Goal: Information Seeking & Learning: Check status

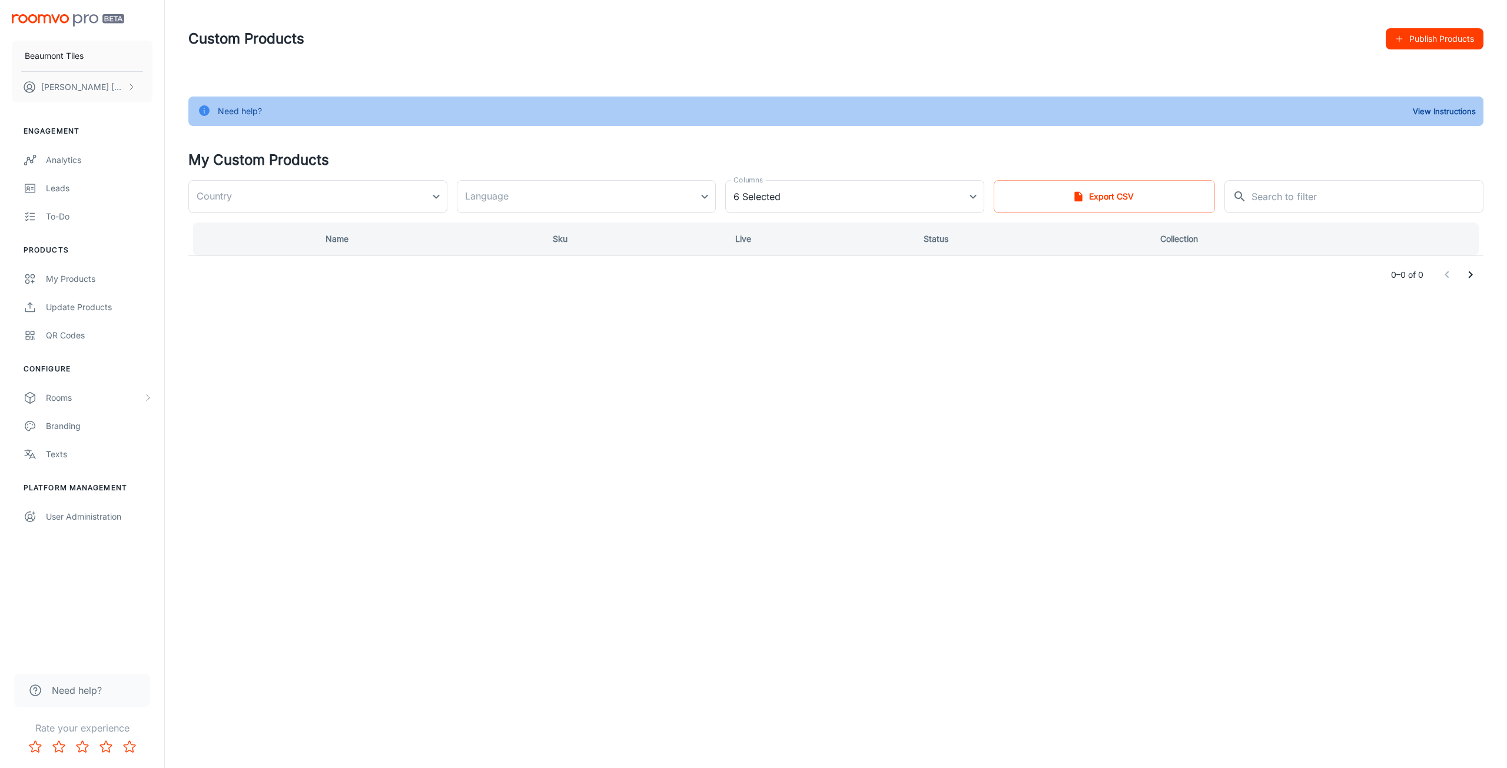
type input "[GEOGRAPHIC_DATA]"
type input "en-au"
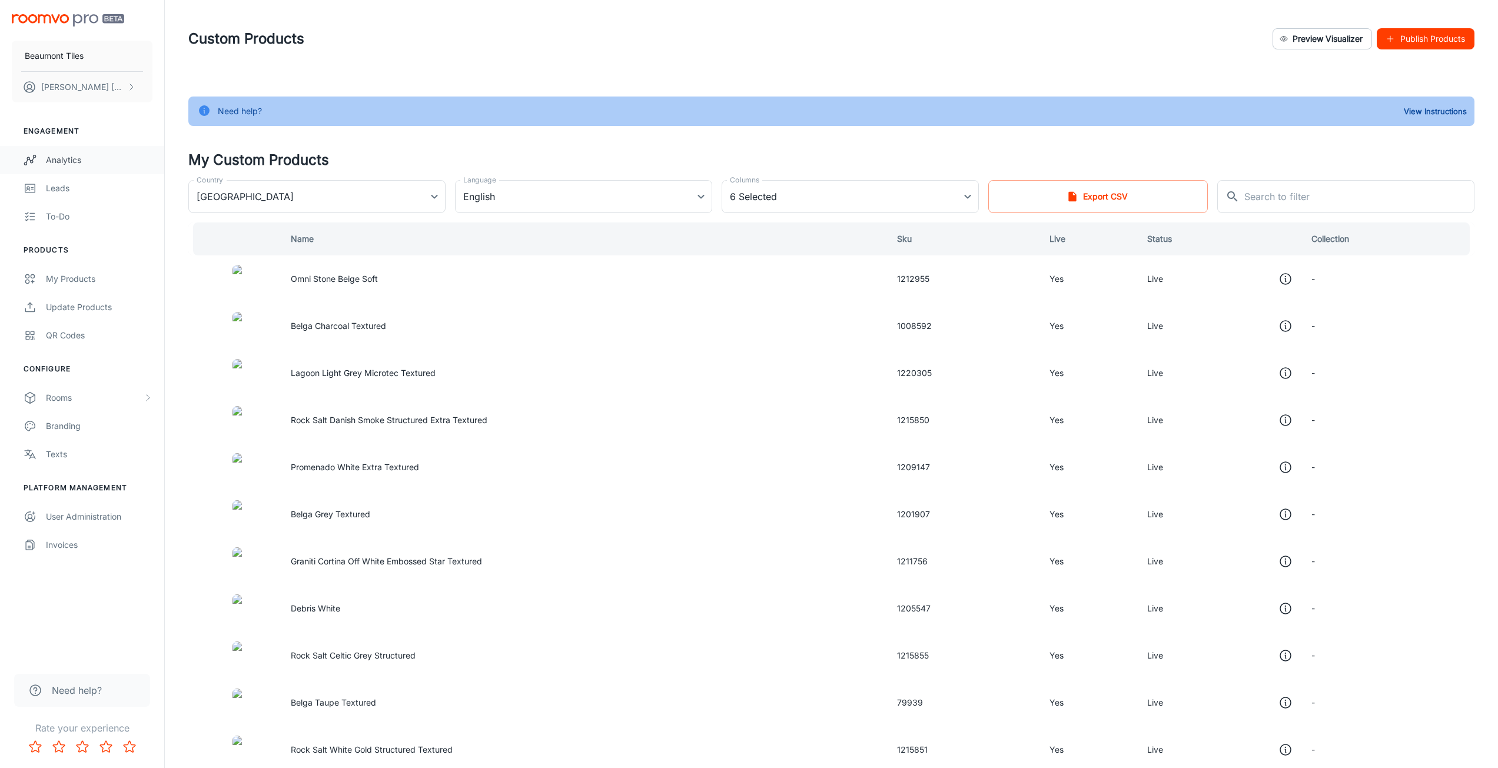
click at [85, 155] on div "Analytics" at bounding box center [99, 160] width 107 height 13
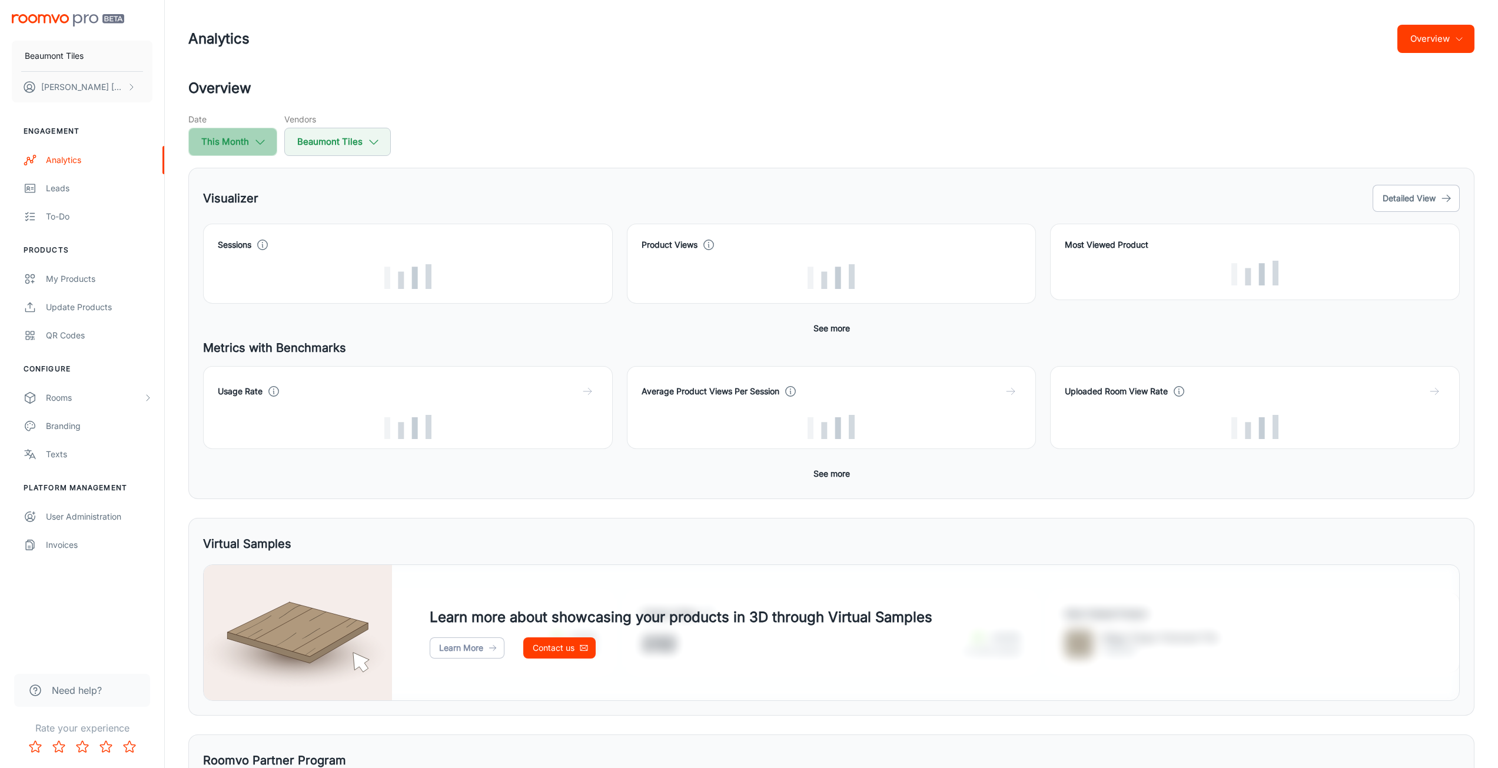
click at [265, 155] on button "This Month" at bounding box center [232, 142] width 89 height 28
select select "9"
select select "2025"
select select "9"
select select "2025"
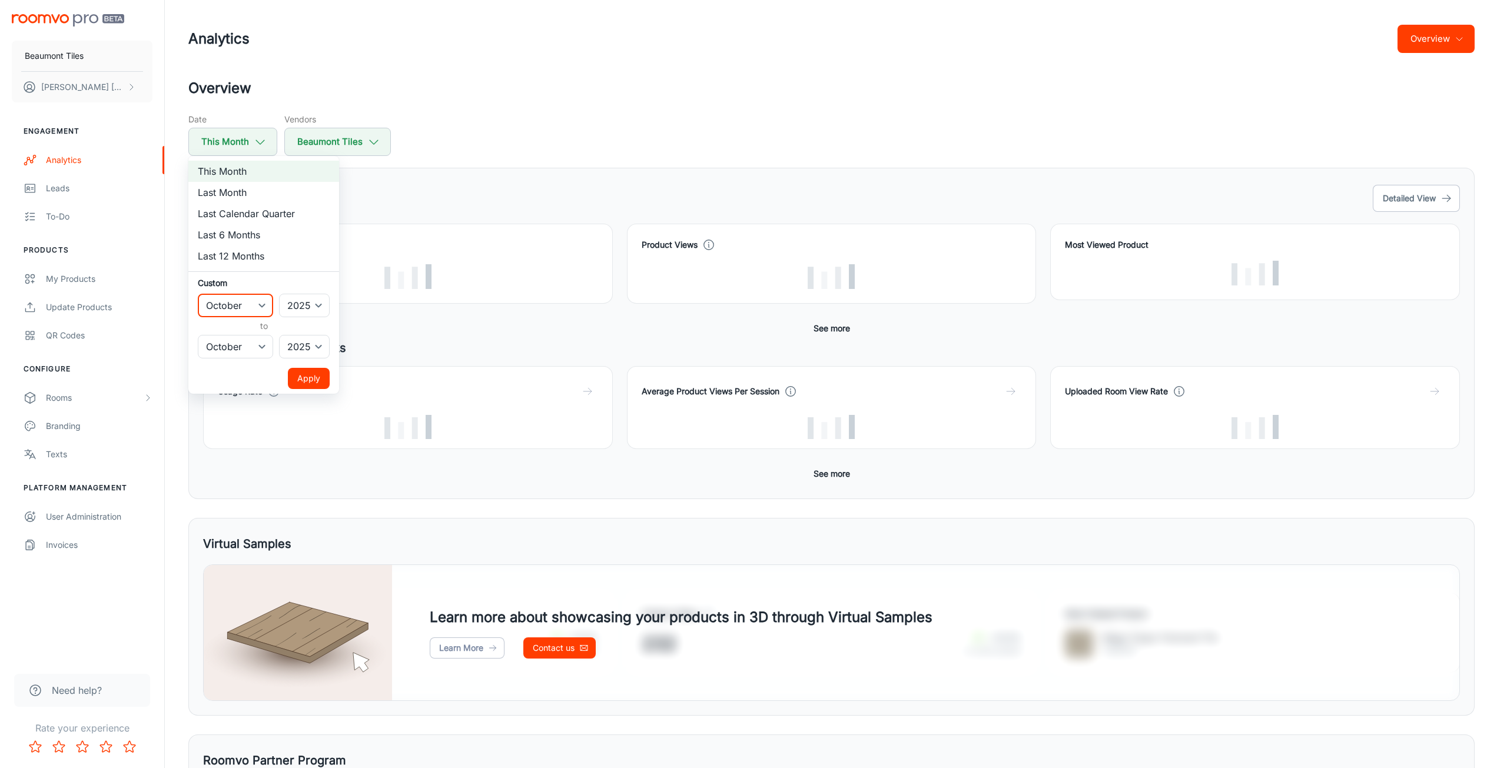
click at [257, 310] on select "January February March April May June July August September October November De…" at bounding box center [235, 306] width 75 height 24
select select "6"
click at [198, 294] on select "January February March April May June July August September October November De…" at bounding box center [235, 306] width 75 height 24
click at [251, 349] on select "January February March April May June July August September October November De…" at bounding box center [235, 347] width 75 height 24
select select "6"
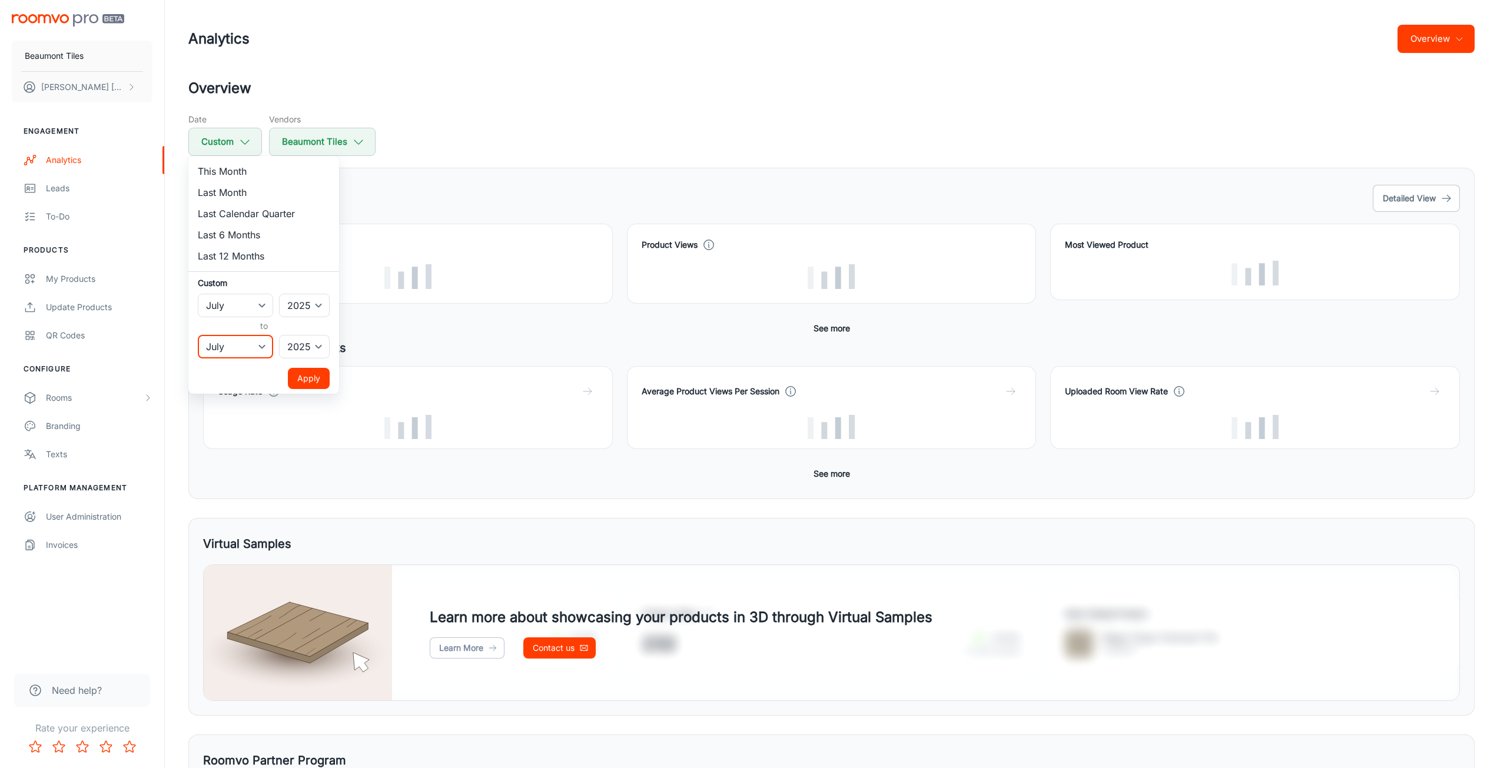
click at [198, 335] on select "January February March April May June July August September October November De…" at bounding box center [235, 347] width 75 height 24
click at [299, 373] on button "Apply" at bounding box center [309, 378] width 42 height 21
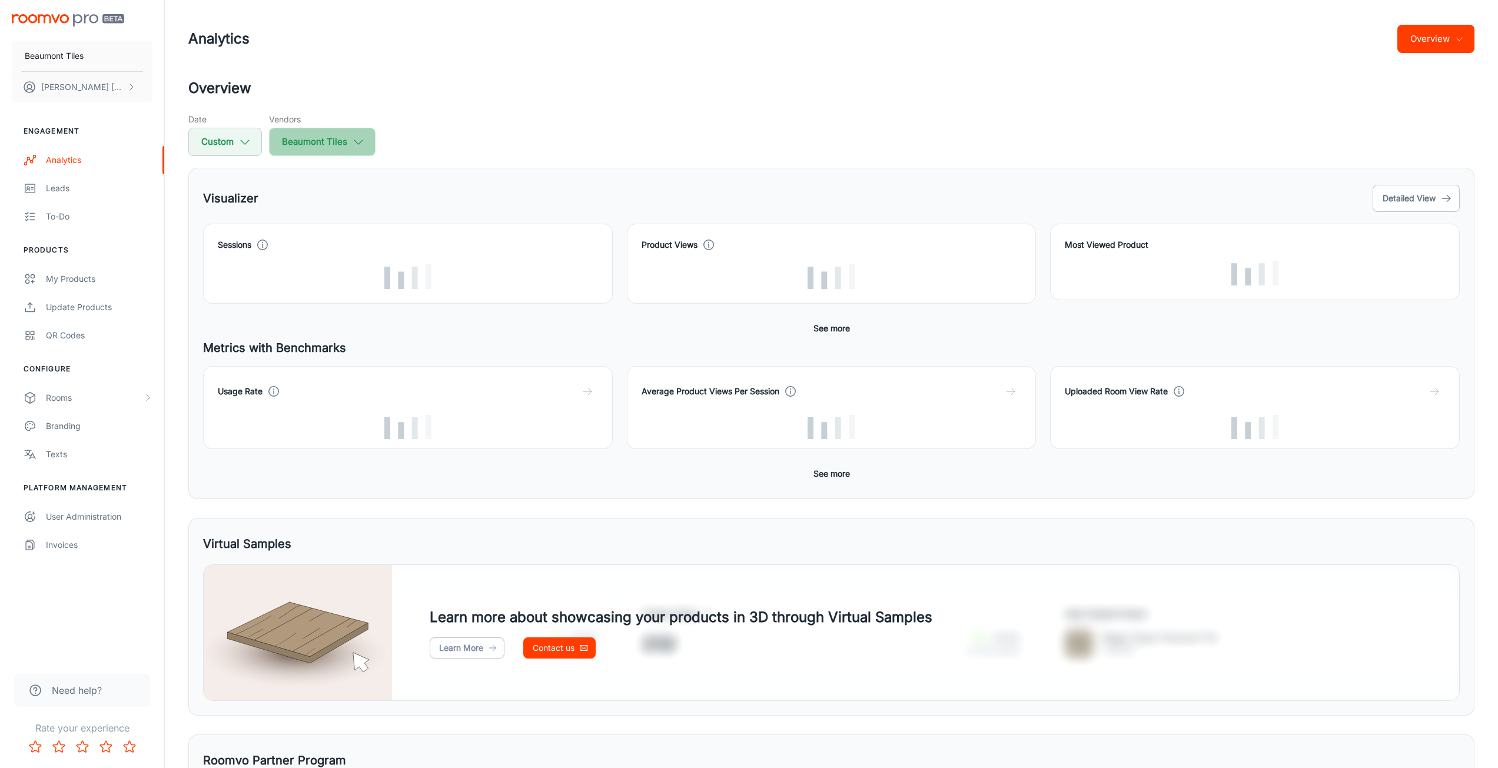
click at [362, 149] on button "Beaumont Tiles" at bounding box center [322, 142] width 107 height 28
click at [362, 150] on div at bounding box center [753, 384] width 1507 height 768
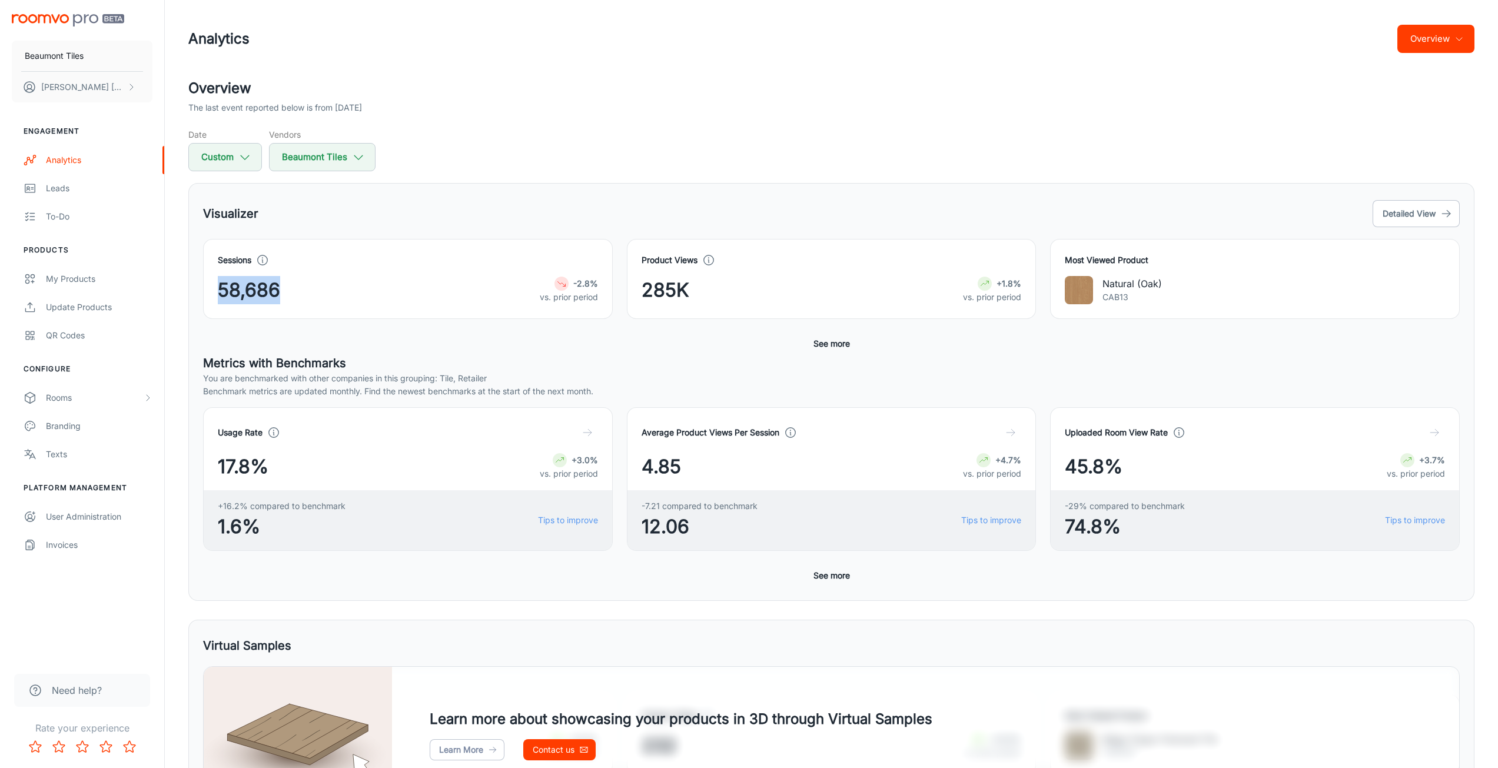
drag, startPoint x: 287, startPoint y: 291, endPoint x: 221, endPoint y: 293, distance: 65.9
click at [221, 293] on div "58,686 -2.8% vs. prior period" at bounding box center [408, 290] width 380 height 28
drag, startPoint x: 675, startPoint y: 292, endPoint x: 635, endPoint y: 295, distance: 40.1
click at [635, 295] on div "Product Views 285K +1.8% vs. prior period" at bounding box center [832, 279] width 410 height 80
click at [982, 292] on p "vs. prior period" at bounding box center [992, 297] width 58 height 13
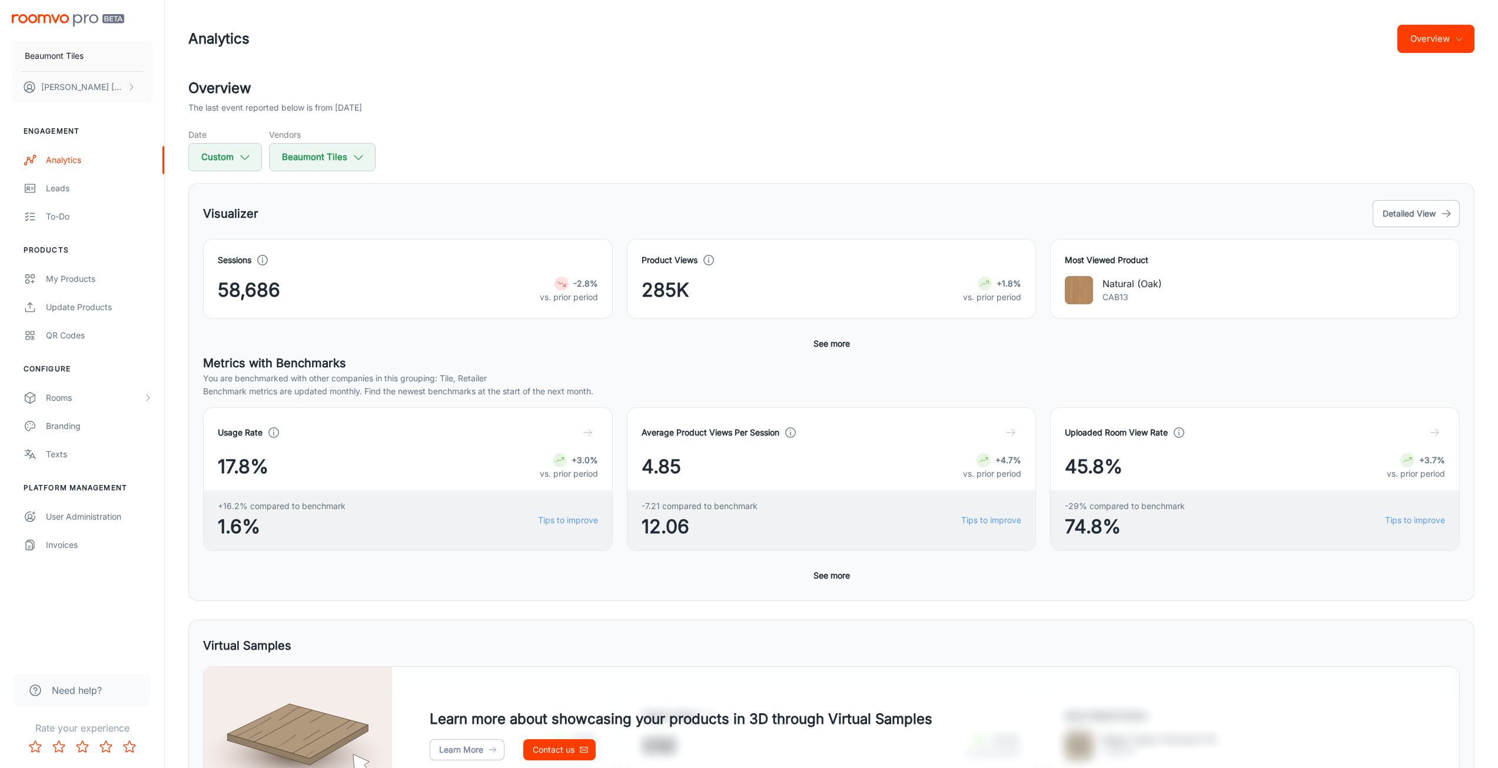
click at [845, 343] on button "See more" at bounding box center [832, 343] width 46 height 21
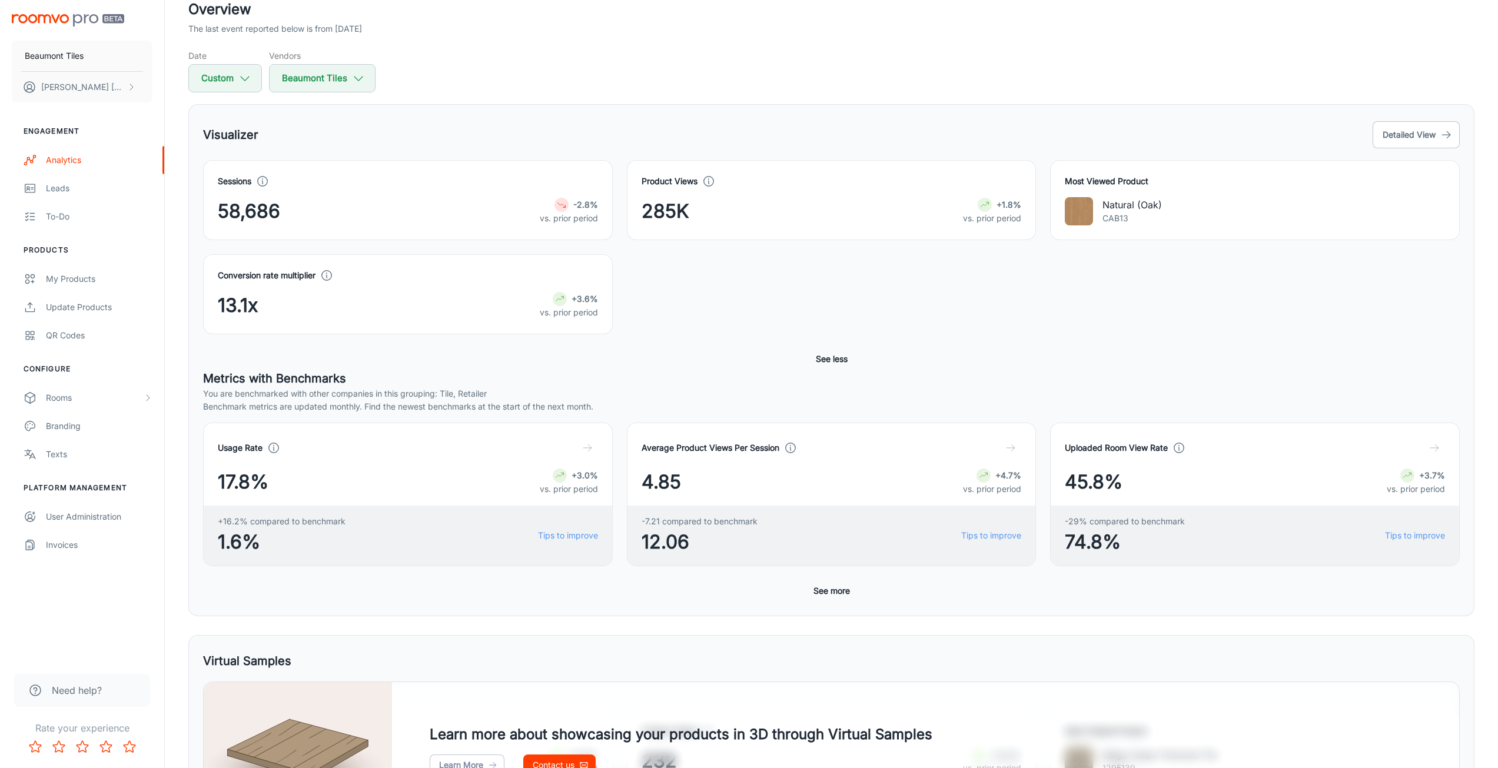
scroll to position [177, 0]
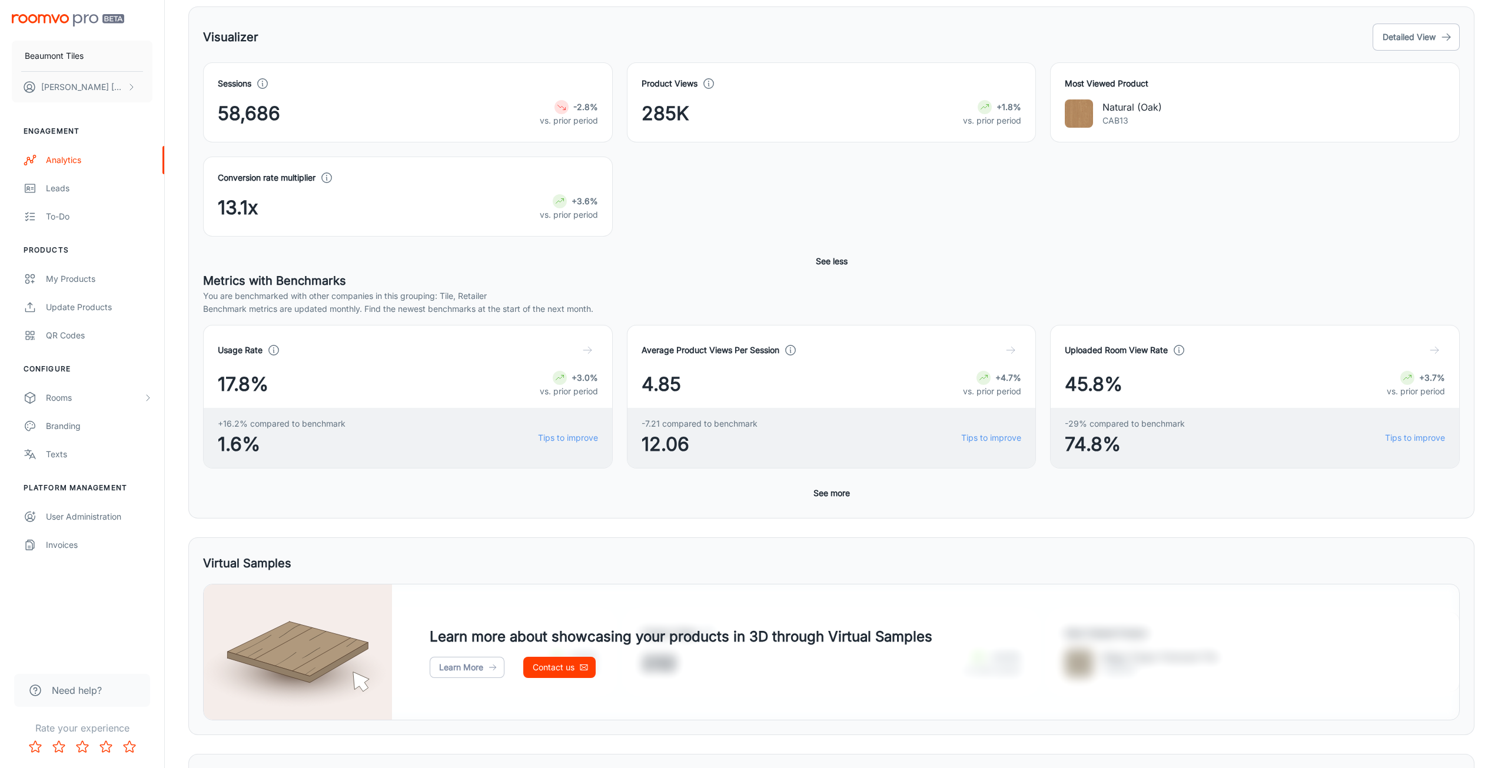
click at [829, 490] on button "See more" at bounding box center [832, 493] width 46 height 21
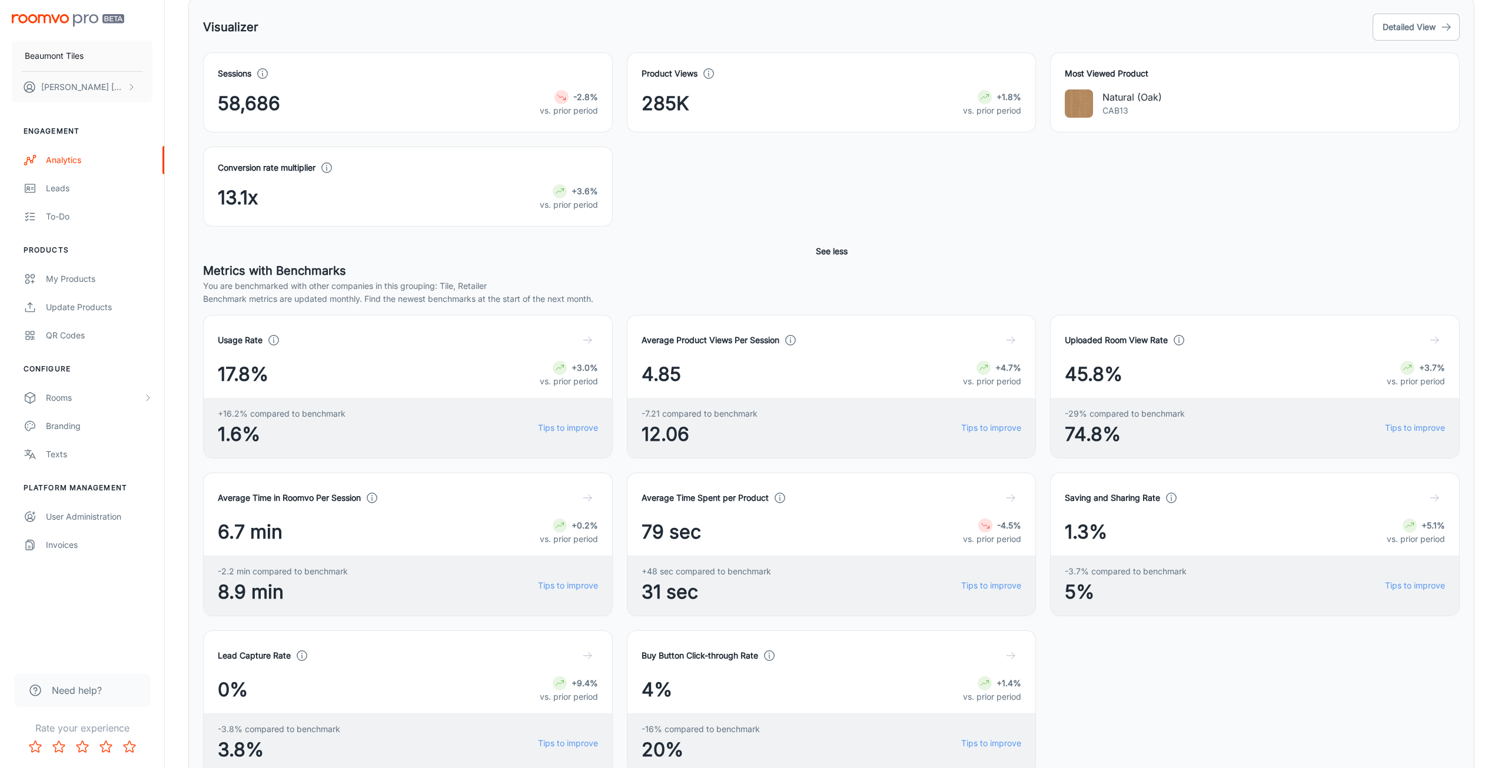
scroll to position [59, 0]
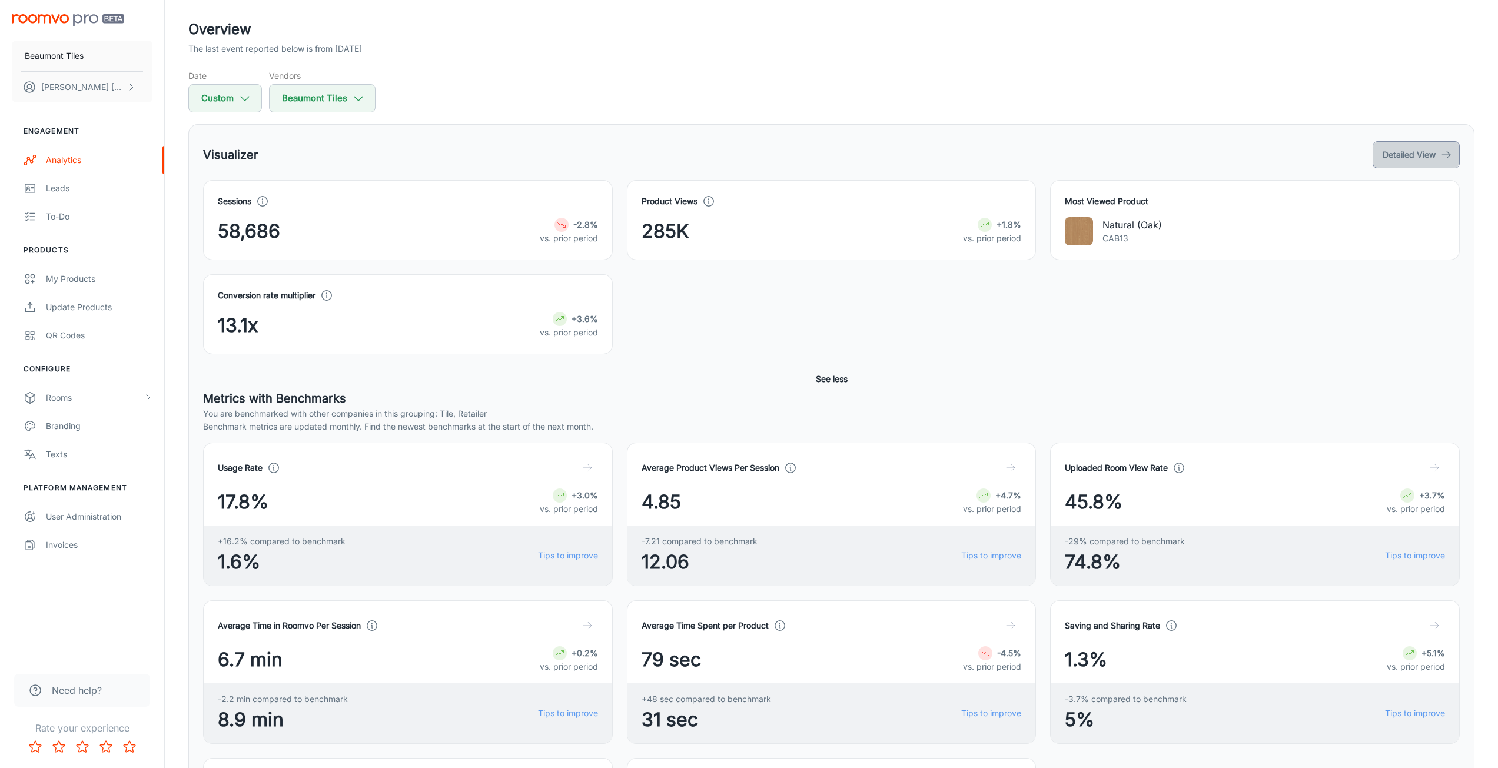
click at [1426, 155] on button "Detailed View" at bounding box center [1415, 154] width 87 height 27
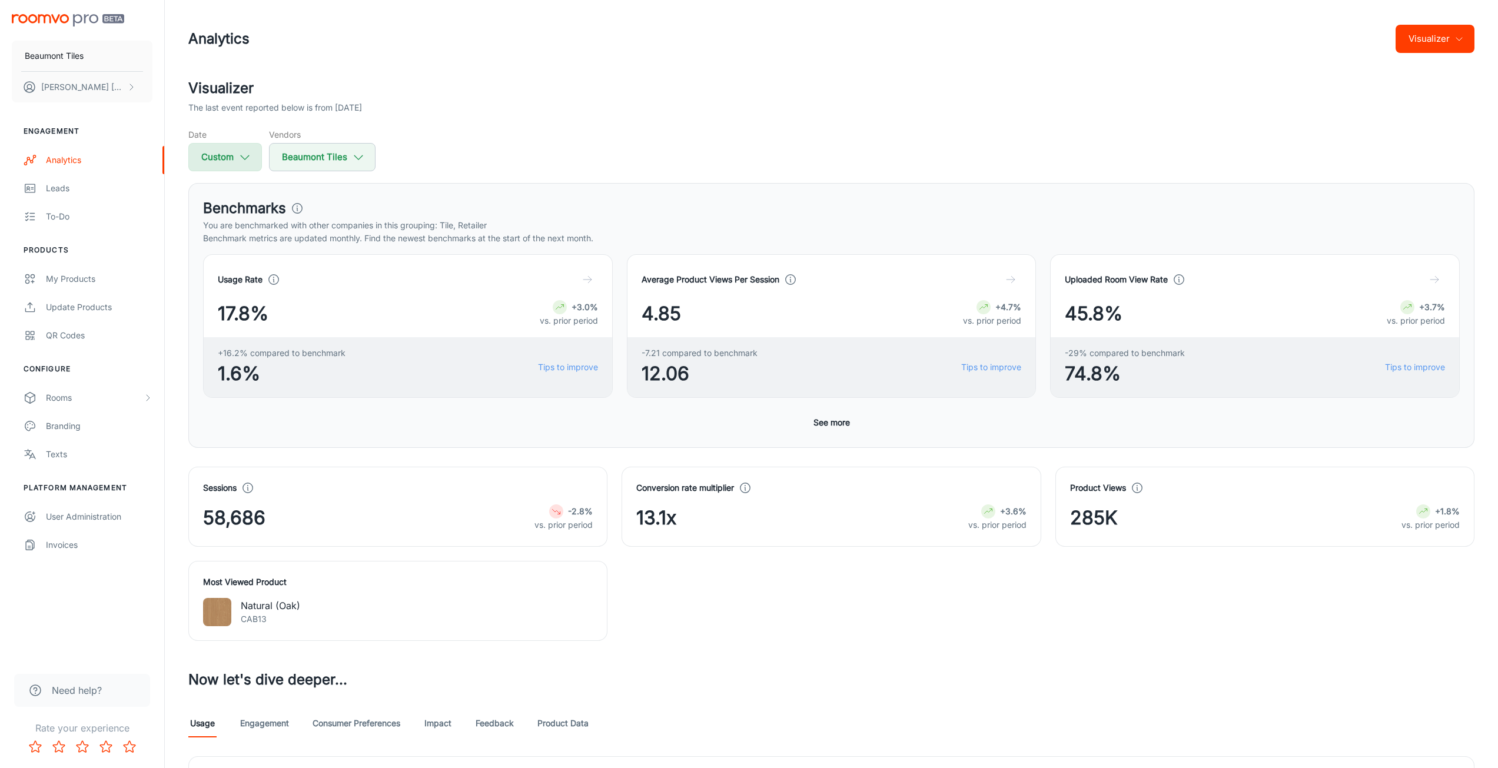
click at [218, 145] on button "Custom" at bounding box center [225, 157] width 74 height 28
select select "6"
select select "2025"
select select "6"
select select "2025"
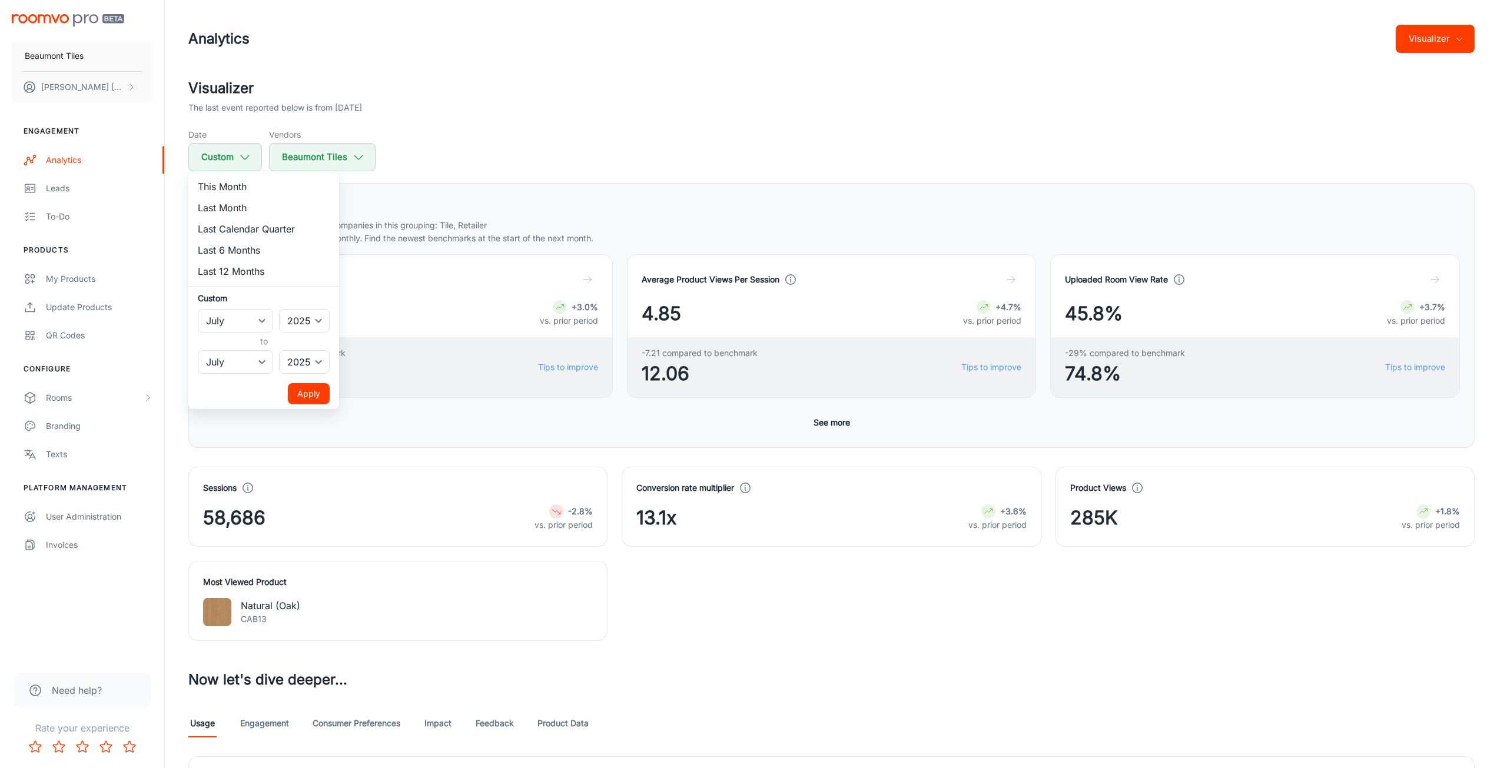
click at [709, 154] on div at bounding box center [753, 384] width 1507 height 768
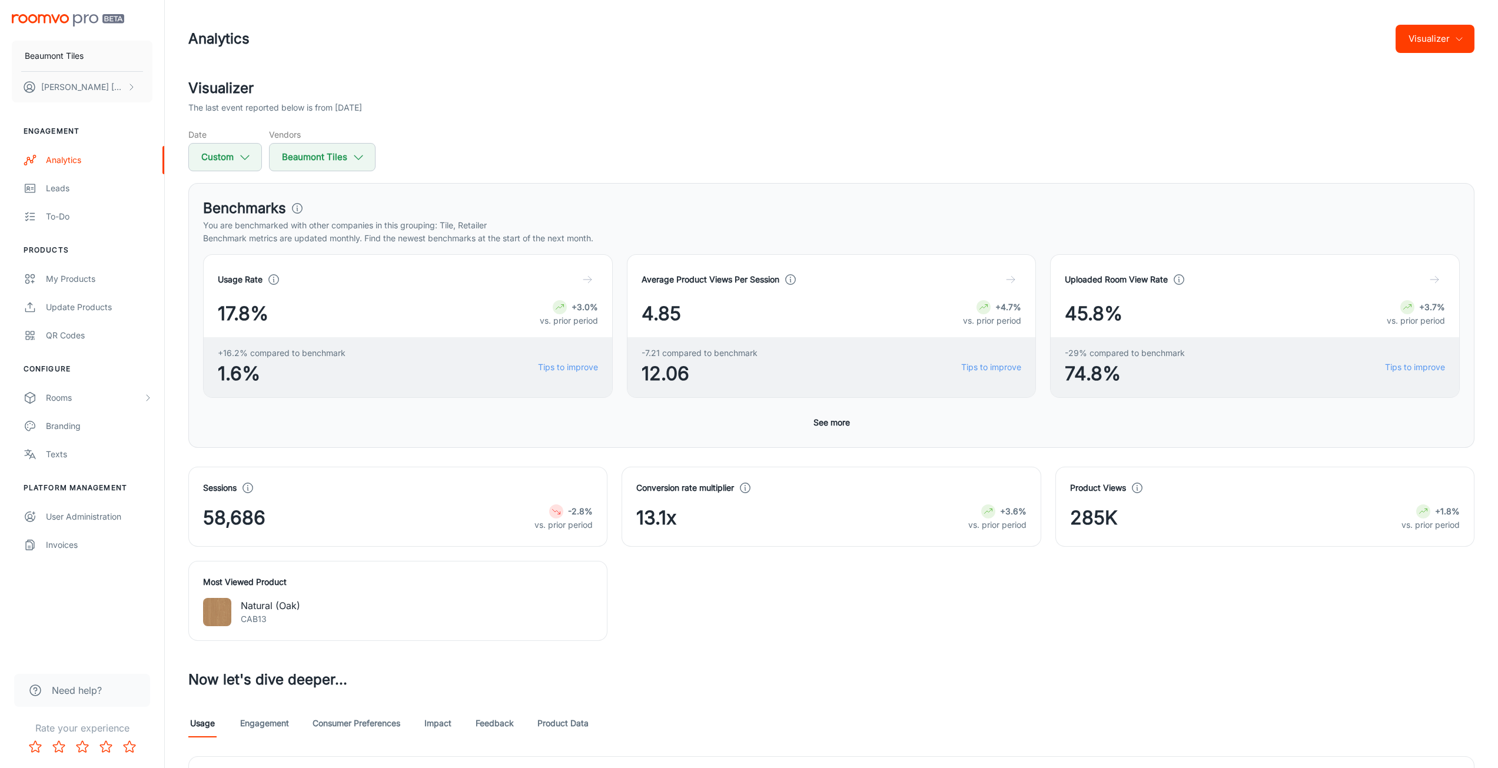
click at [838, 424] on button "See more" at bounding box center [832, 422] width 46 height 21
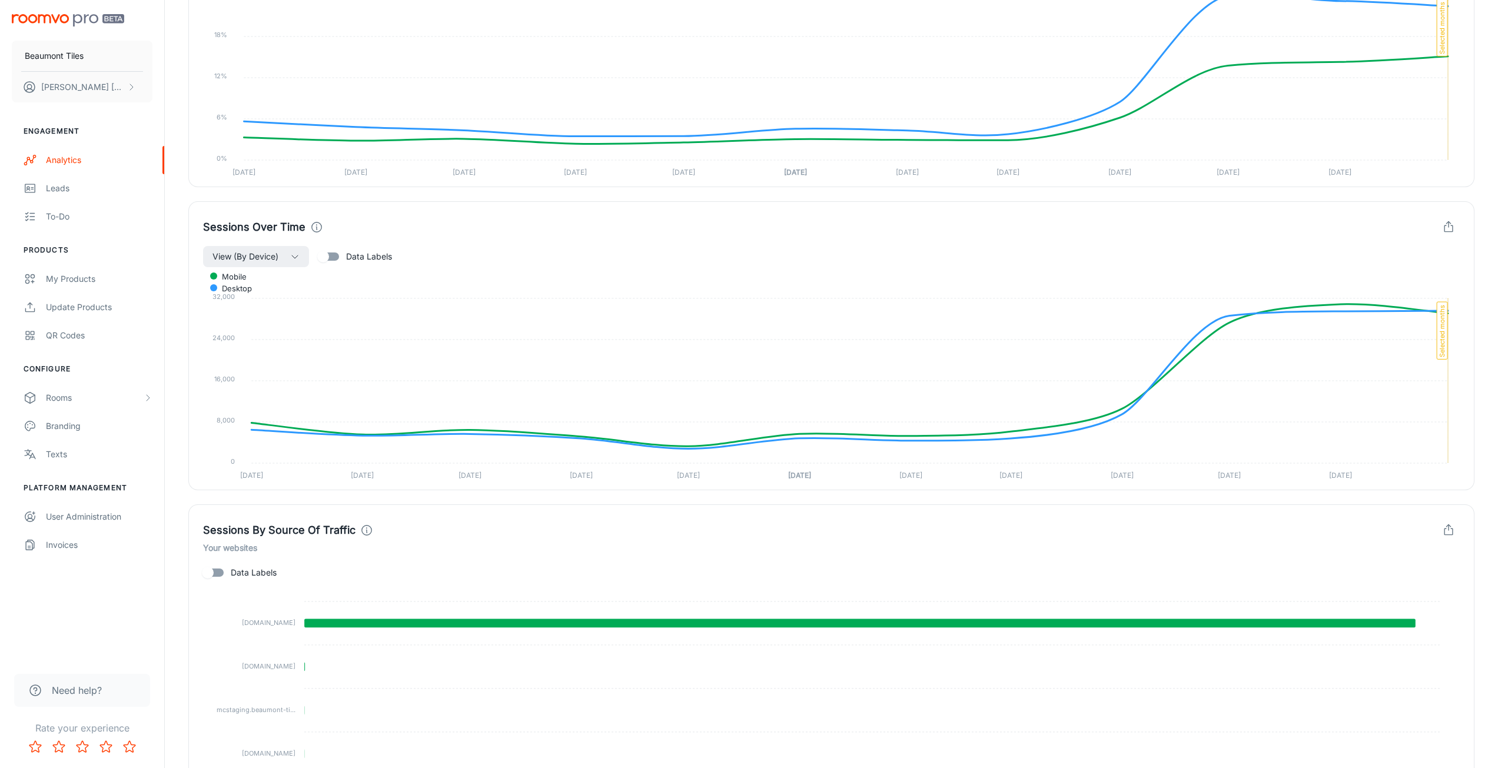
scroll to position [1259, 0]
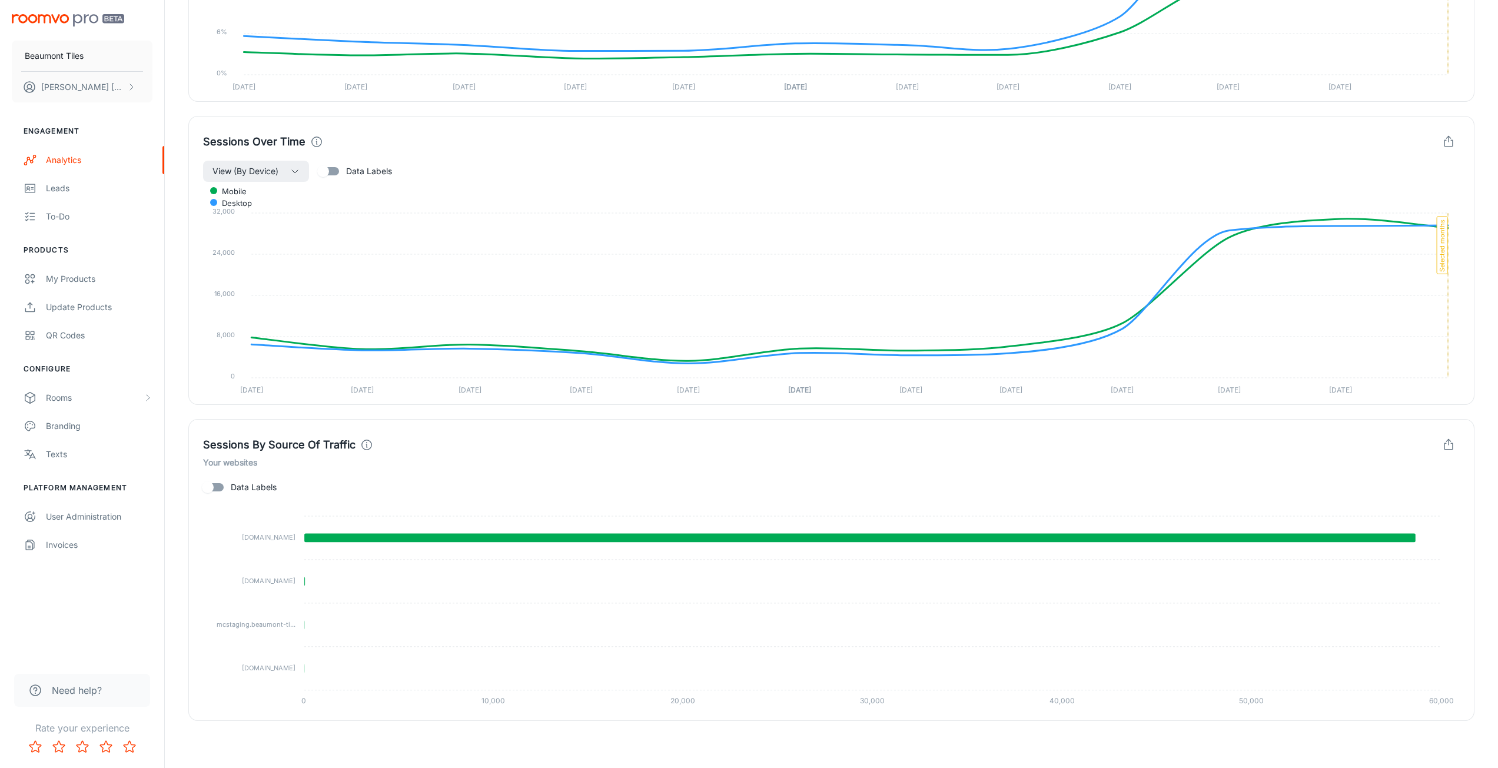
drag, startPoint x: 292, startPoint y: 669, endPoint x: 303, endPoint y: 668, distance: 11.2
click at [292, 669] on tspan "[DOMAIN_NAME]" at bounding box center [269, 668] width 54 height 8
click at [305, 669] on foreignobject at bounding box center [831, 606] width 1257 height 215
click at [229, 479] on input "Data Labels" at bounding box center [207, 487] width 67 height 22
checkbox input "true"
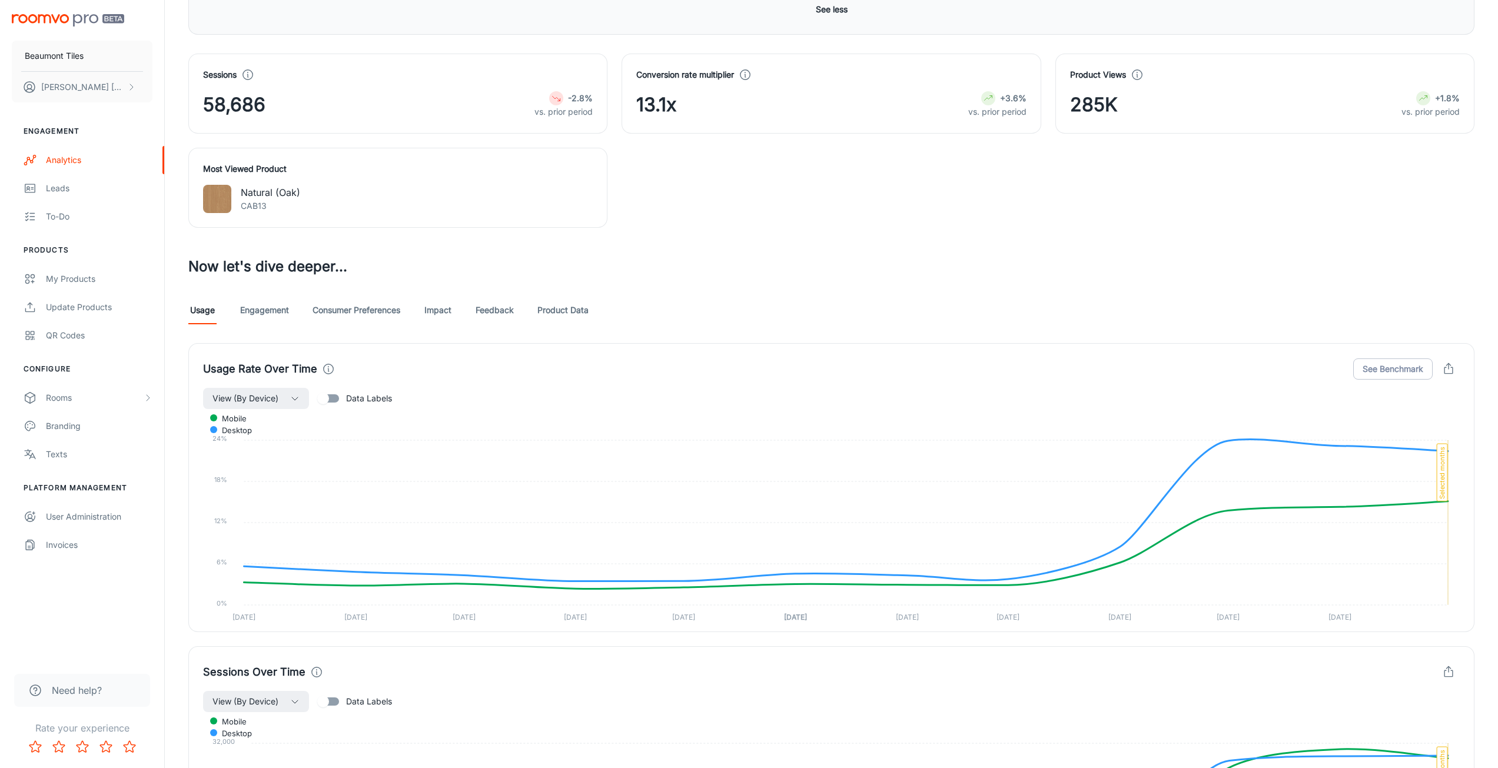
scroll to position [612, 0]
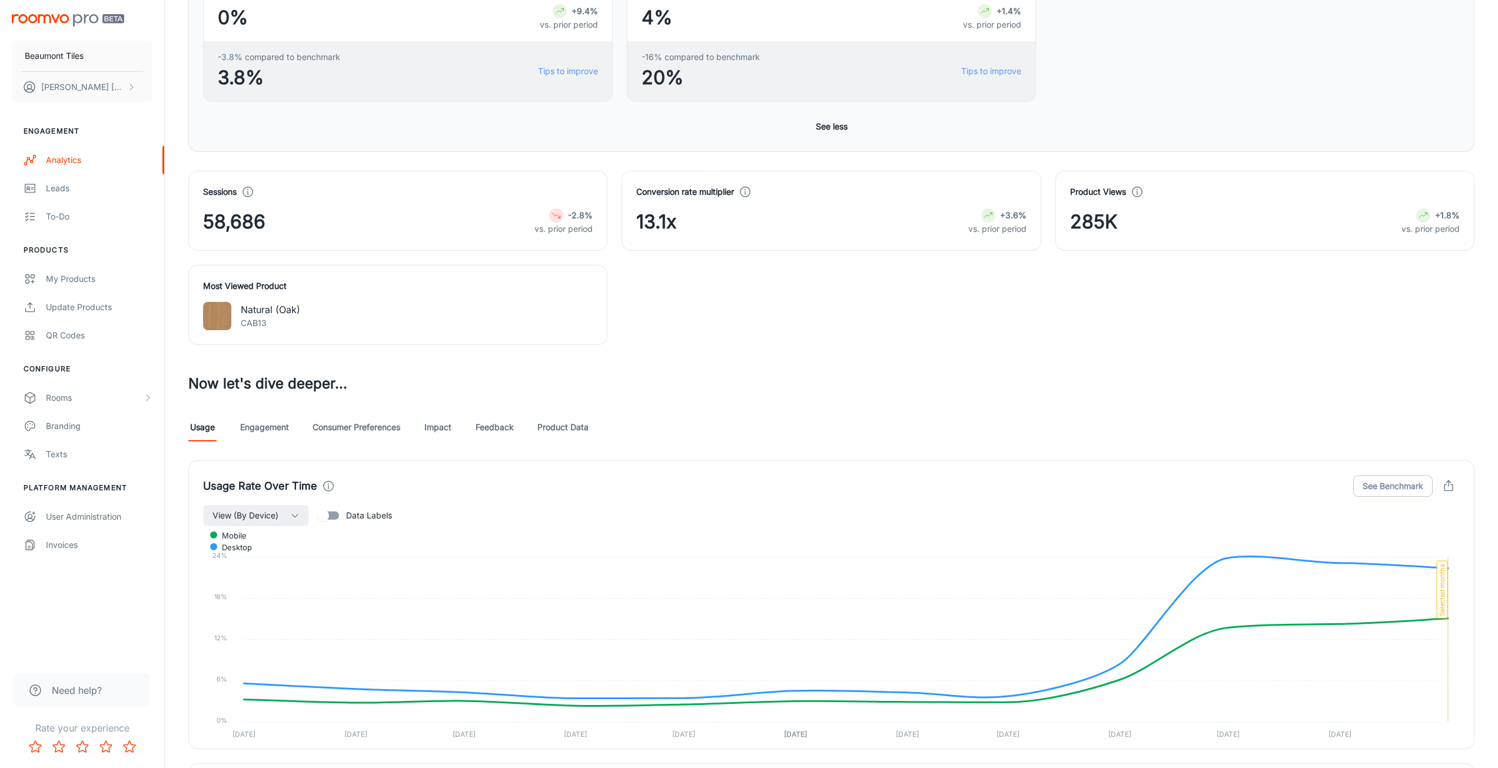
click at [281, 436] on link "Engagement" at bounding box center [264, 427] width 49 height 28
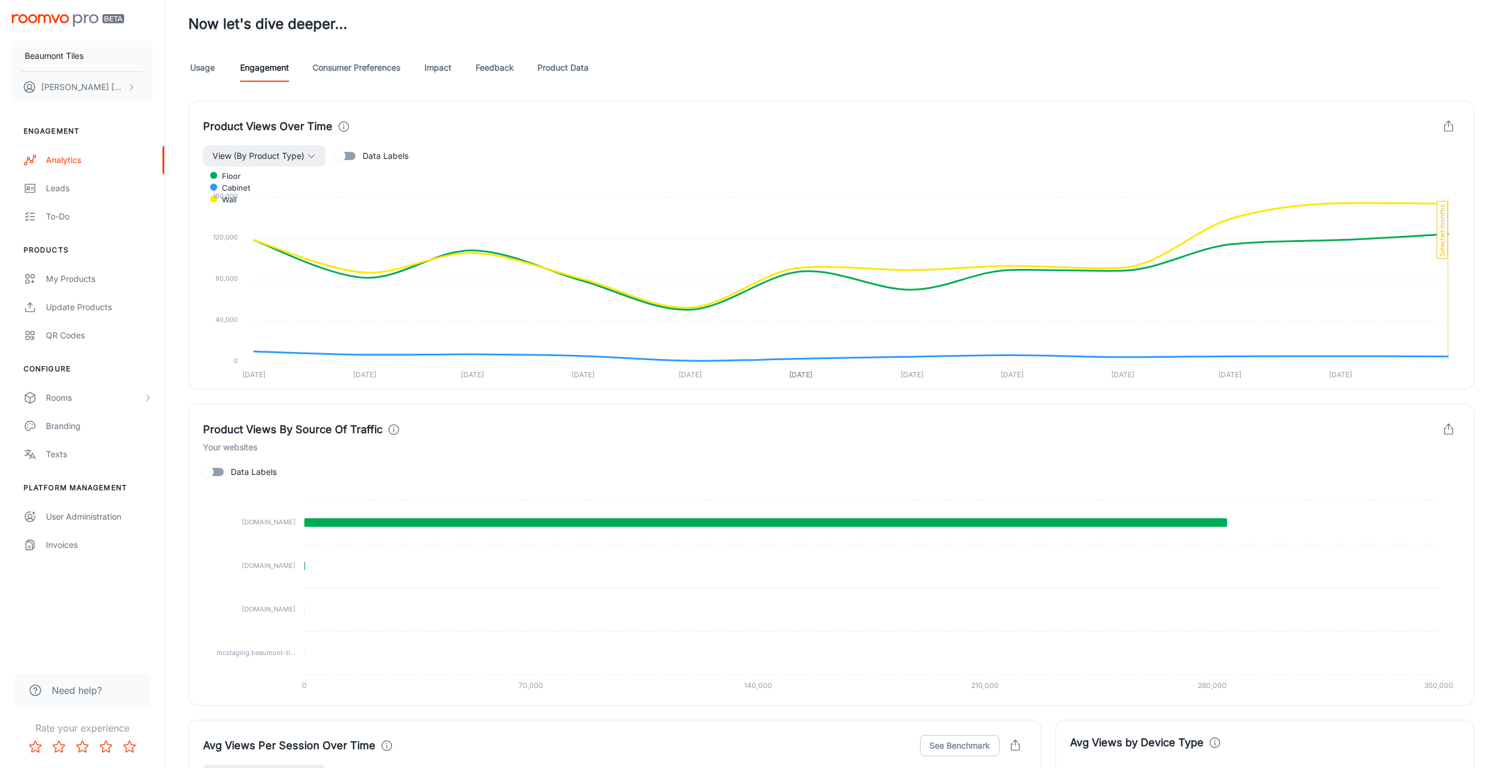
scroll to position [895, 0]
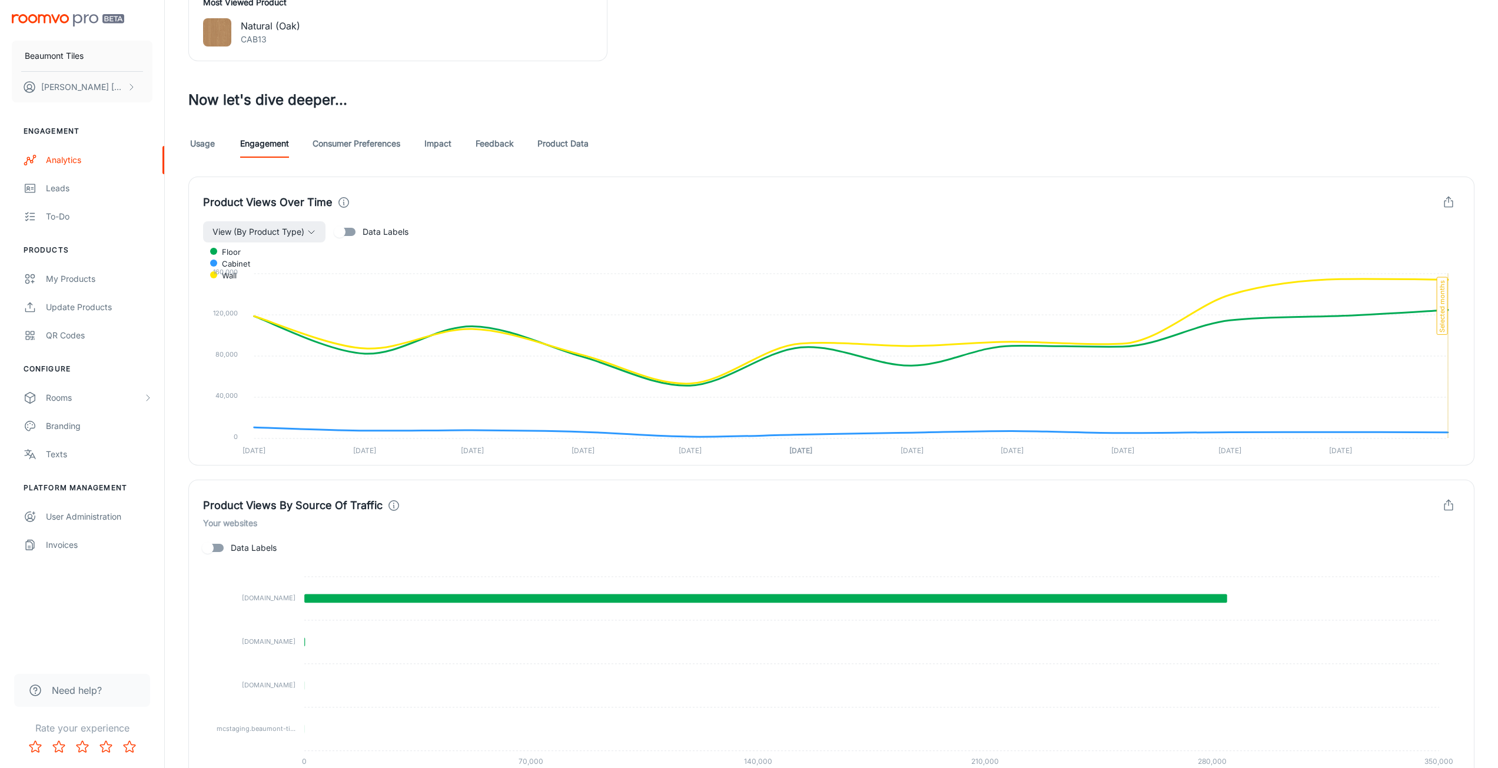
click at [547, 144] on link "Product Data" at bounding box center [562, 143] width 51 height 28
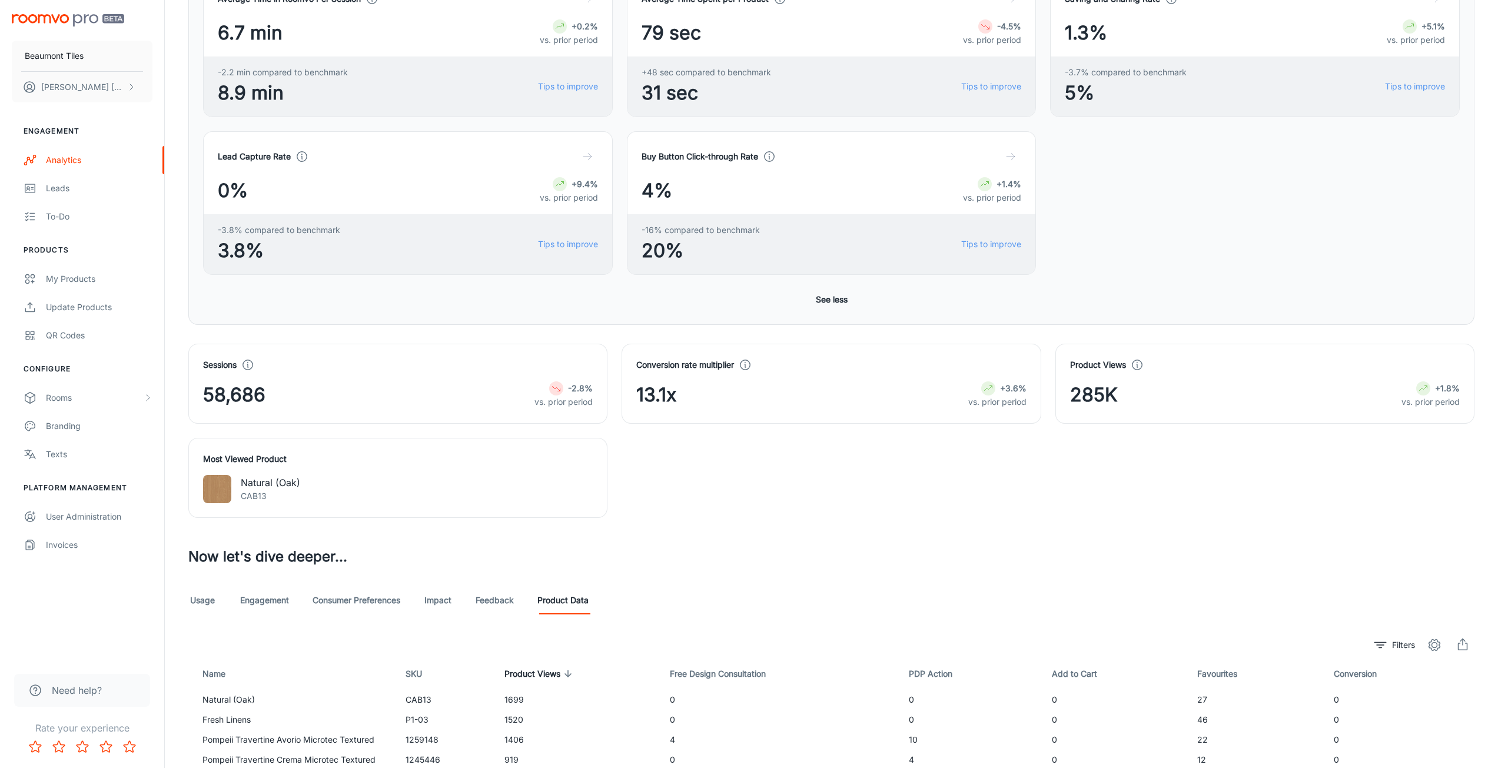
scroll to position [636, 0]
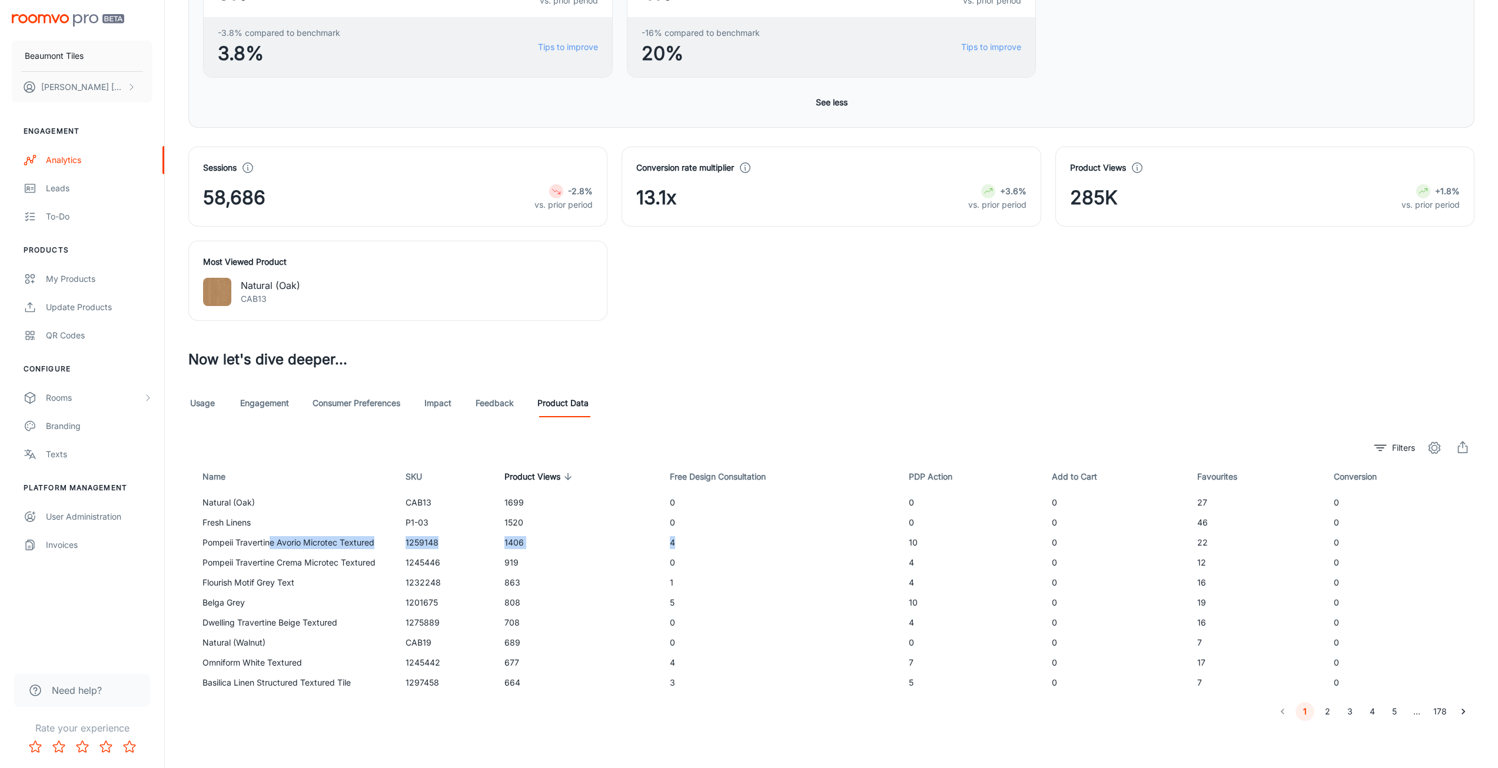
drag, startPoint x: 670, startPoint y: 544, endPoint x: 270, endPoint y: 549, distance: 400.2
click at [270, 549] on tr "Pompeii Travertine Avorio Microtec Textured 1259148 1406 4 10 0 22 0" at bounding box center [831, 543] width 1286 height 20
drag, startPoint x: 676, startPoint y: 605, endPoint x: 201, endPoint y: 603, distance: 475.6
click at [201, 603] on tr "Belga Grey 1201675 808 5 10 0 19 0" at bounding box center [831, 603] width 1286 height 20
drag, startPoint x: 677, startPoint y: 663, endPoint x: 367, endPoint y: 658, distance: 309.6
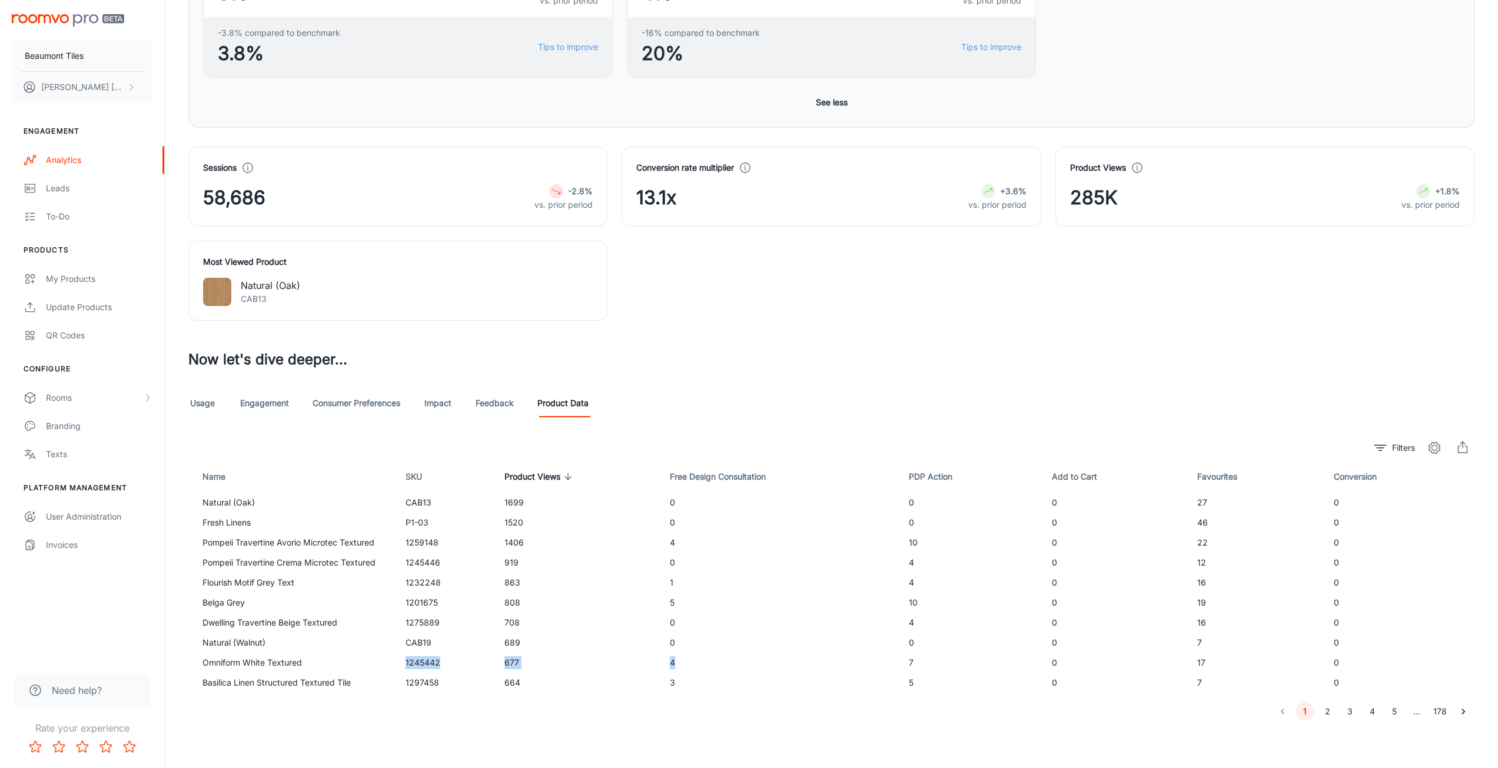
click at [367, 658] on tr "Omniform White Textured 1245442 677 4 7 0 17 0" at bounding box center [831, 663] width 1286 height 20
click at [367, 658] on td "Omniform White Textured" at bounding box center [292, 663] width 208 height 20
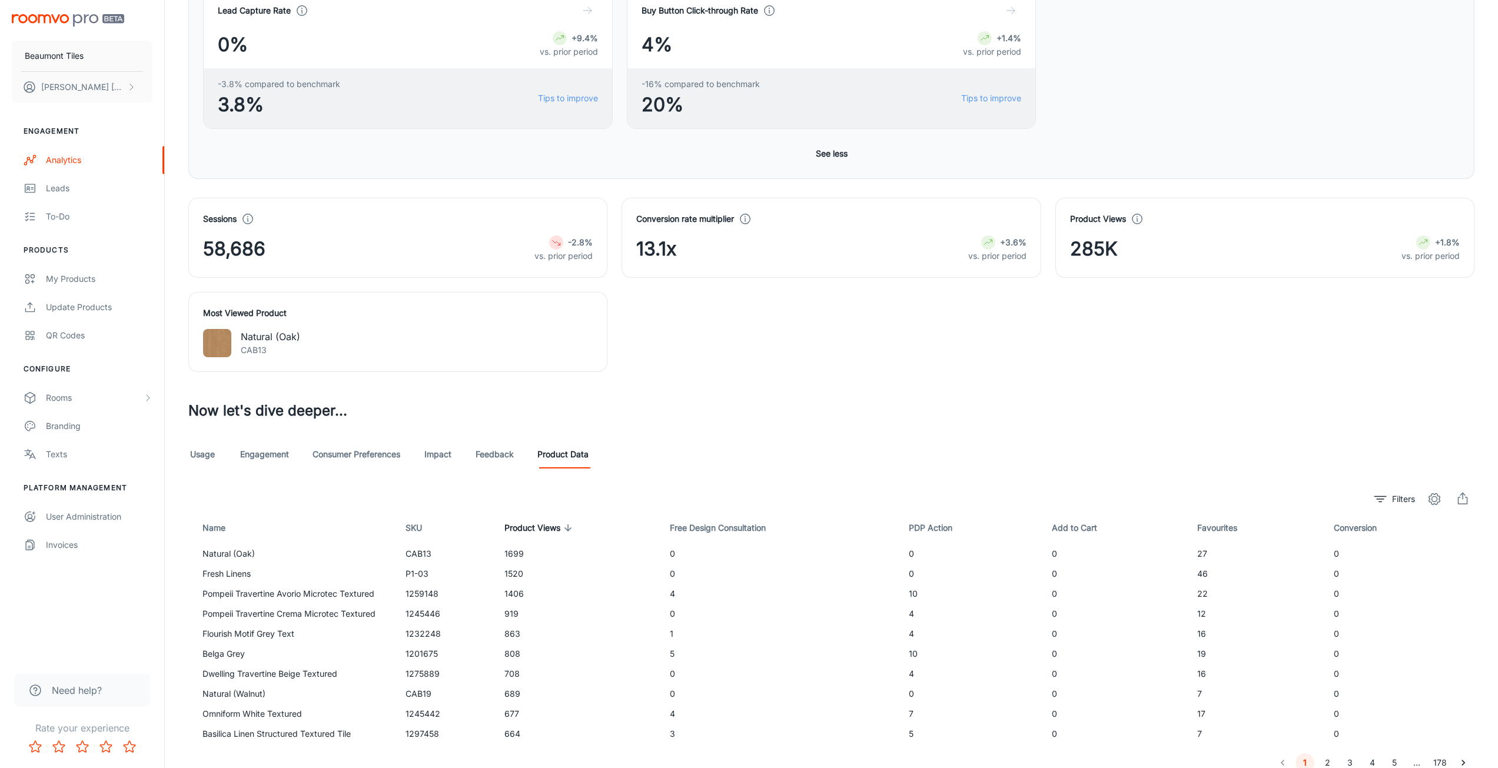
scroll to position [518, 0]
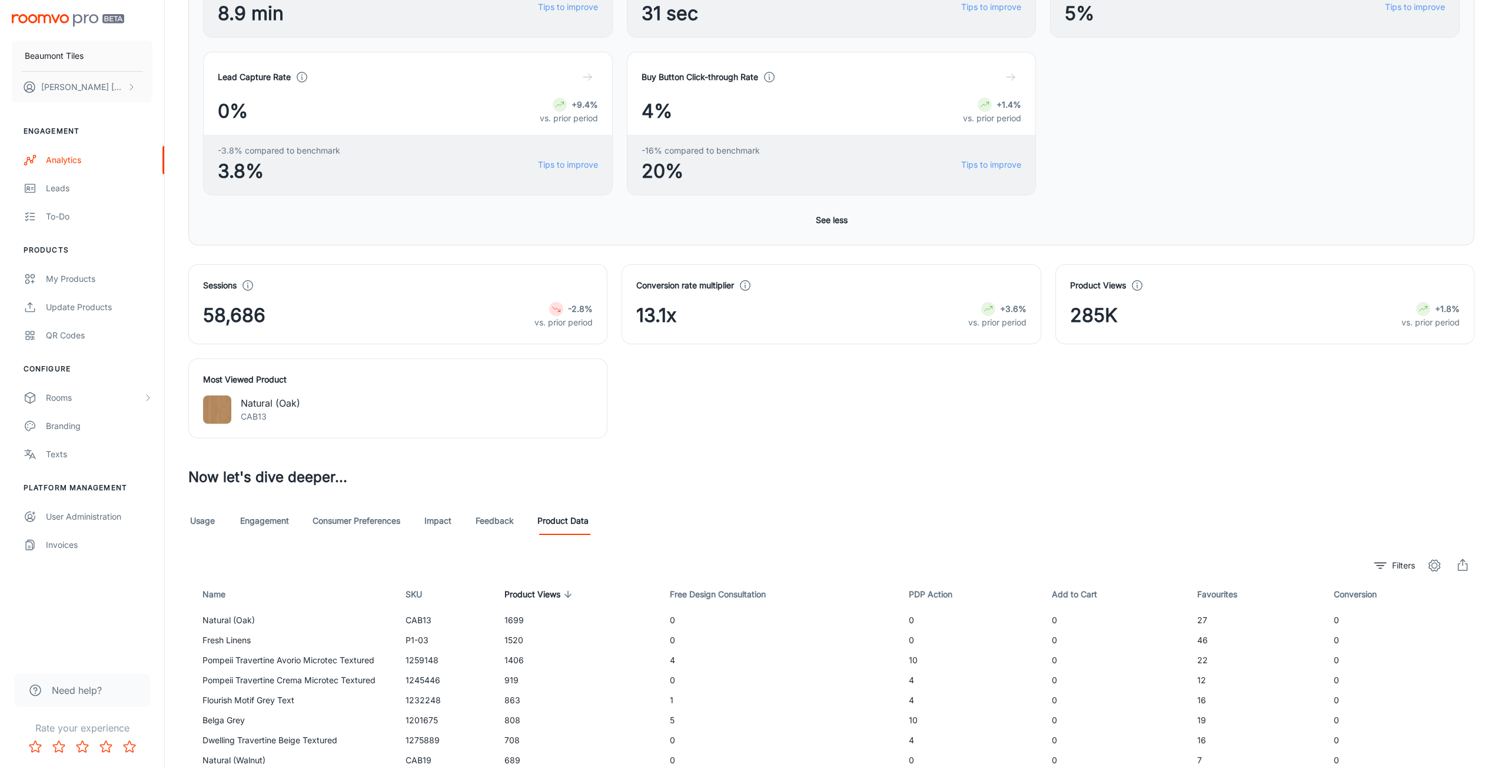
drag, startPoint x: 465, startPoint y: 533, endPoint x: 472, endPoint y: 530, distance: 7.7
click at [468, 531] on div "Usage Engagement Consumer Preferences Impact Feedback Product Data" at bounding box center [831, 521] width 1286 height 28
click at [476, 529] on div "Usage Engagement Consumer Preferences Impact Feedback Product Data" at bounding box center [831, 521] width 1286 height 28
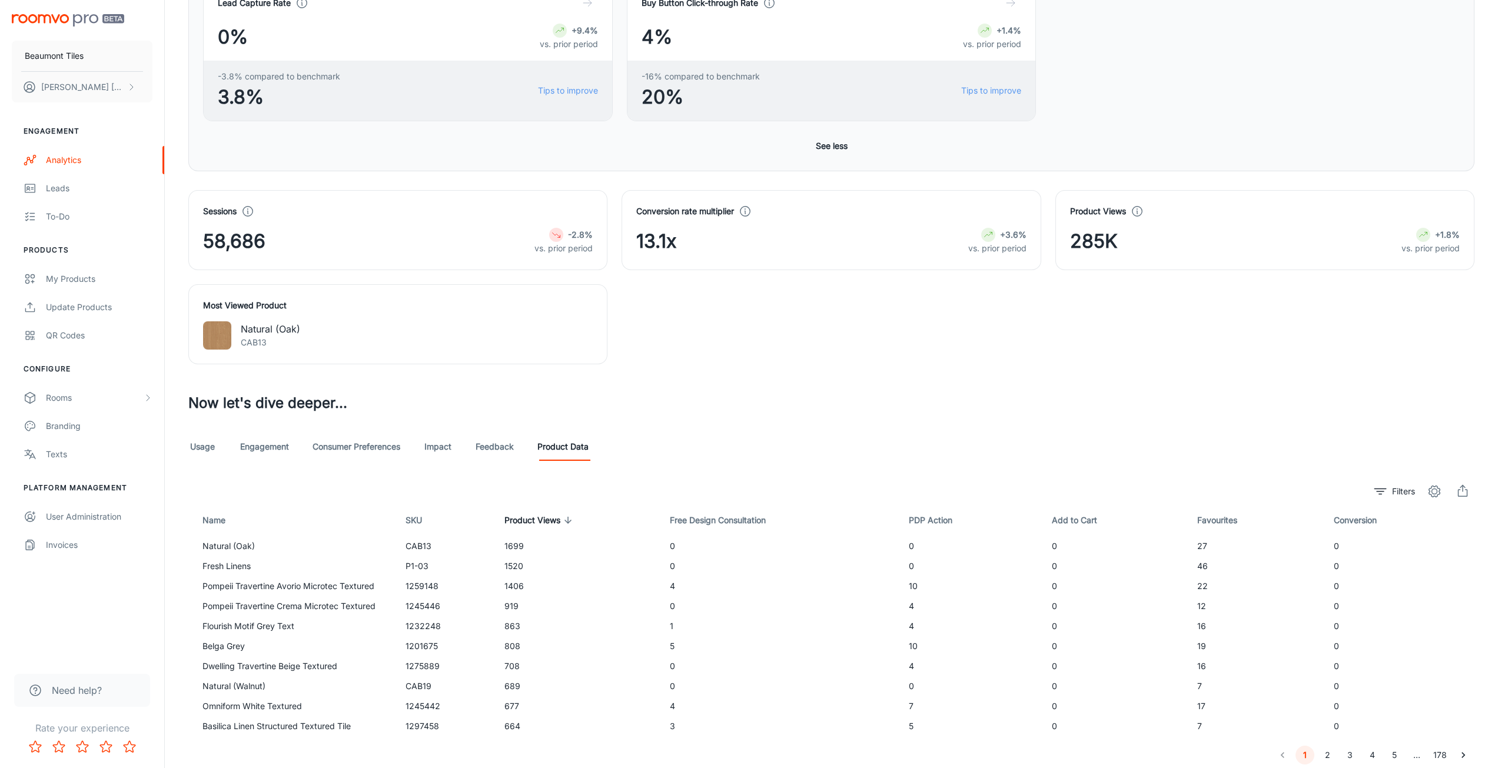
scroll to position [636, 0]
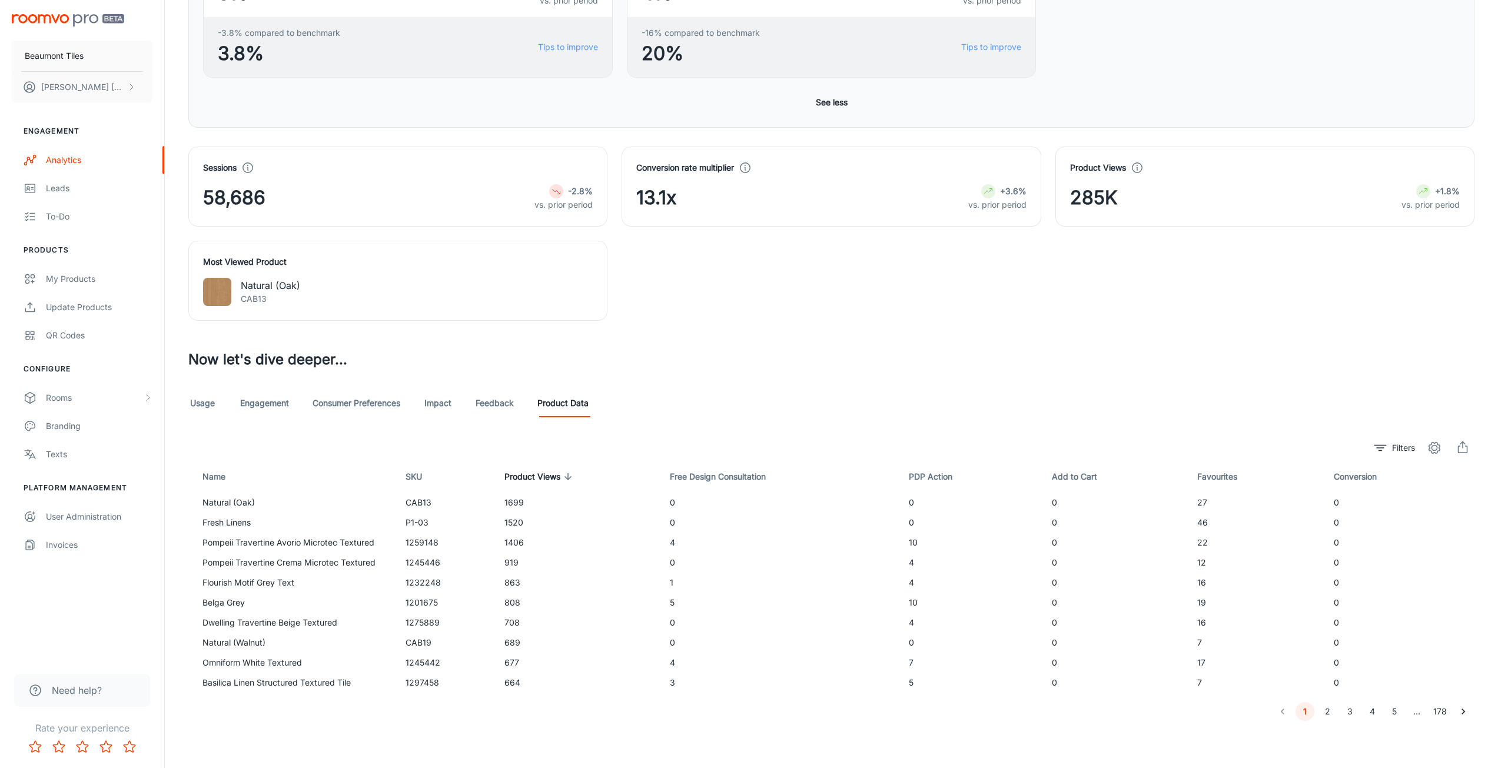
click at [507, 406] on link "Feedback" at bounding box center [495, 403] width 38 height 28
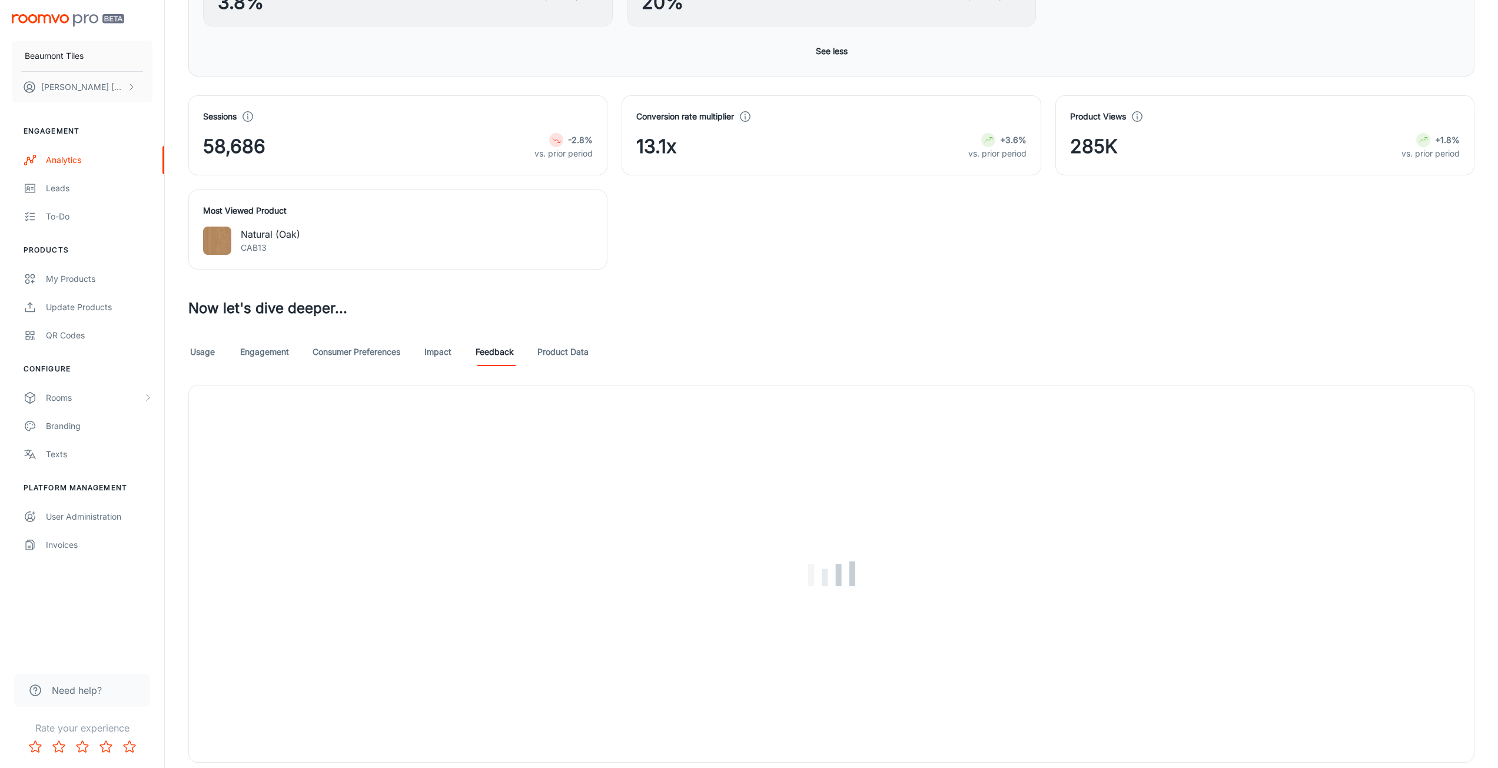
scroll to position [729, 0]
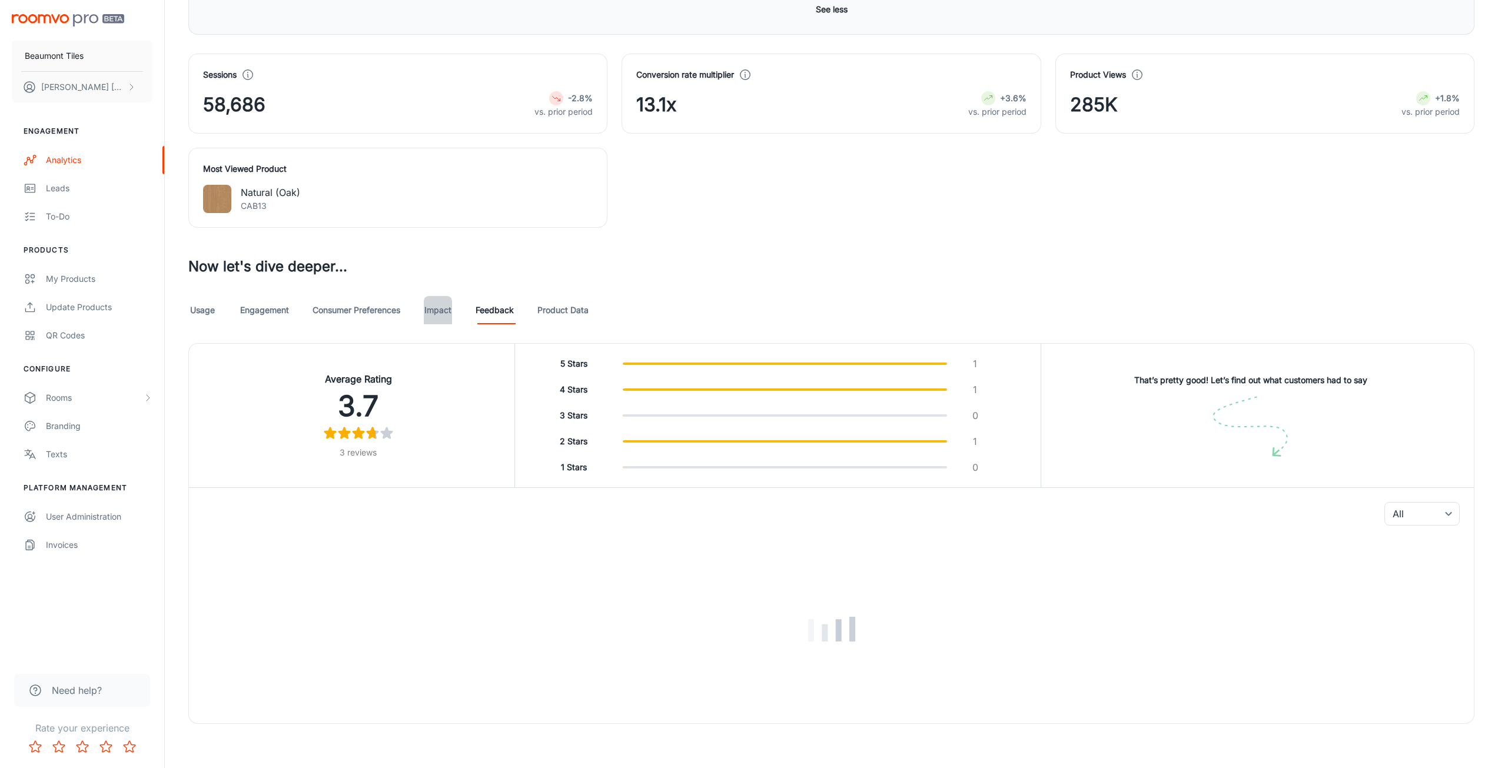
click at [444, 307] on link "Impact" at bounding box center [438, 310] width 28 height 28
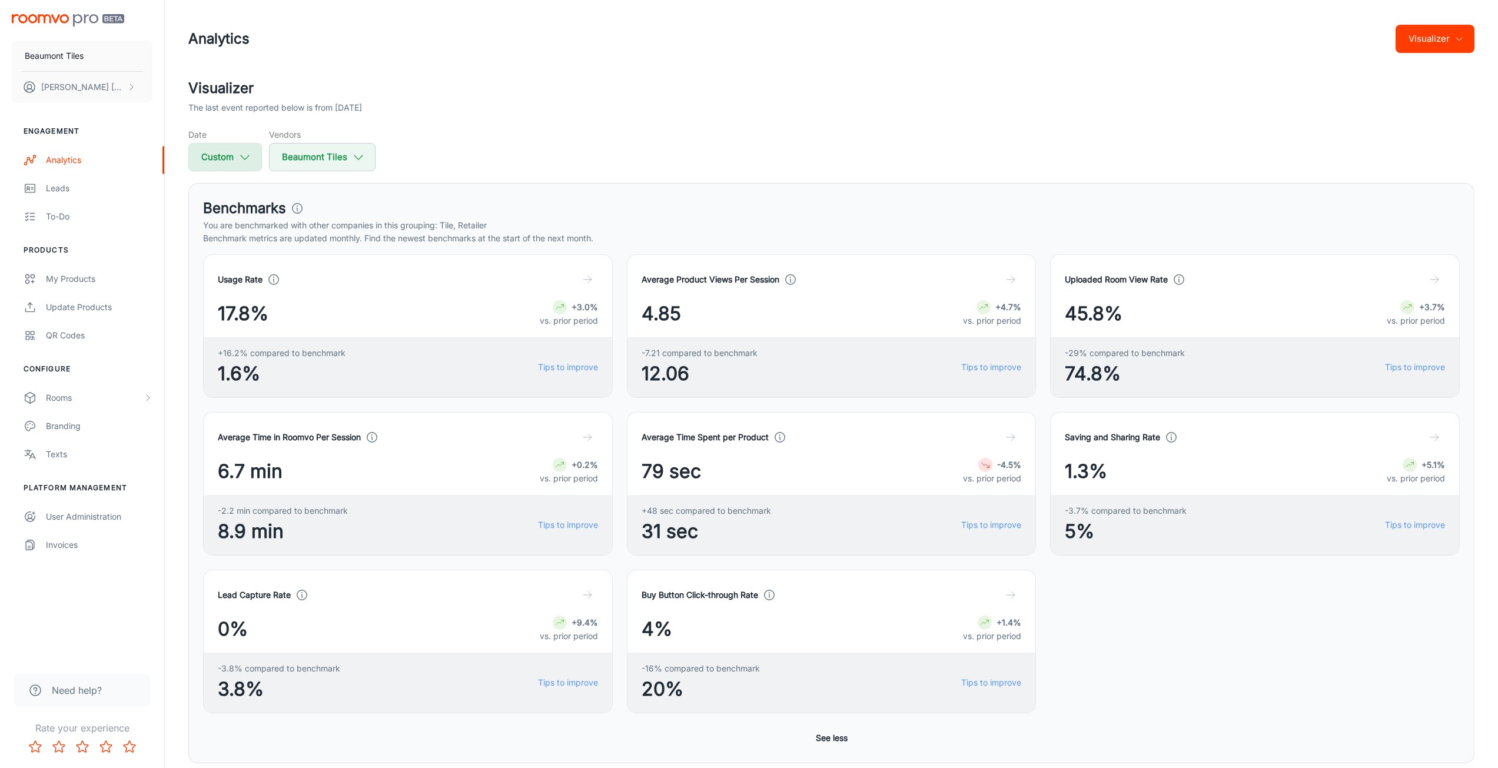
click at [231, 147] on button "Custom" at bounding box center [225, 157] width 74 height 28
select select "6"
select select "2025"
select select "6"
select select "2025"
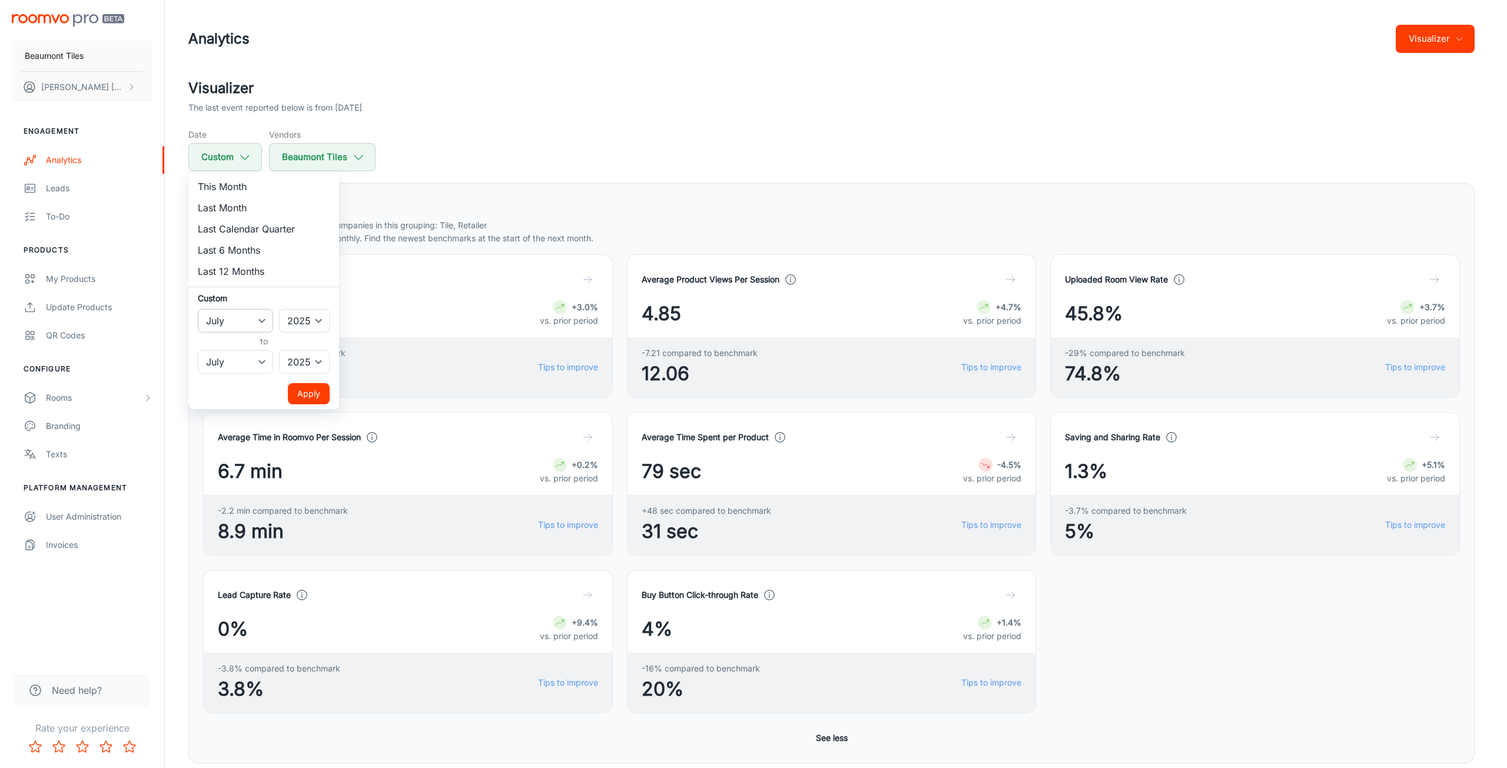
click at [254, 315] on select "January February March April May June July August September October November De…" at bounding box center [235, 321] width 75 height 24
select select "7"
click at [198, 309] on select "January February March April May June July August September October November De…" at bounding box center [235, 321] width 75 height 24
click at [249, 365] on select "January February March April May June July August September October November De…" at bounding box center [235, 362] width 75 height 24
select select "7"
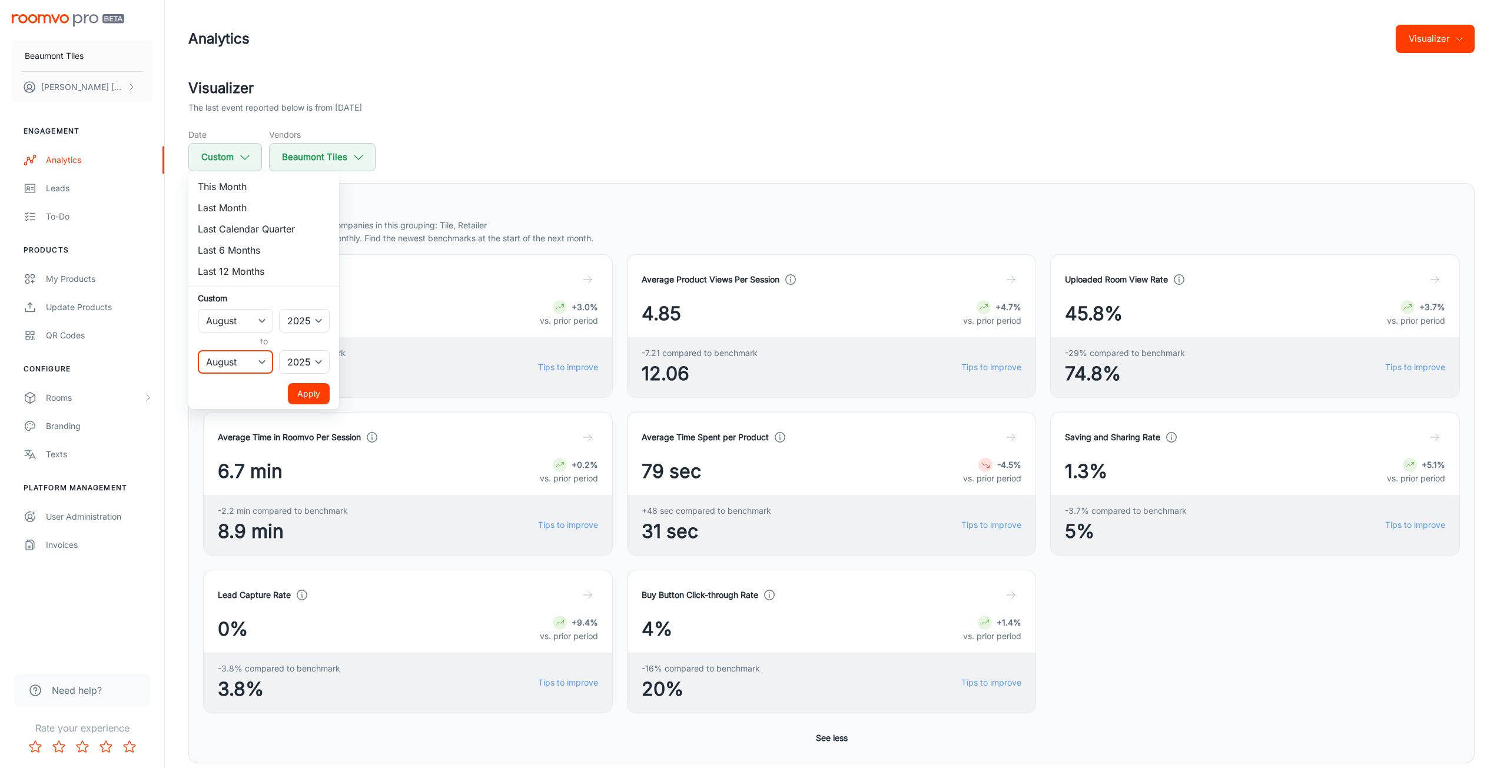
click at [198, 350] on select "January February March April May June July August September October November De…" at bounding box center [235, 362] width 75 height 24
click at [314, 392] on button "Apply" at bounding box center [309, 393] width 42 height 21
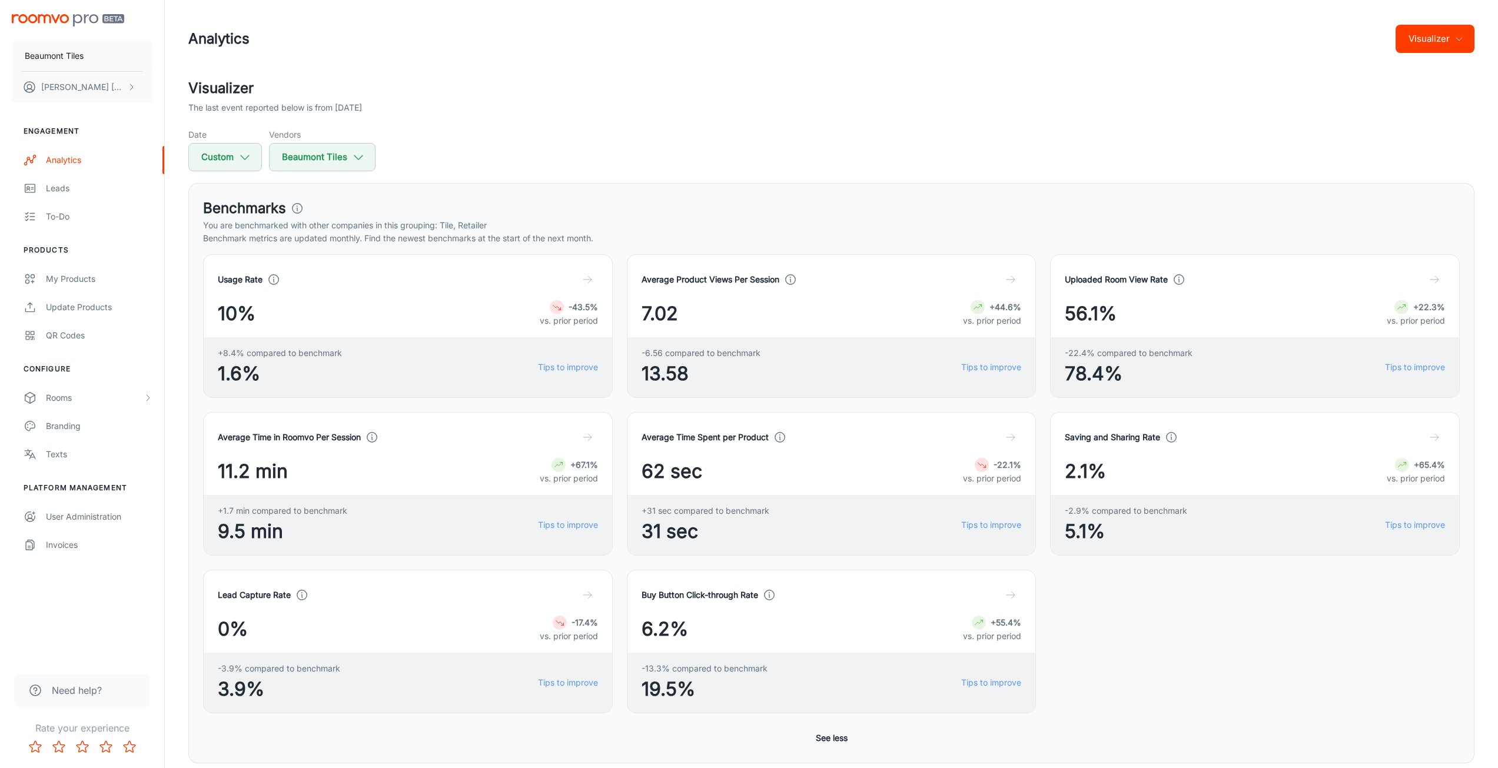
click at [220, 141] on div "Date Custom" at bounding box center [225, 149] width 74 height 43
click at [220, 151] on button "Custom" at bounding box center [225, 157] width 74 height 28
select select "7"
select select "2025"
select select "7"
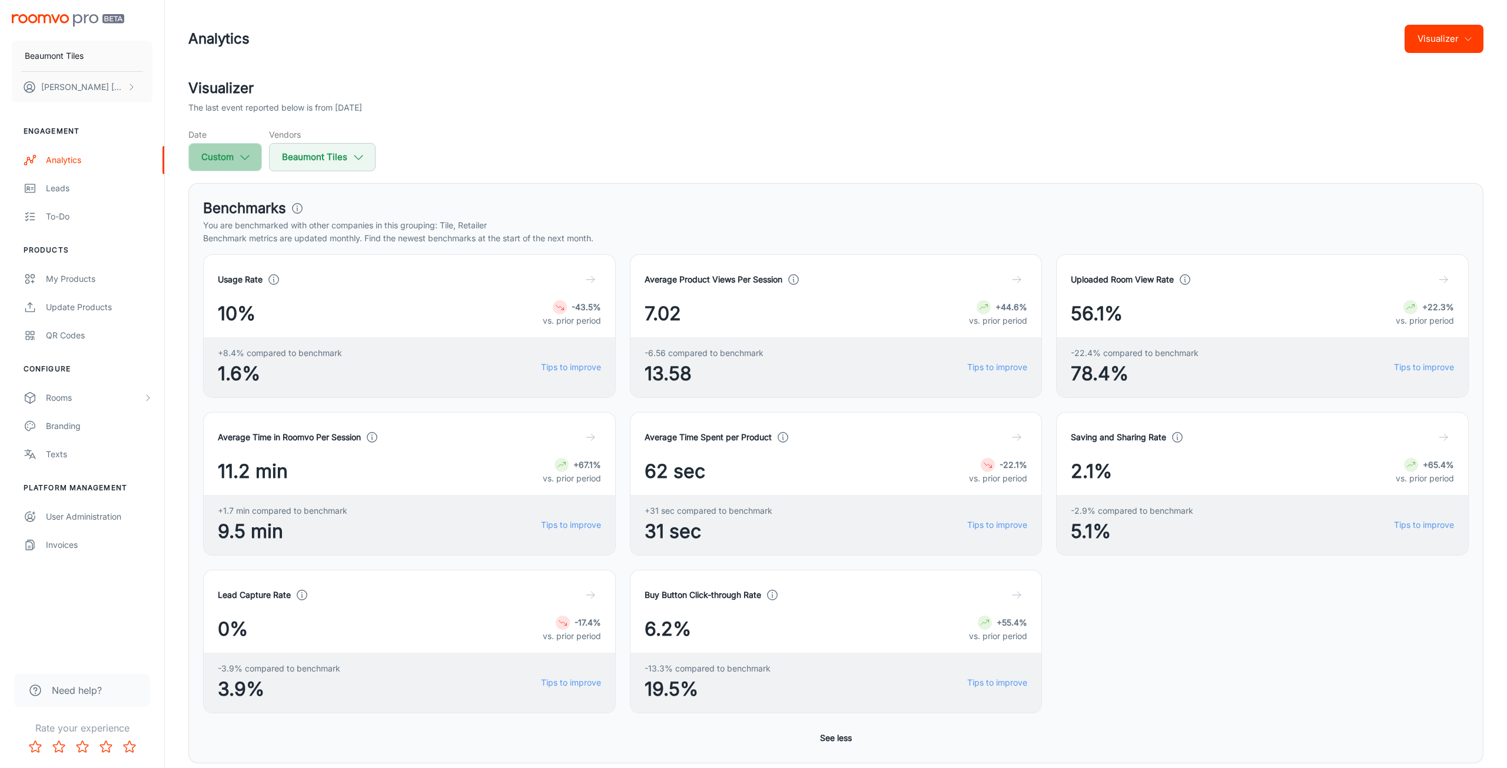
select select "2025"
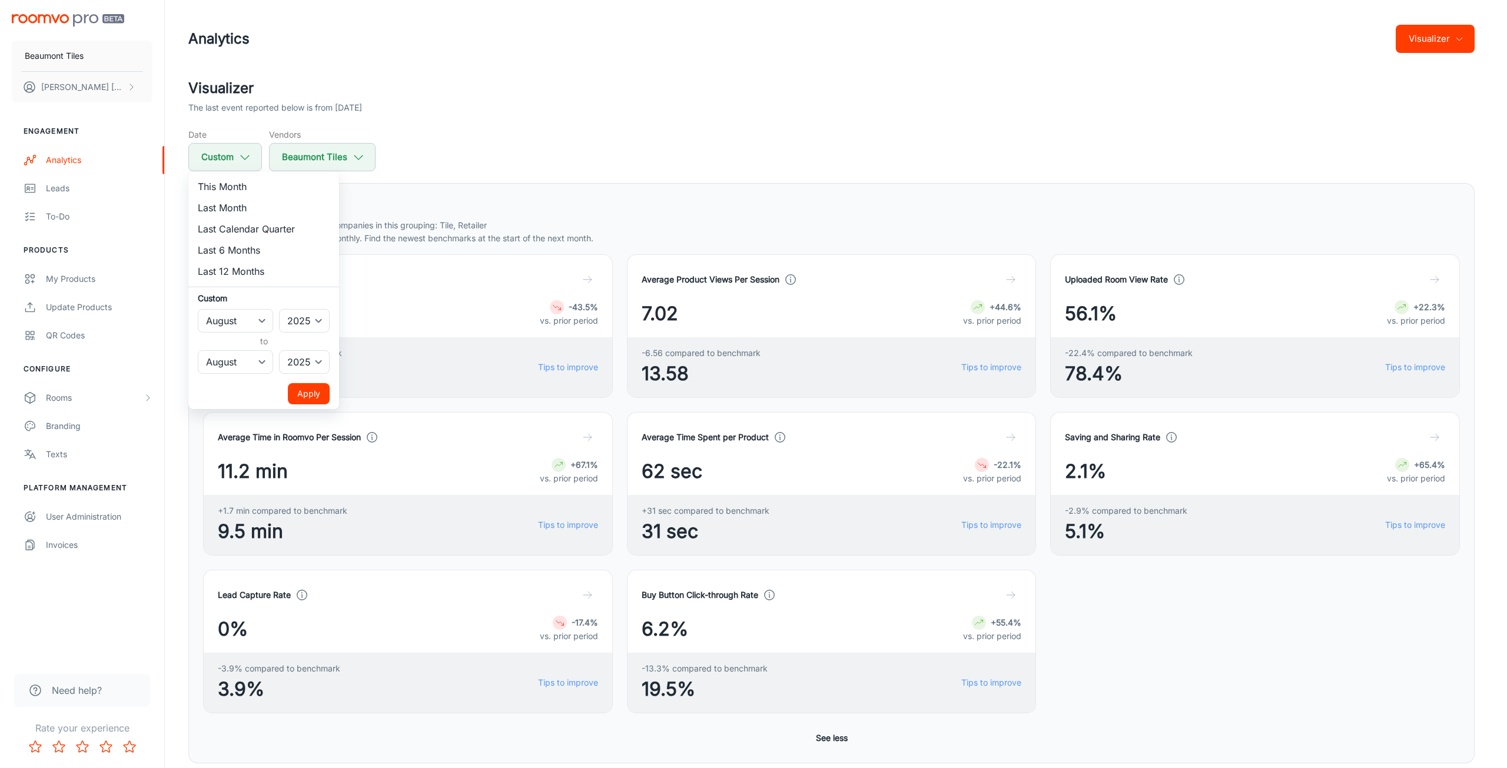
click at [220, 151] on div at bounding box center [753, 384] width 1507 height 768
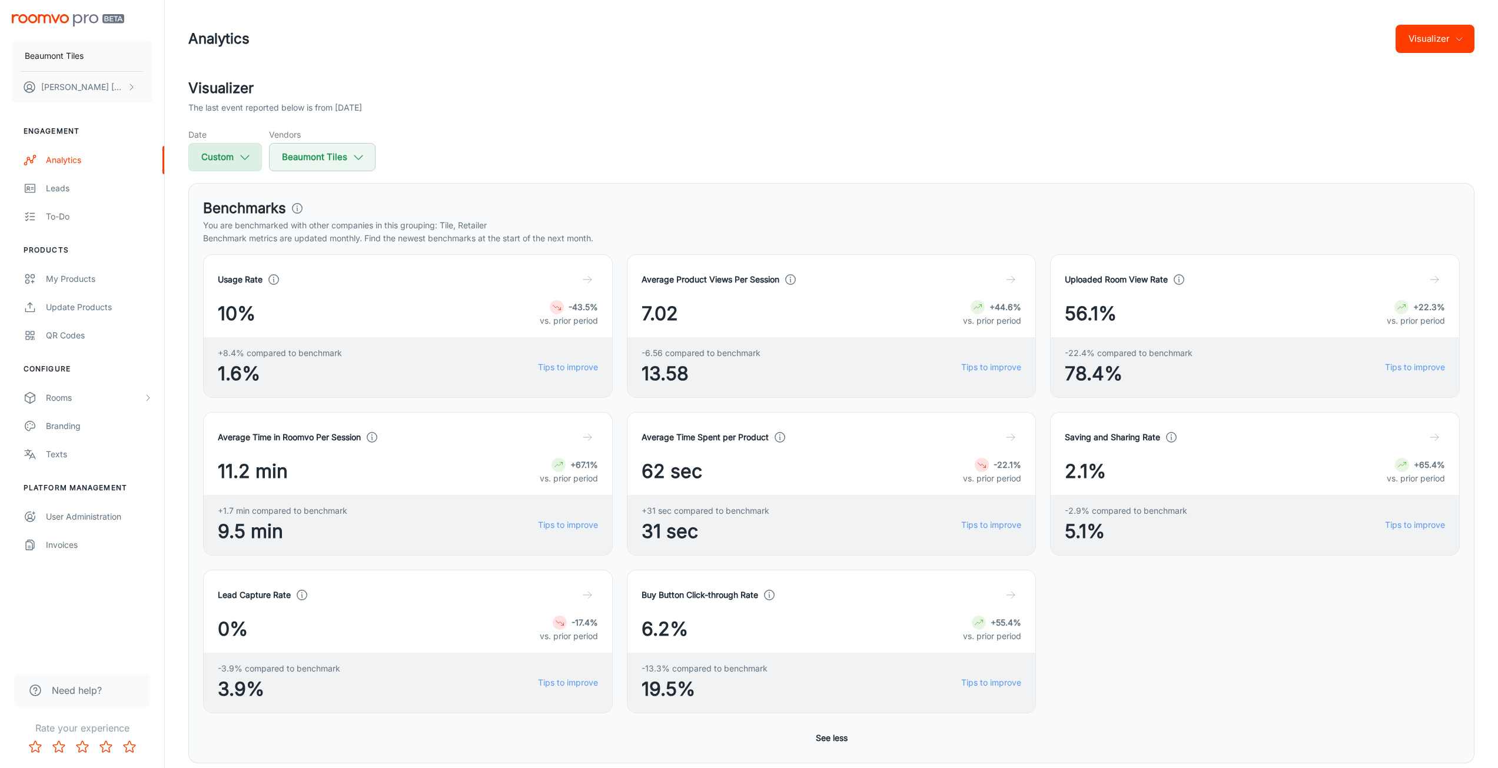
click at [257, 142] on div "Date Custom" at bounding box center [225, 149] width 74 height 43
click at [250, 152] on icon "button" at bounding box center [244, 157] width 13 height 13
select select "7"
select select "2025"
select select "7"
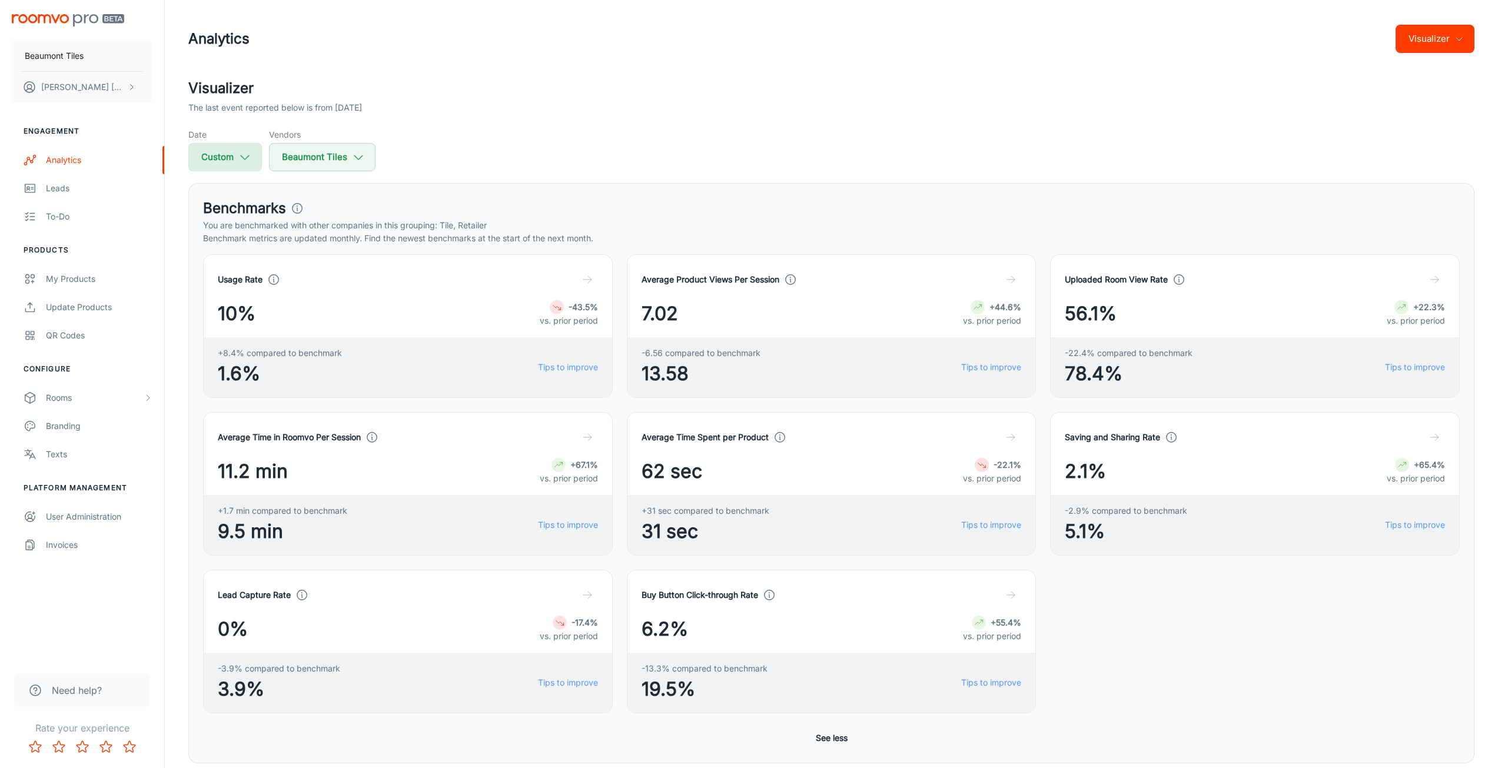
select select "2025"
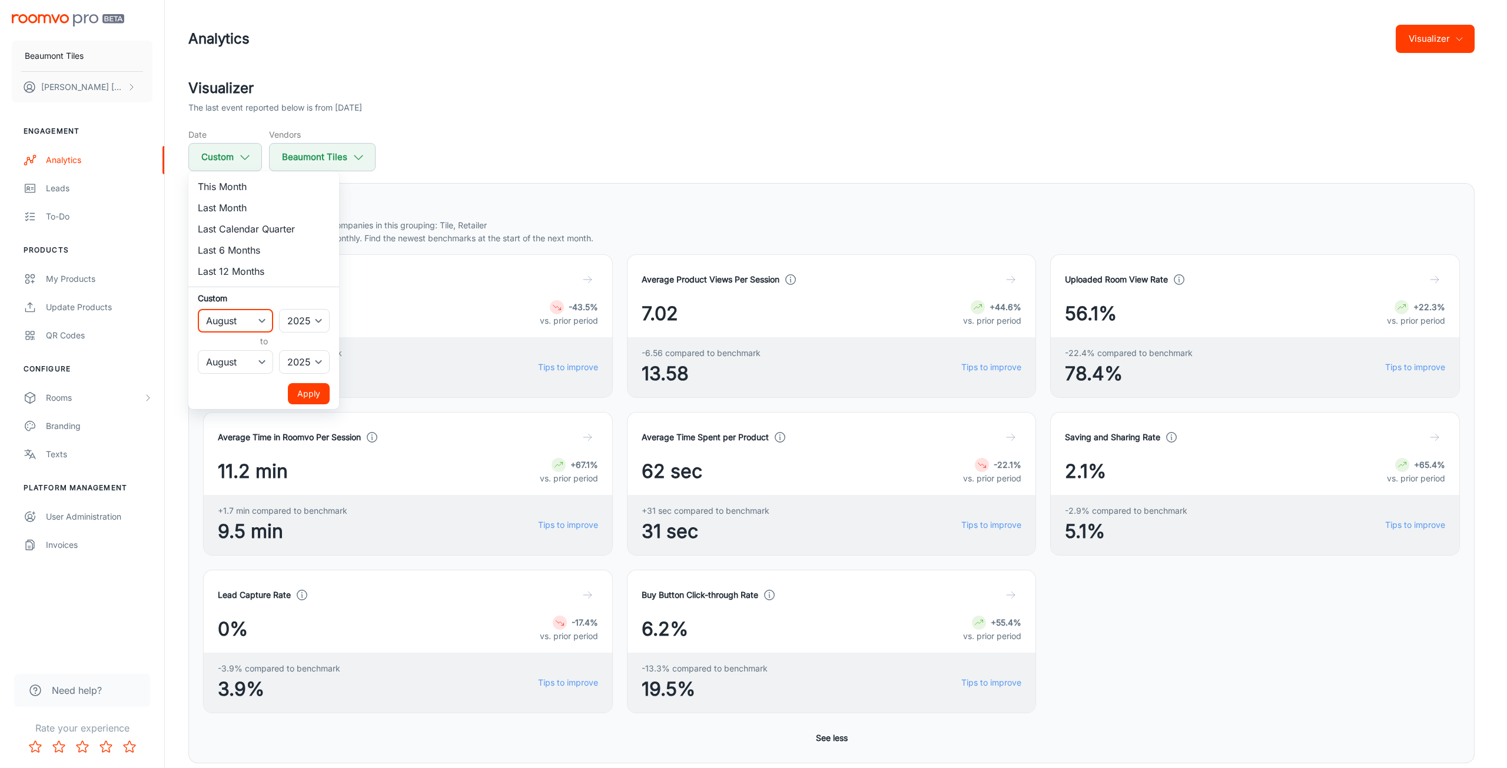
click at [258, 317] on select "January February March April May June July August September October November De…" at bounding box center [235, 321] width 75 height 24
select select "8"
click at [198, 309] on select "January February March April May June July August September October November De…" at bounding box center [235, 321] width 75 height 24
click at [250, 367] on select "January February March April May June July August September October November De…" at bounding box center [235, 362] width 75 height 24
select select "8"
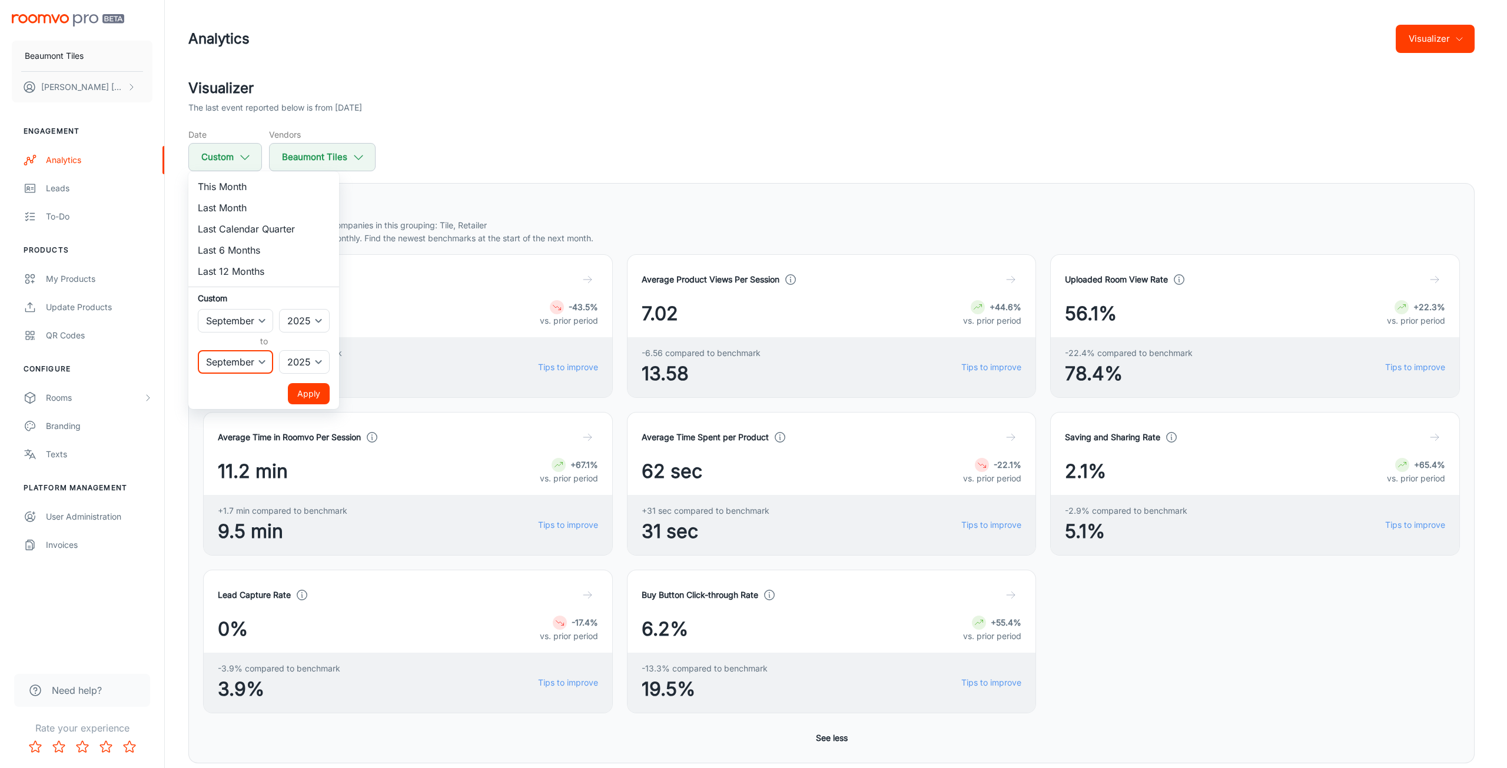
click at [198, 350] on select "January February March April May June July August September October November De…" at bounding box center [235, 362] width 75 height 24
click at [311, 394] on button "Apply" at bounding box center [309, 393] width 42 height 21
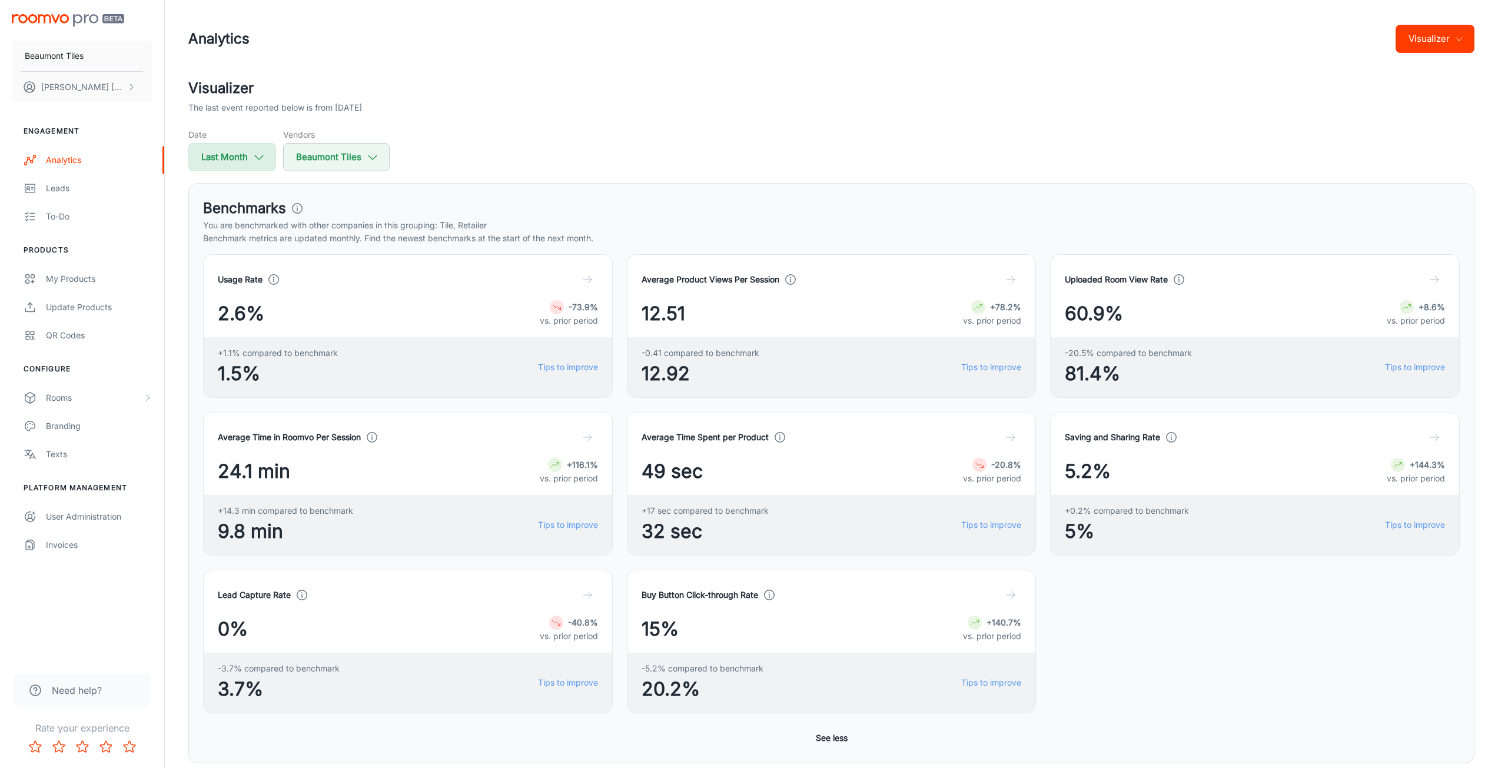
click at [229, 158] on button "Last Month" at bounding box center [232, 157] width 88 height 28
select select "8"
select select "2025"
select select "8"
select select "2025"
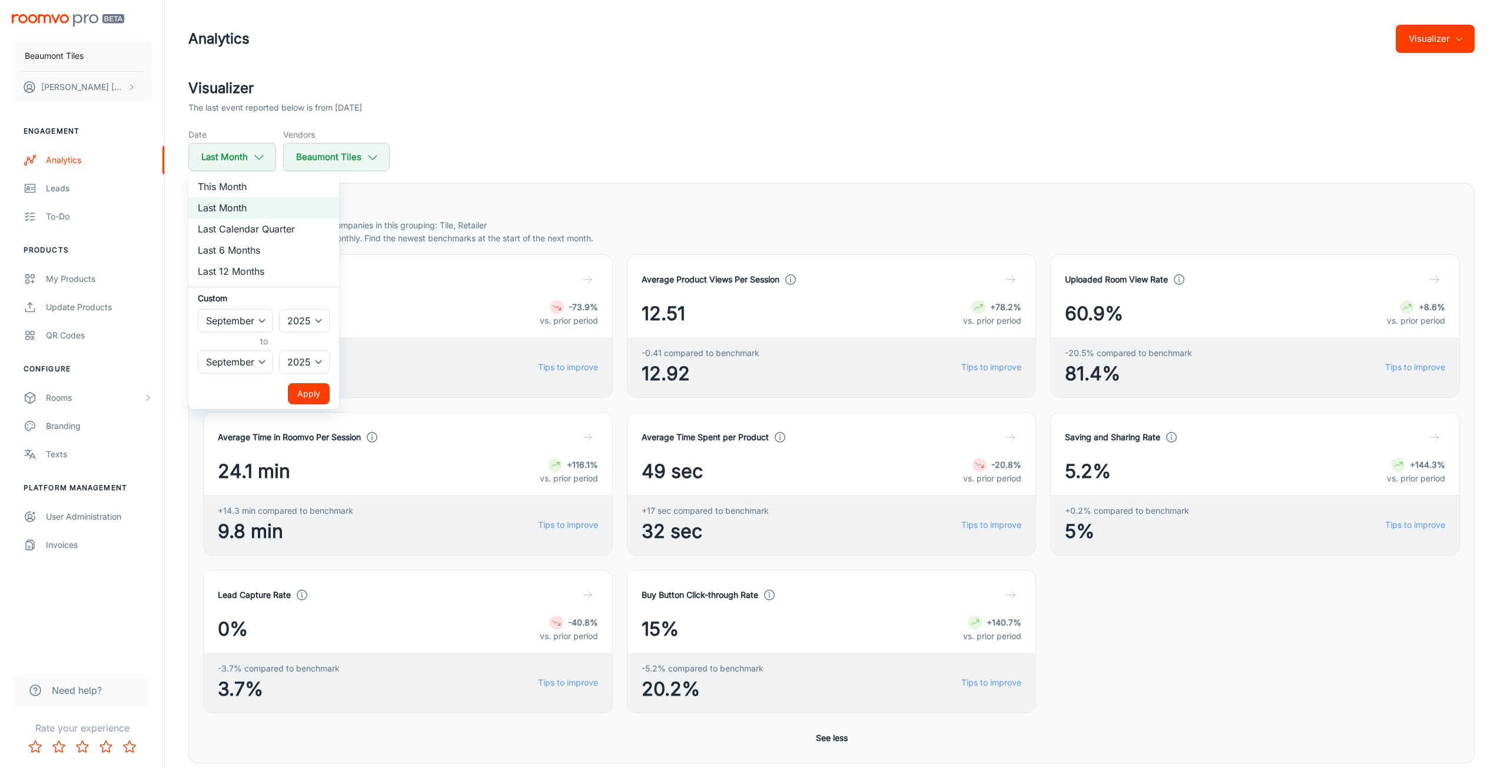
click at [252, 159] on div at bounding box center [753, 384] width 1507 height 768
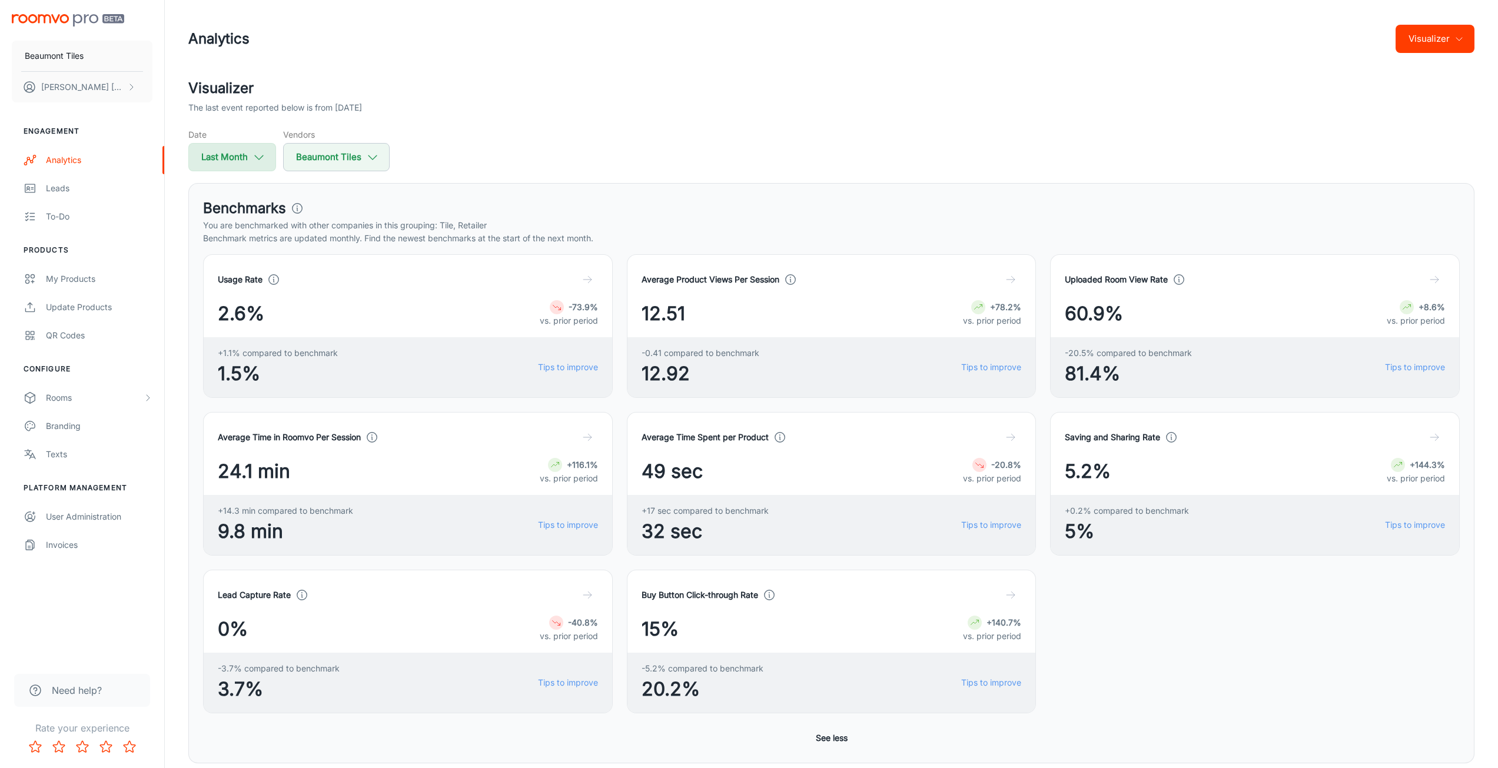
click at [254, 162] on icon "button" at bounding box center [258, 157] width 13 height 13
select select "8"
select select "2025"
select select "8"
select select "2025"
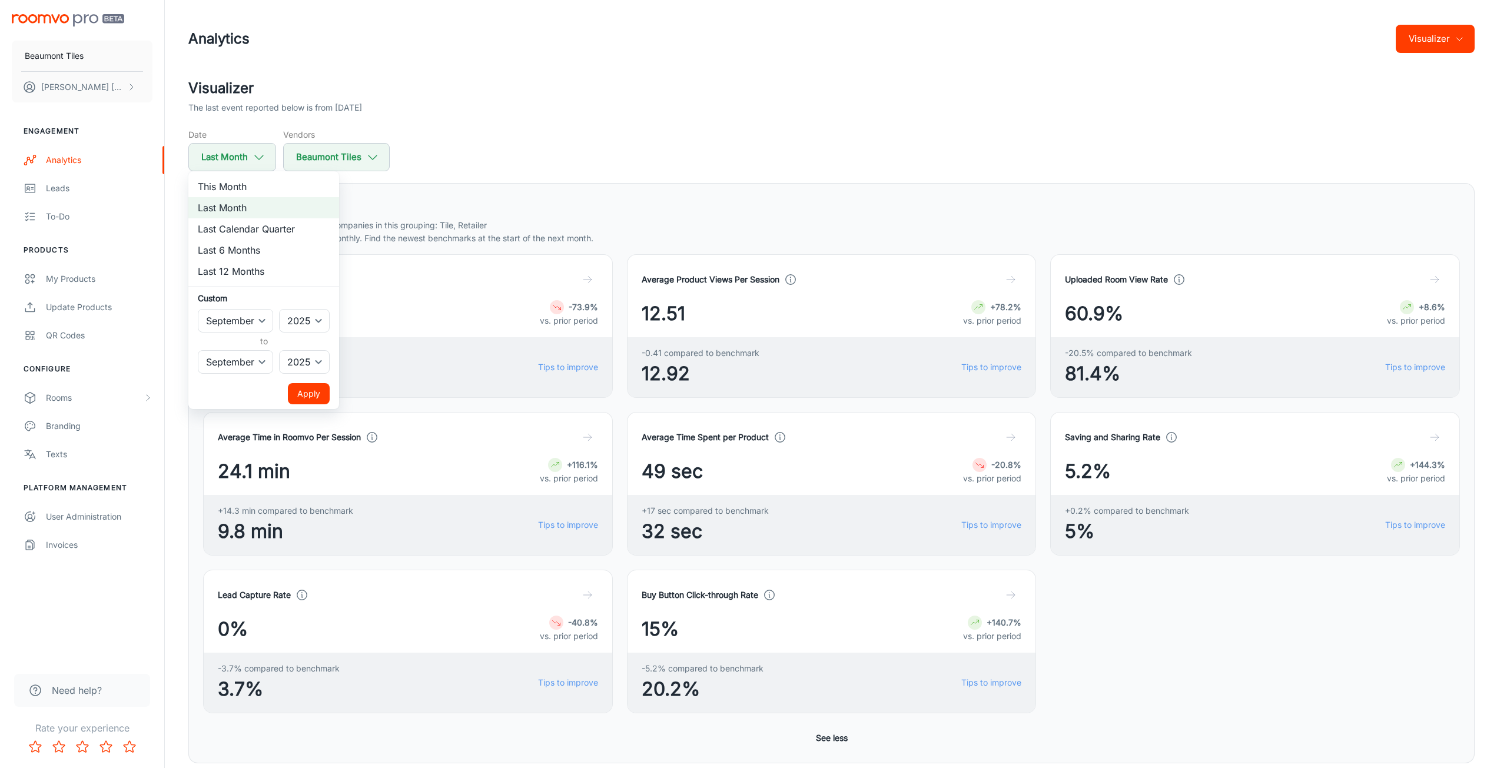
click at [584, 170] on div at bounding box center [753, 384] width 1507 height 768
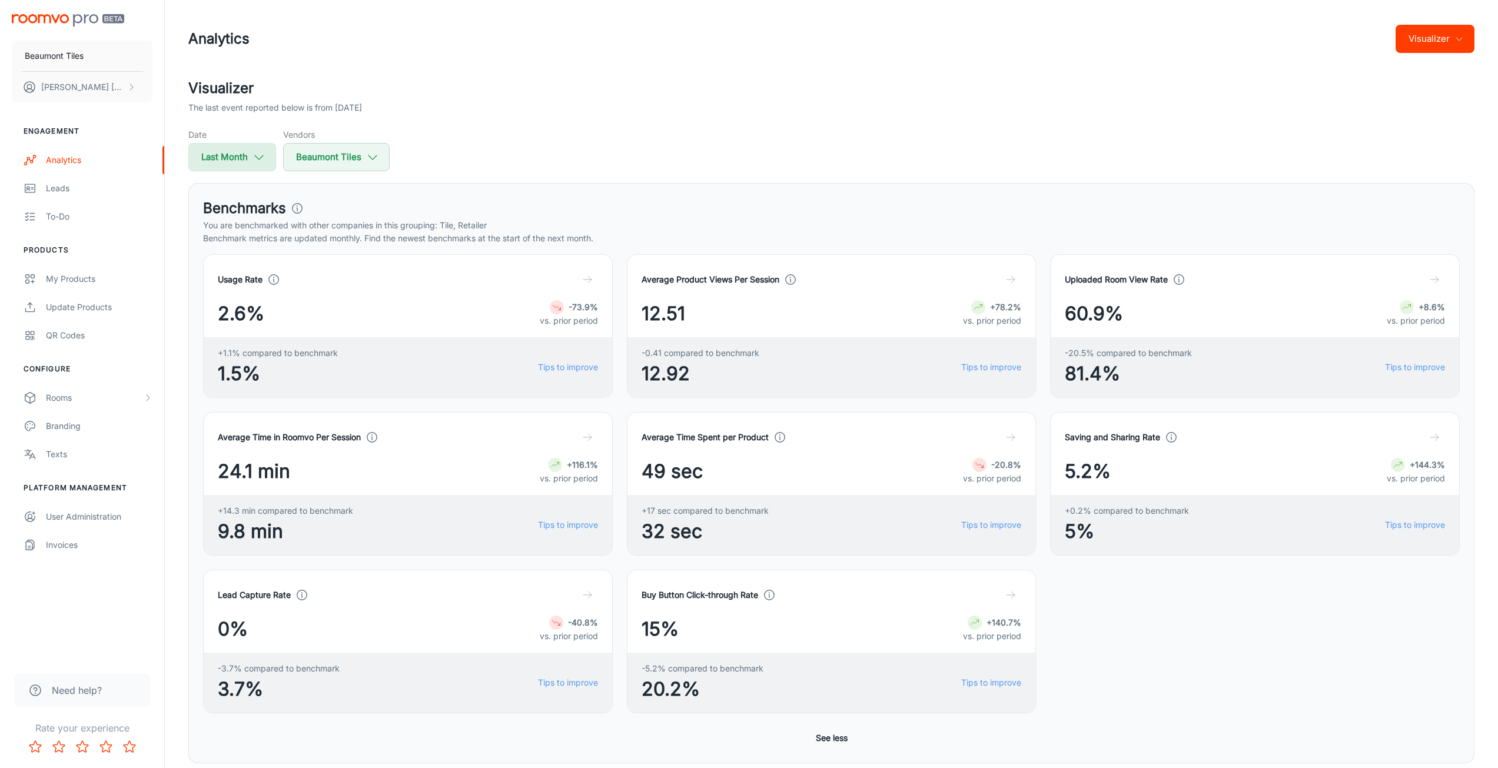
click at [251, 165] on button "Last Month" at bounding box center [232, 157] width 88 height 28
select select "8"
select select "2025"
select select "8"
select select "2025"
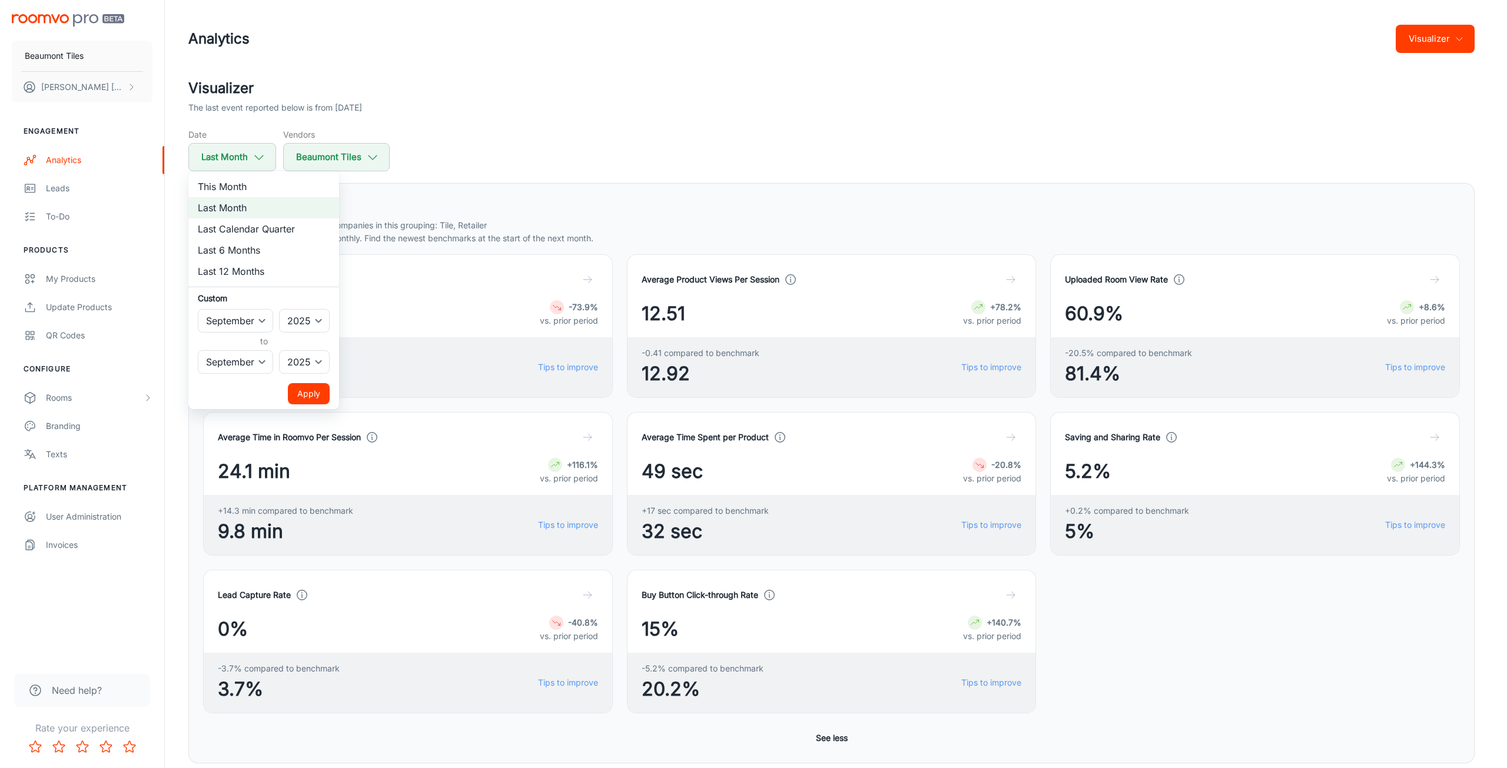
click at [251, 164] on div at bounding box center [753, 384] width 1507 height 768
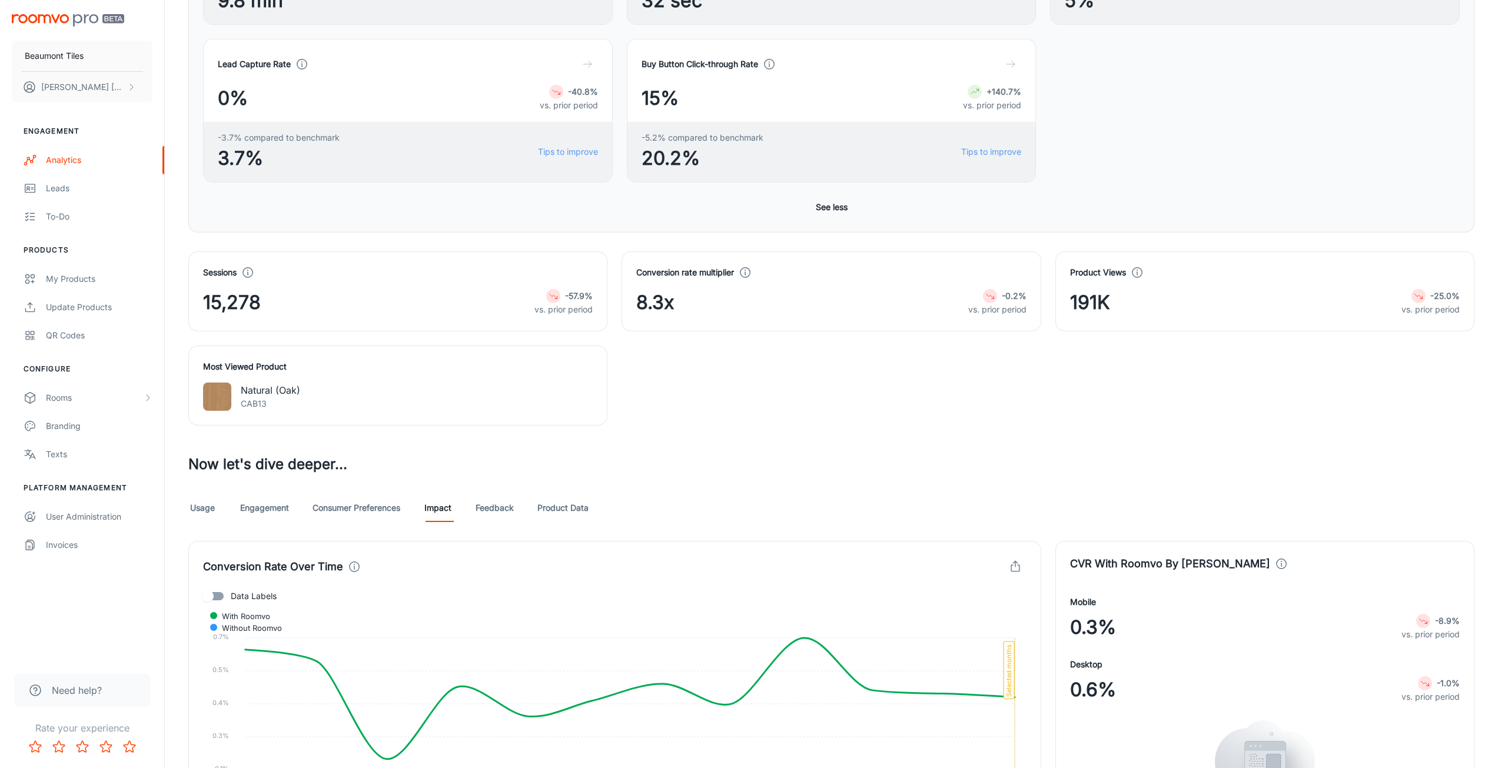
scroll to position [530, 0]
click at [281, 510] on link "Engagement" at bounding box center [264, 509] width 49 height 28
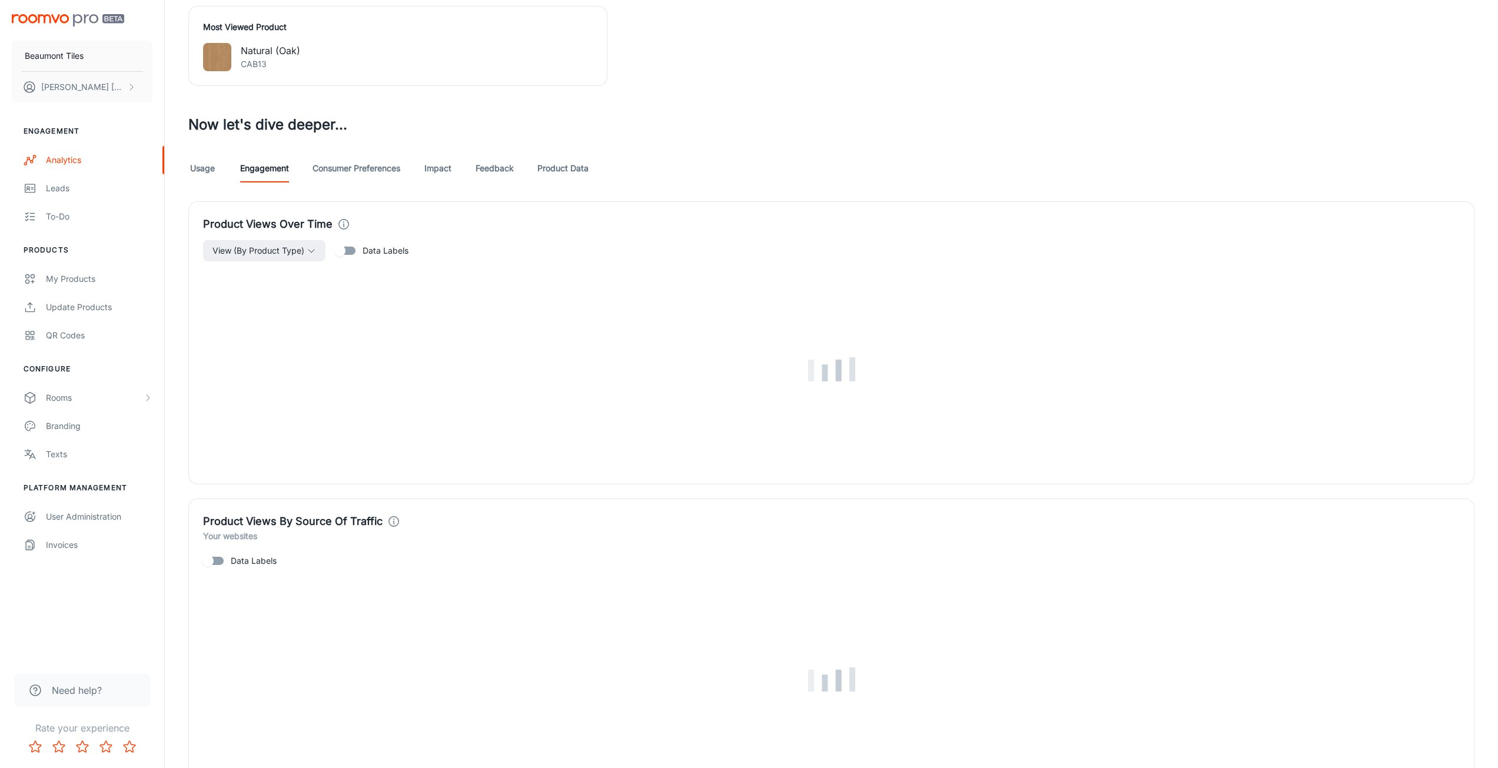
scroll to position [1059, 0]
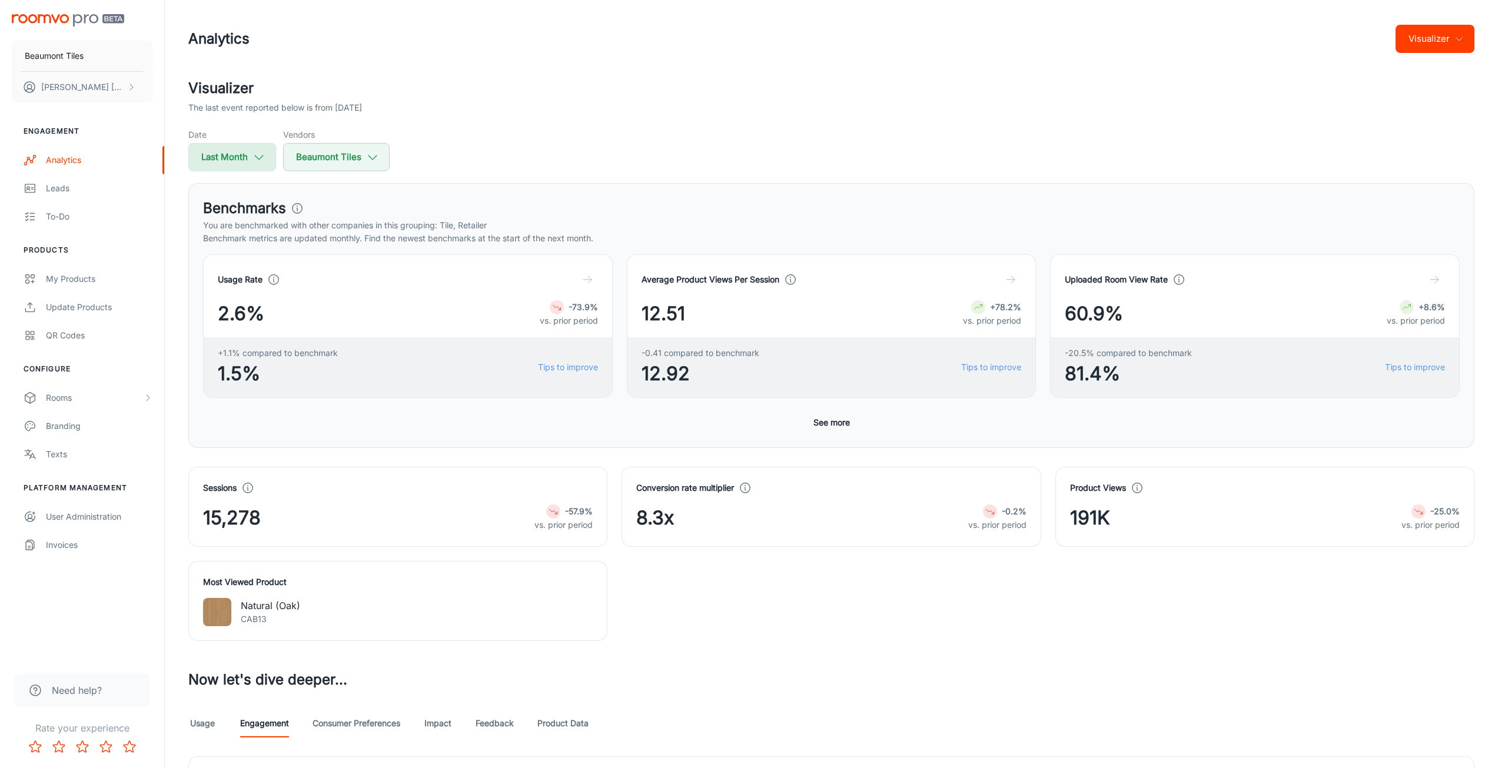
click at [234, 167] on button "Last Month" at bounding box center [232, 157] width 88 height 28
select select "8"
select select "2025"
select select "8"
select select "2025"
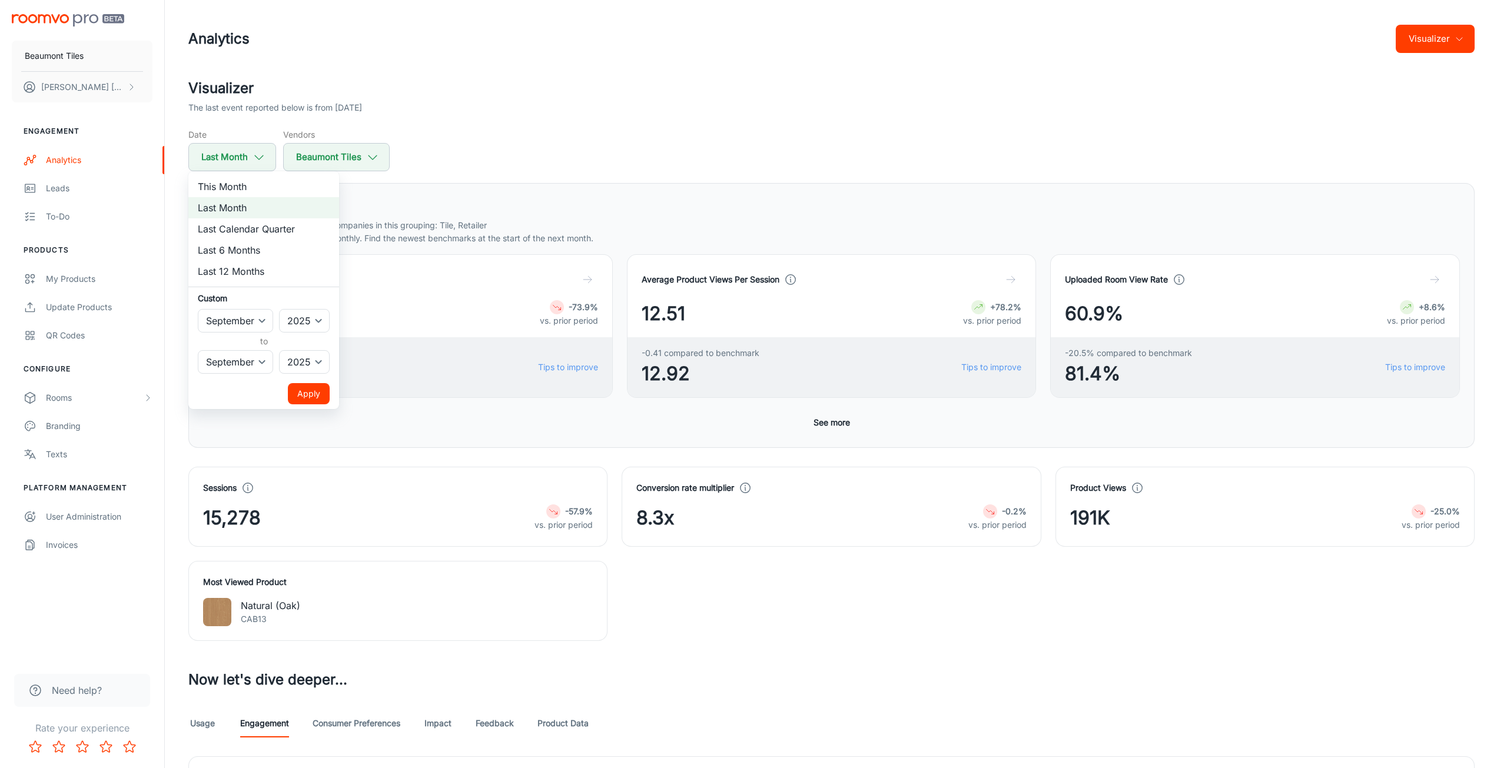
click at [730, 138] on div at bounding box center [753, 384] width 1507 height 768
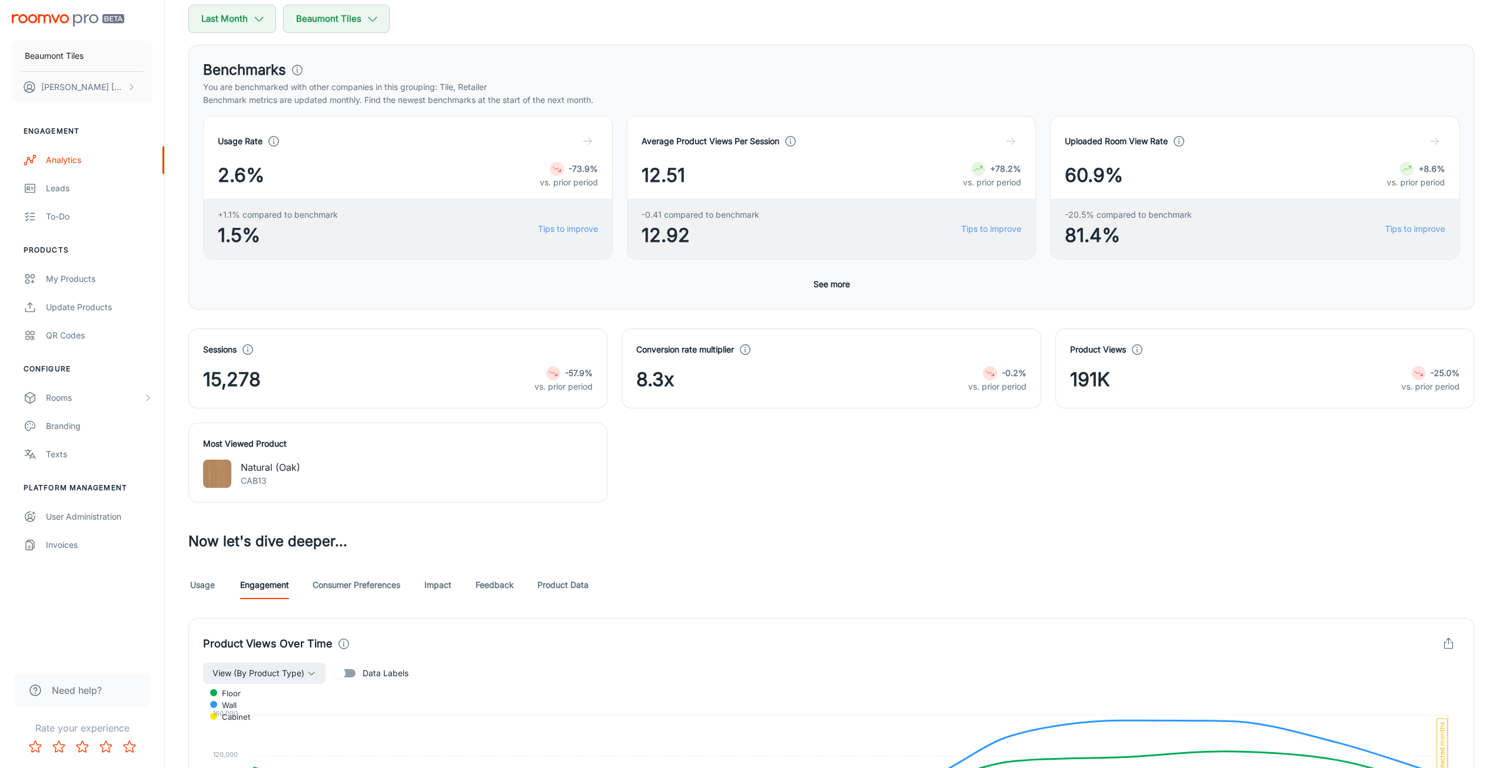
scroll to position [118, 0]
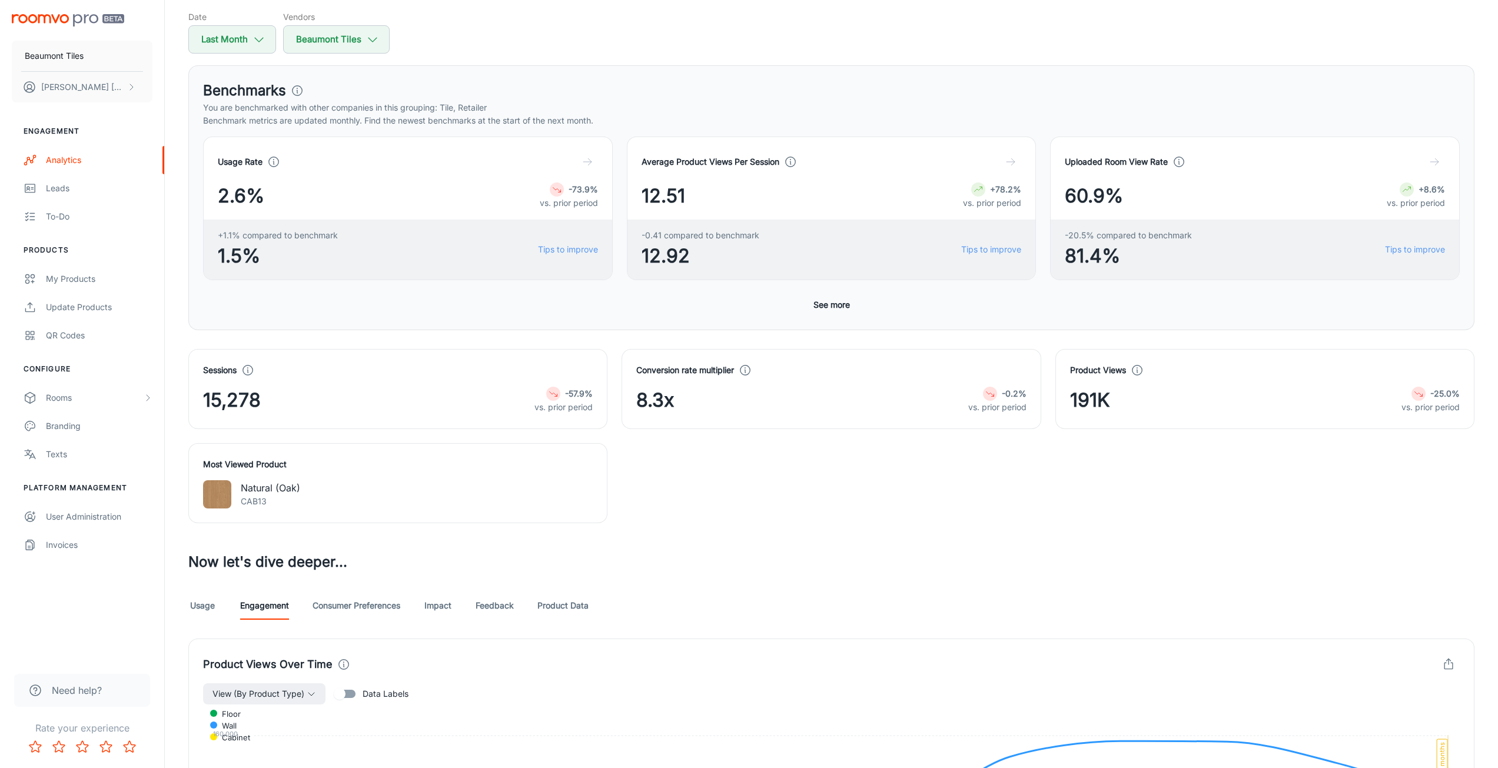
click at [208, 607] on link "Usage" at bounding box center [202, 605] width 28 height 28
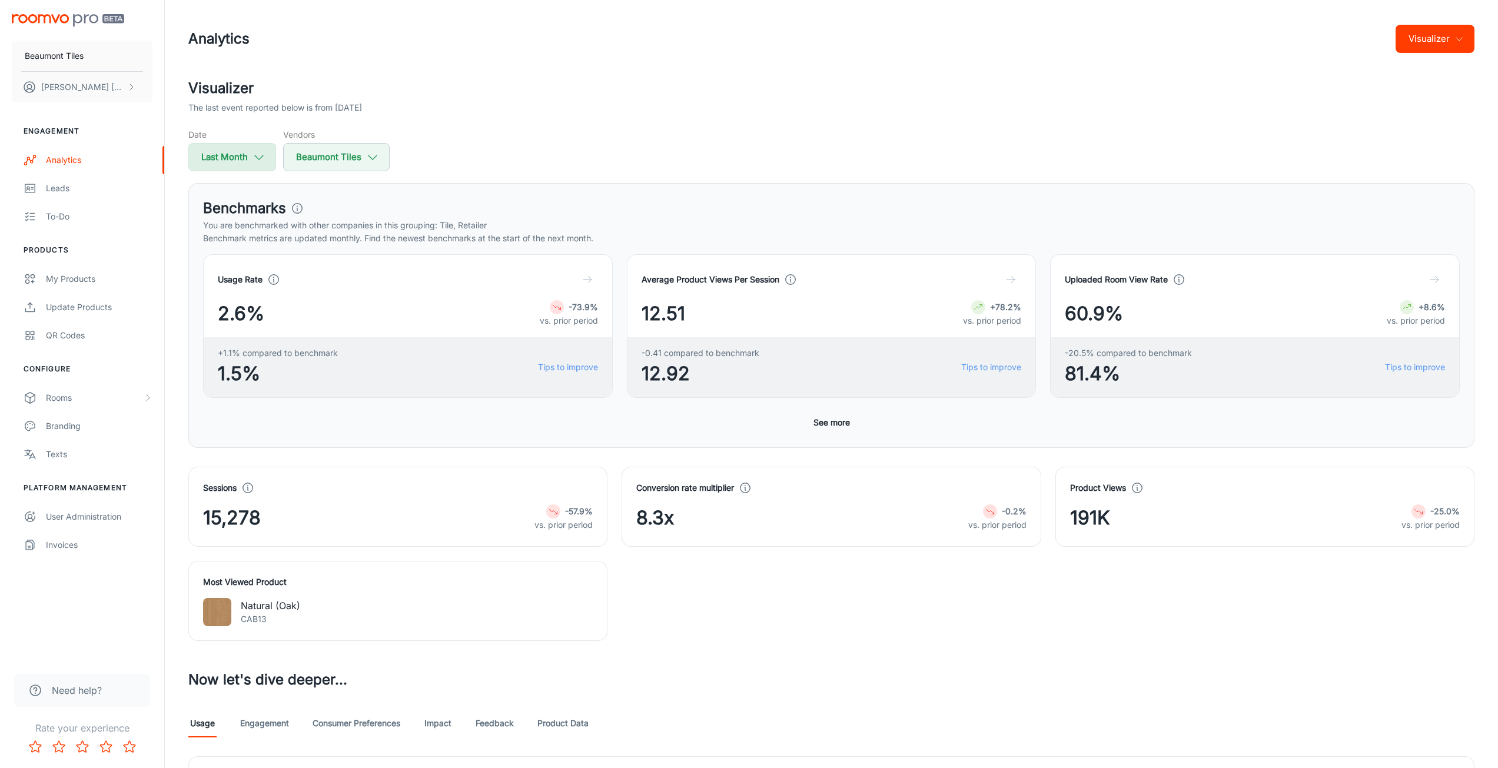
click at [268, 167] on button "Last Month" at bounding box center [232, 157] width 88 height 28
select select "8"
select select "2025"
select select "8"
select select "2025"
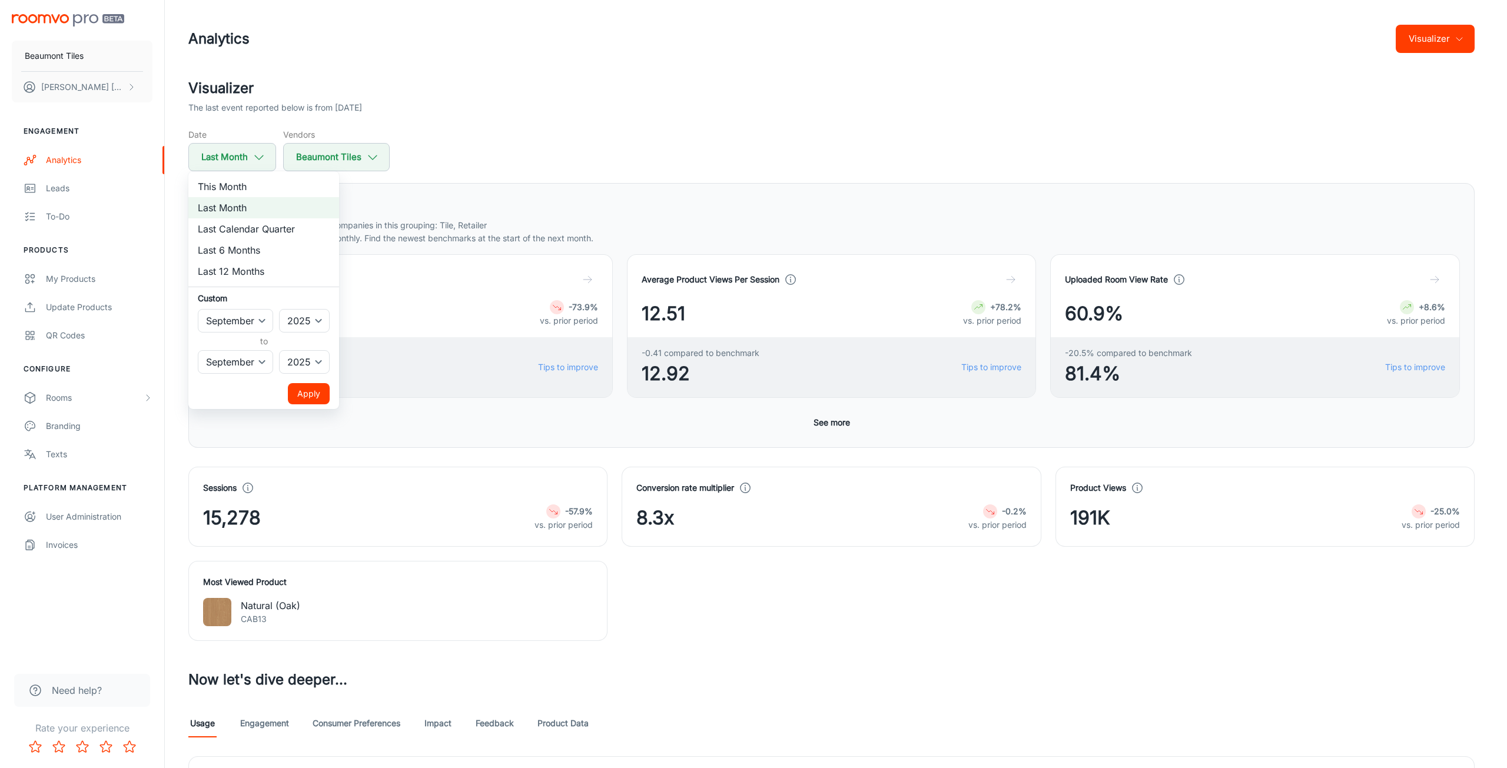
click at [255, 154] on div at bounding box center [753, 384] width 1507 height 768
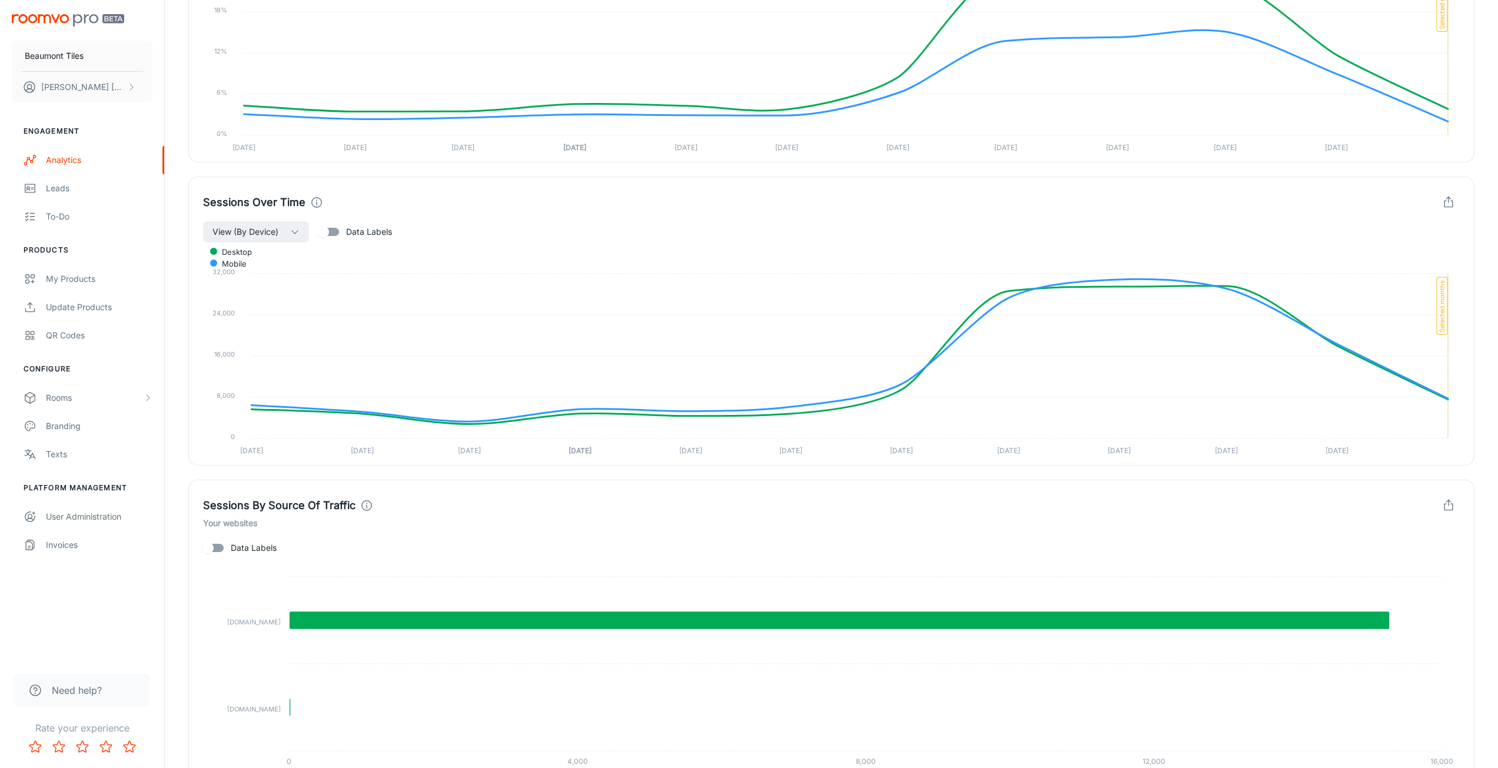
scroll to position [943, 0]
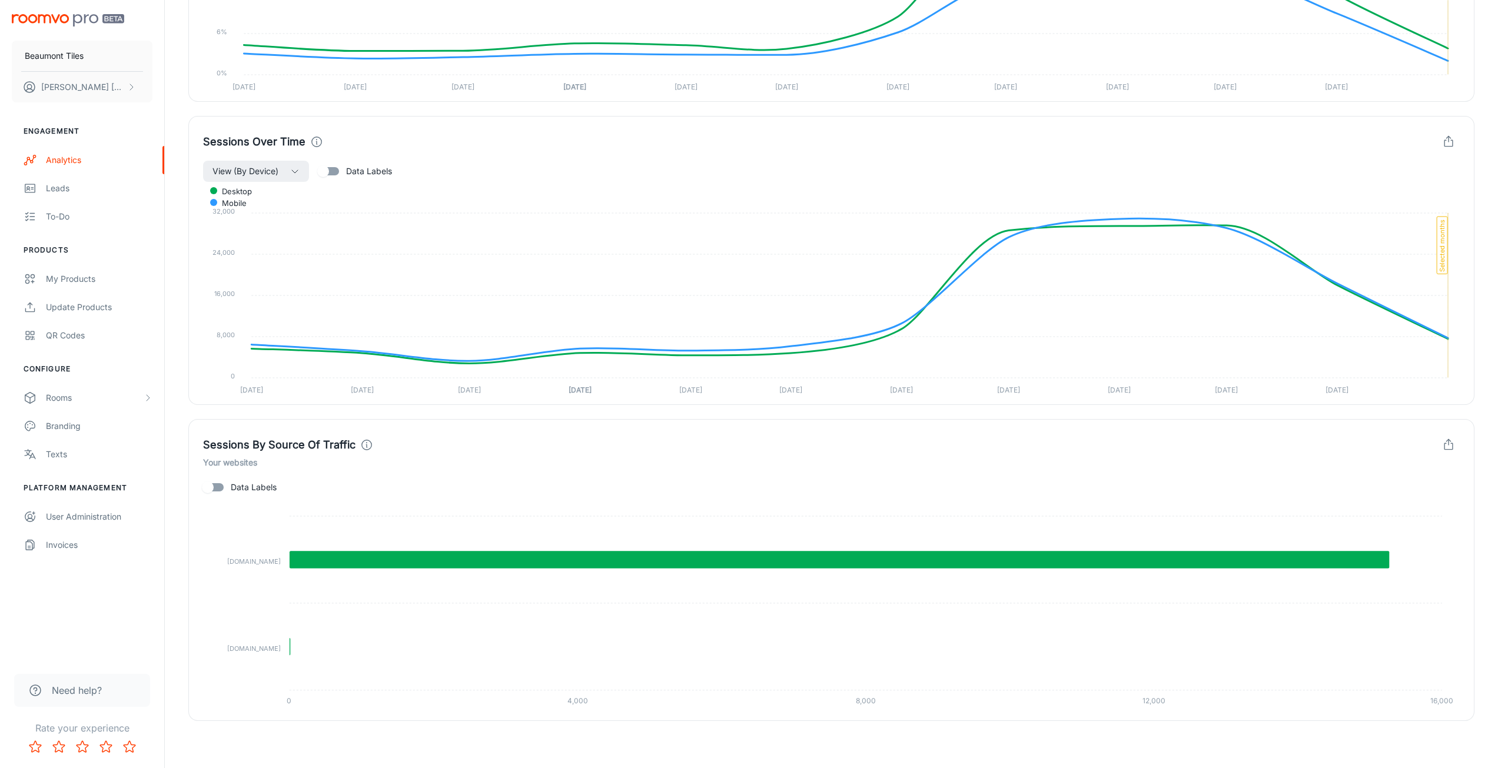
click at [224, 488] on input "Data Labels" at bounding box center [207, 487] width 67 height 22
checkbox input "true"
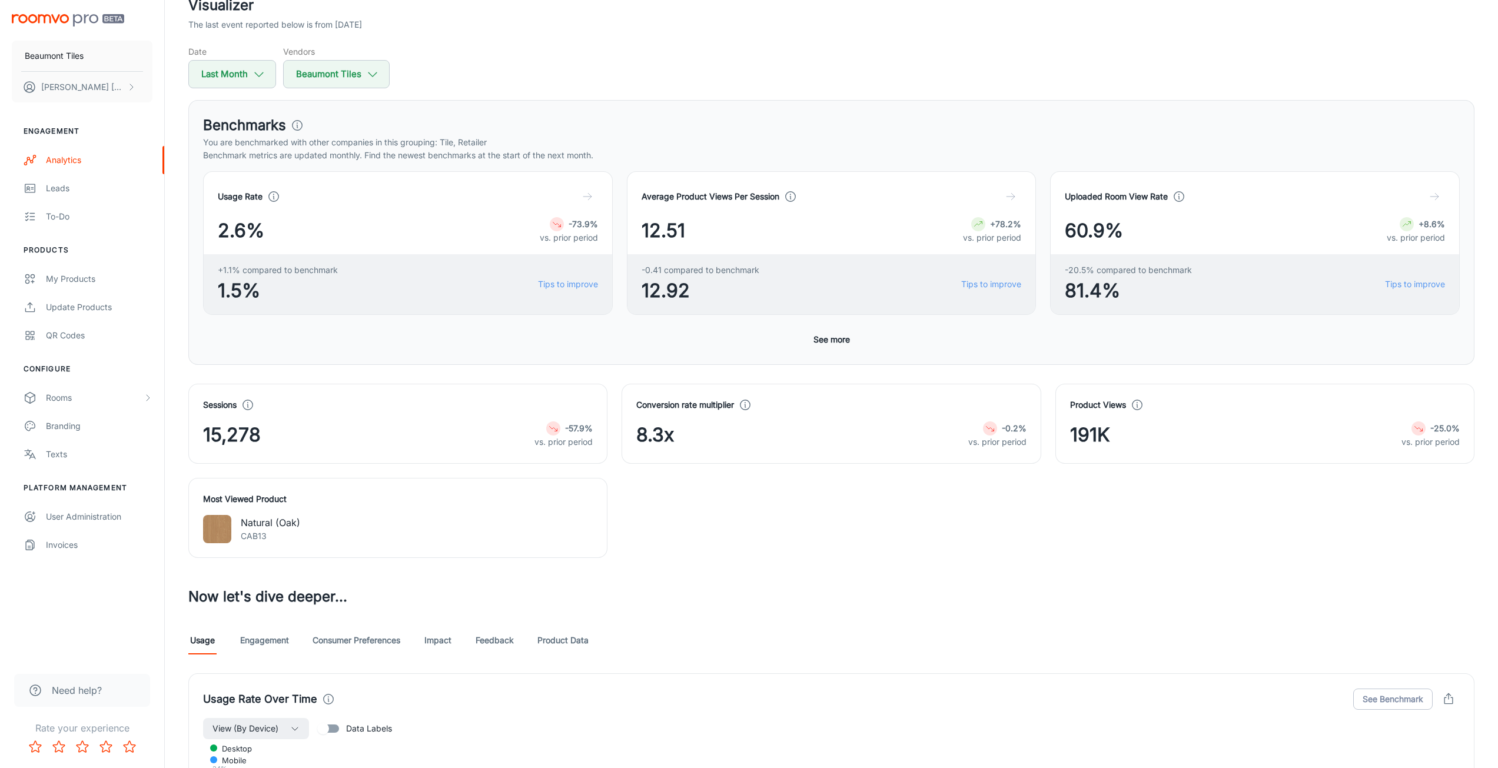
scroll to position [0, 0]
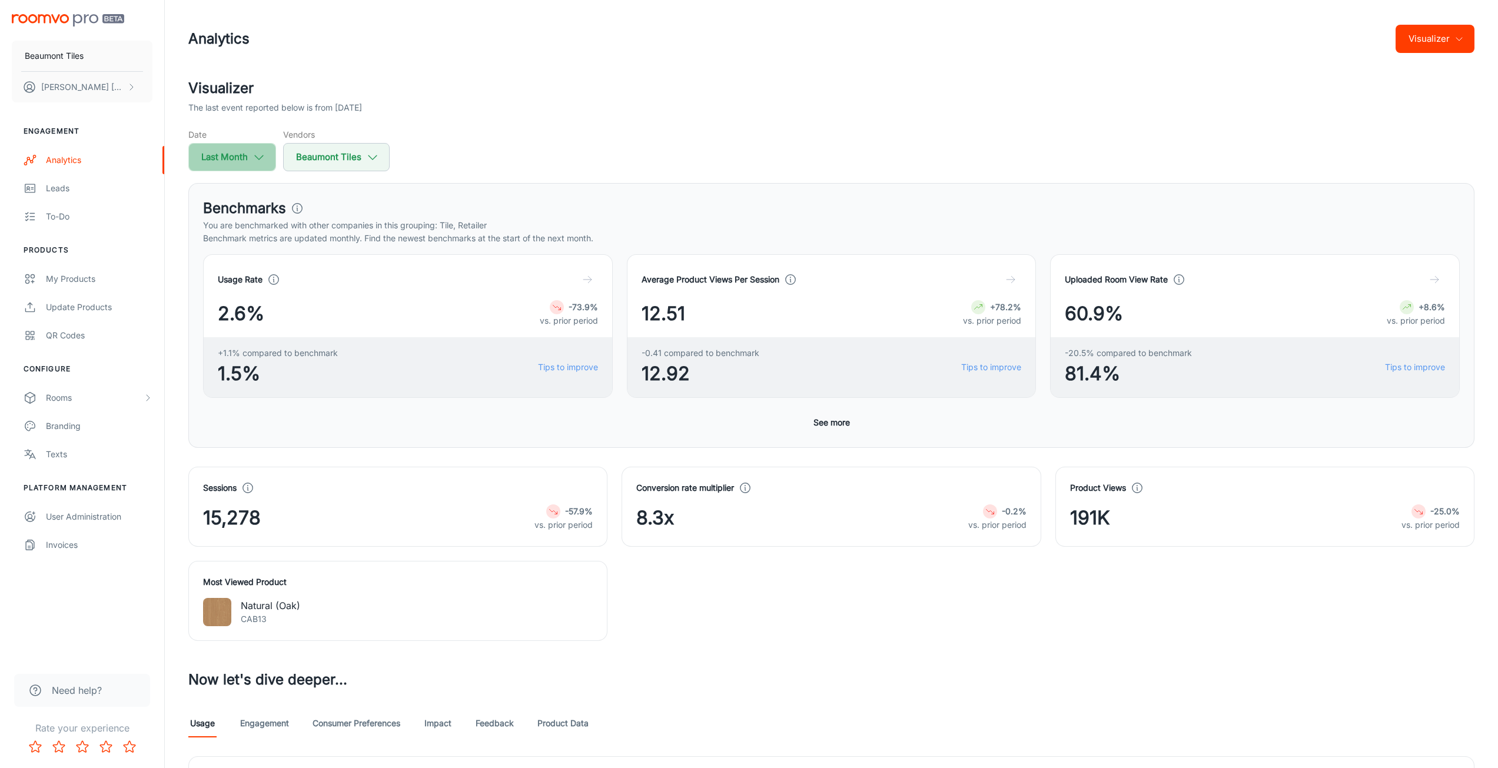
click at [246, 156] on button "Last Month" at bounding box center [232, 157] width 88 height 28
select select "8"
select select "2025"
select select "8"
select select "2025"
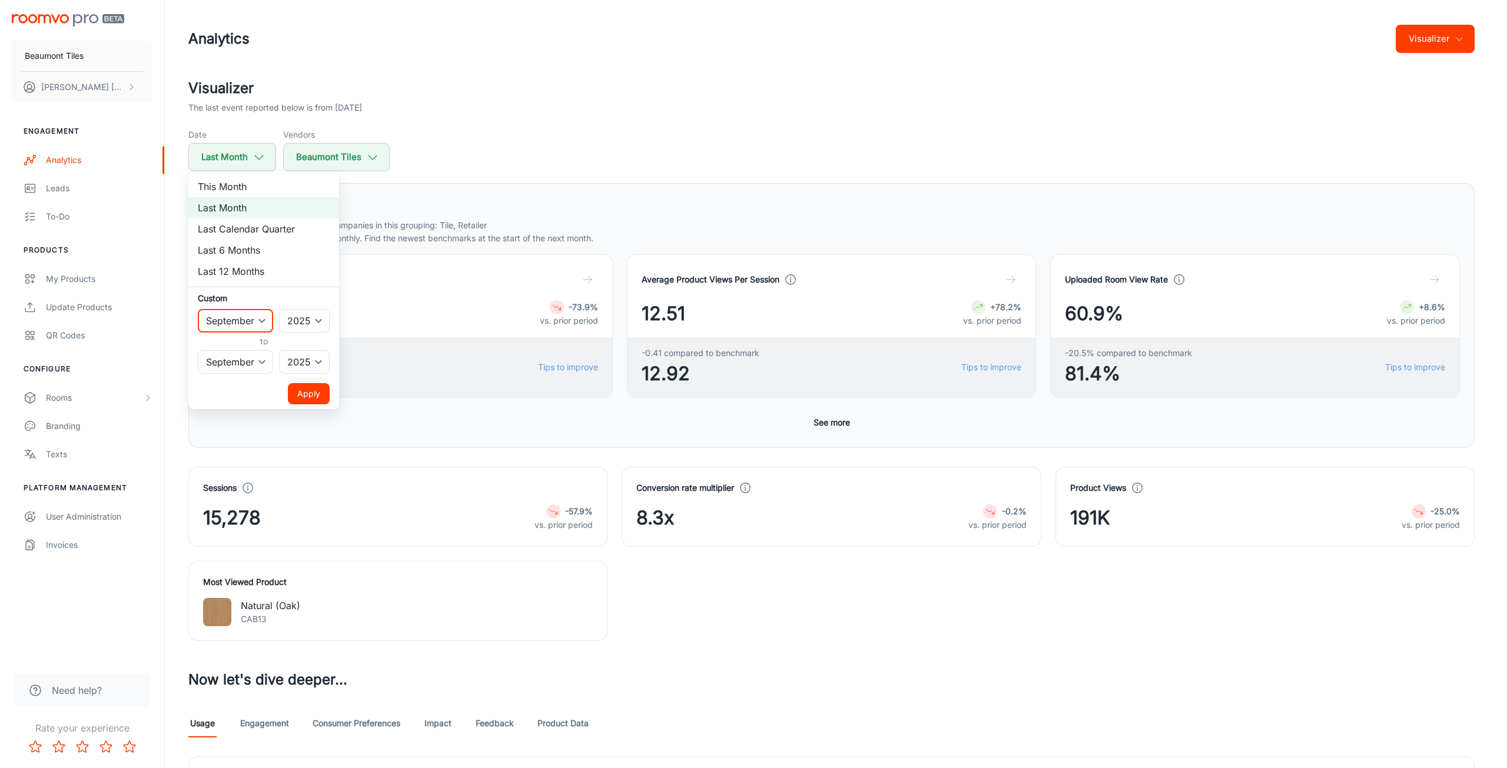
click at [251, 316] on select "January February March April May June July August September October November De…" at bounding box center [235, 321] width 75 height 24
select select "6"
click at [198, 309] on select "January February March April May June July August September October November De…" at bounding box center [235, 321] width 75 height 24
click at [237, 361] on select "January February March April May June July August September October November De…" at bounding box center [235, 362] width 75 height 24
select select "6"
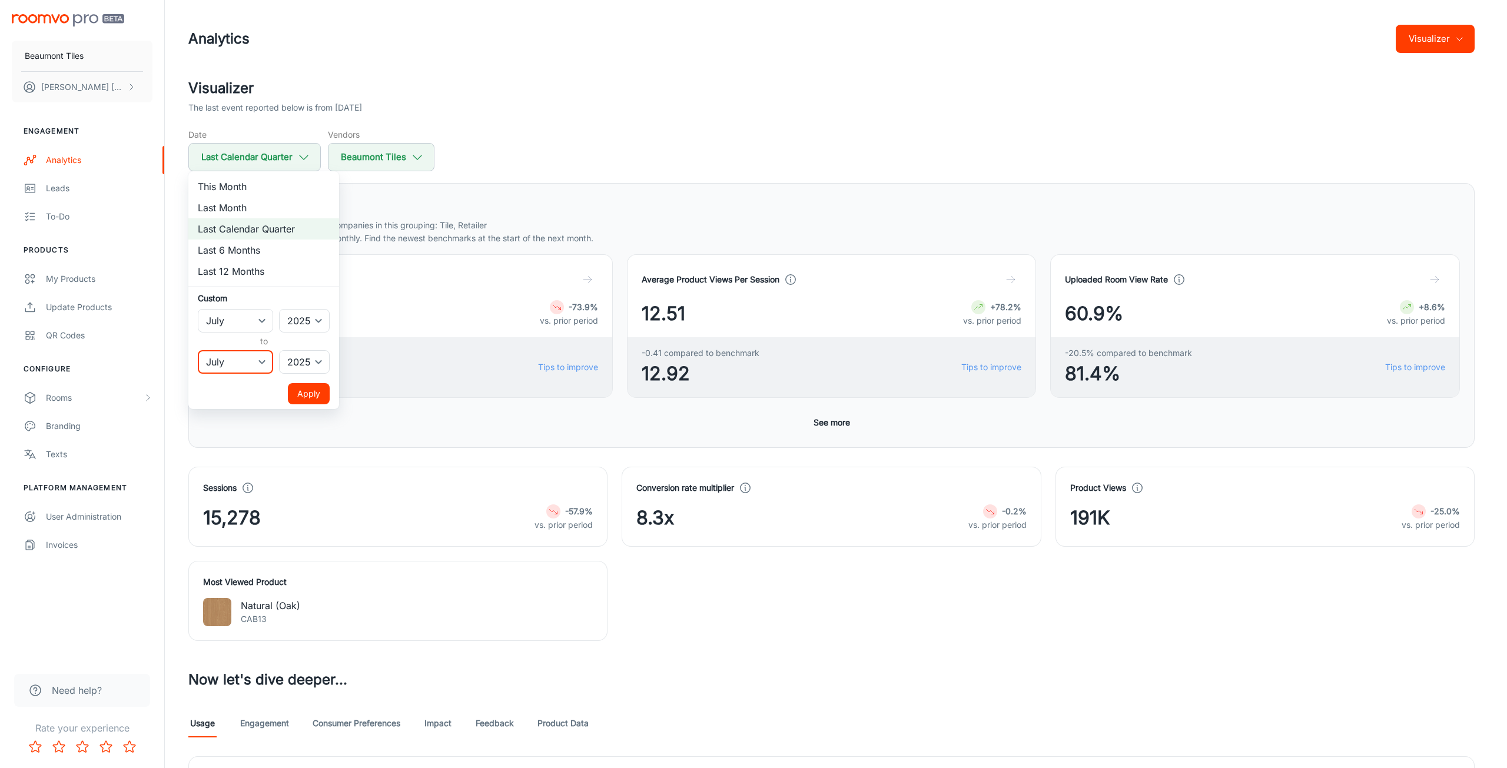
click at [198, 350] on select "January February March April May June July August September October November De…" at bounding box center [235, 362] width 75 height 24
click at [311, 391] on button "Apply" at bounding box center [309, 393] width 42 height 21
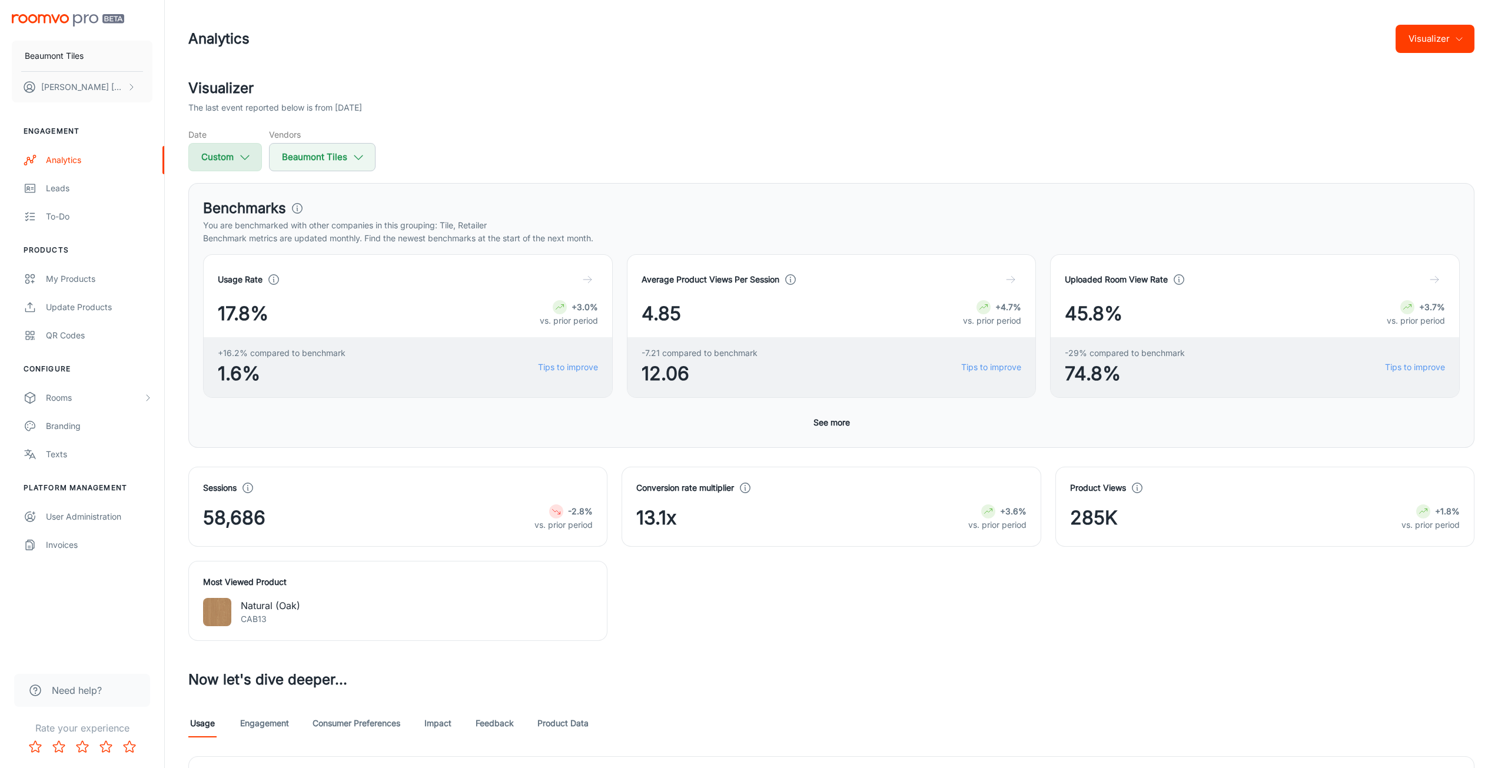
click at [246, 153] on icon "button" at bounding box center [244, 157] width 13 height 13
select select "6"
select select "2025"
select select "6"
select select "2025"
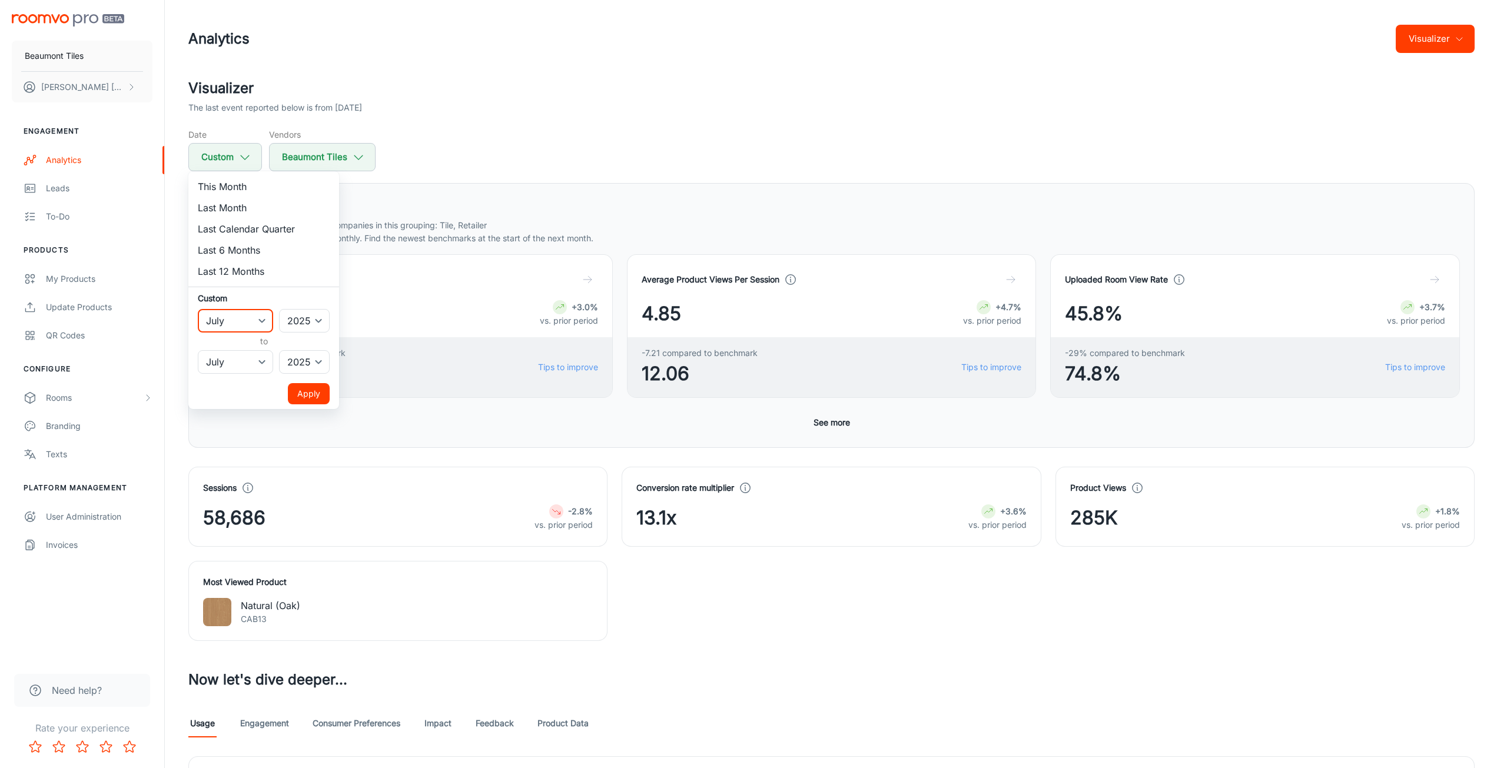
click at [254, 323] on select "January February March April May June July August September October November De…" at bounding box center [235, 321] width 75 height 24
select select "7"
click at [198, 309] on select "January February March April May June July August September October November De…" at bounding box center [235, 321] width 75 height 24
click at [247, 351] on select "January February March April May June July August September October November De…" at bounding box center [235, 362] width 75 height 24
select select "7"
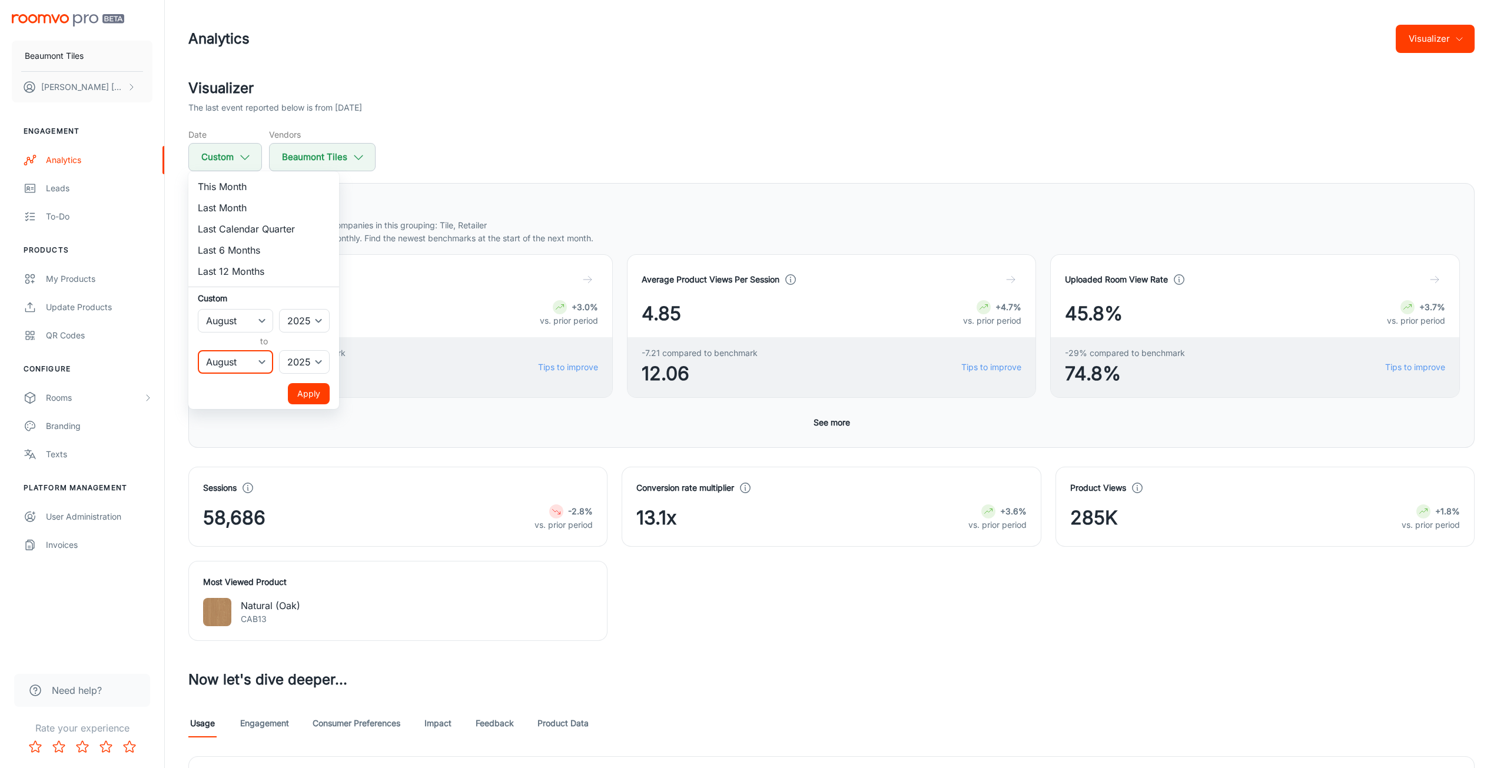
click at [198, 350] on select "January February March April May June July August September October November De…" at bounding box center [235, 362] width 75 height 24
click at [301, 390] on button "Apply" at bounding box center [309, 393] width 42 height 21
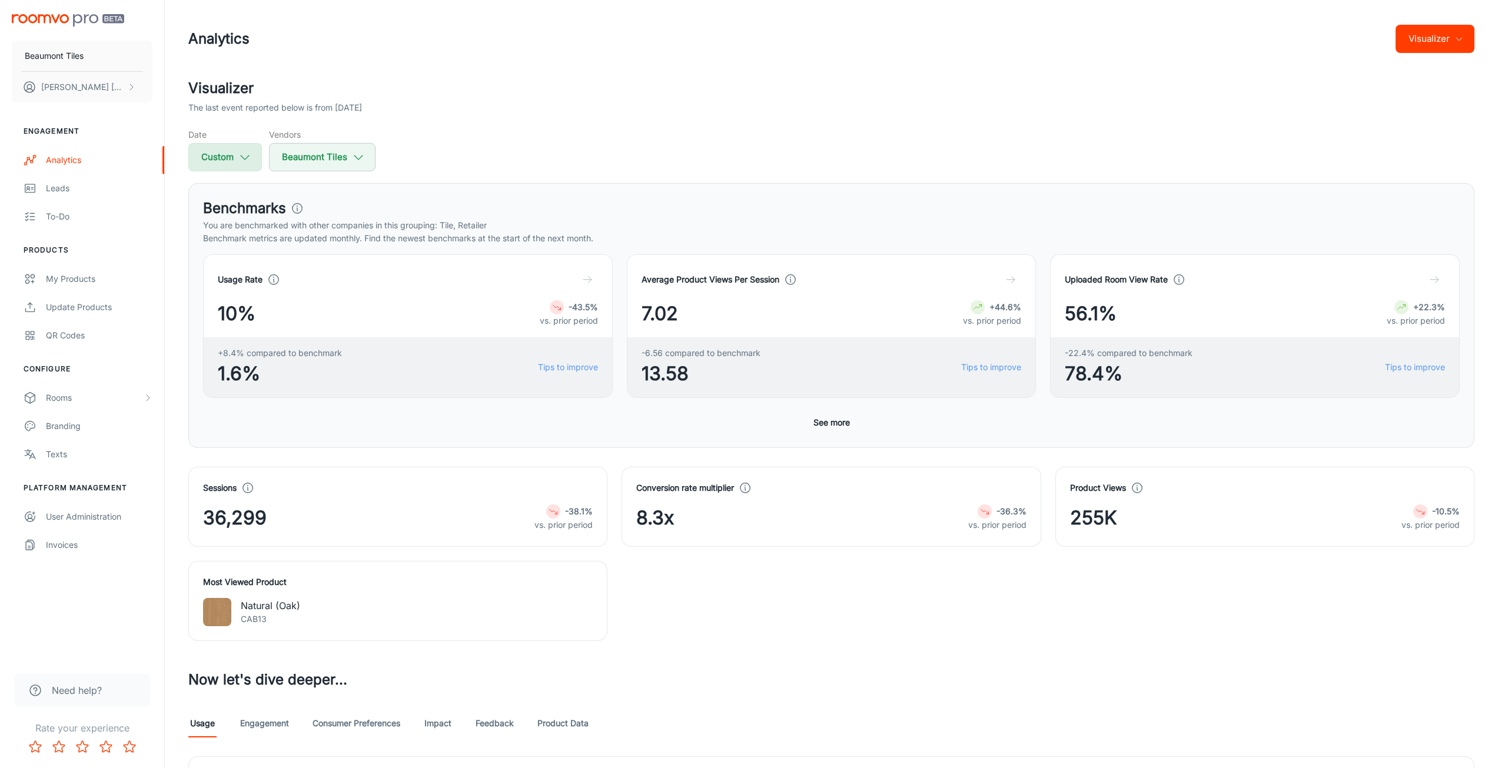
click at [241, 153] on icon "button" at bounding box center [244, 157] width 13 height 13
select select "7"
select select "2025"
select select "7"
select select "2025"
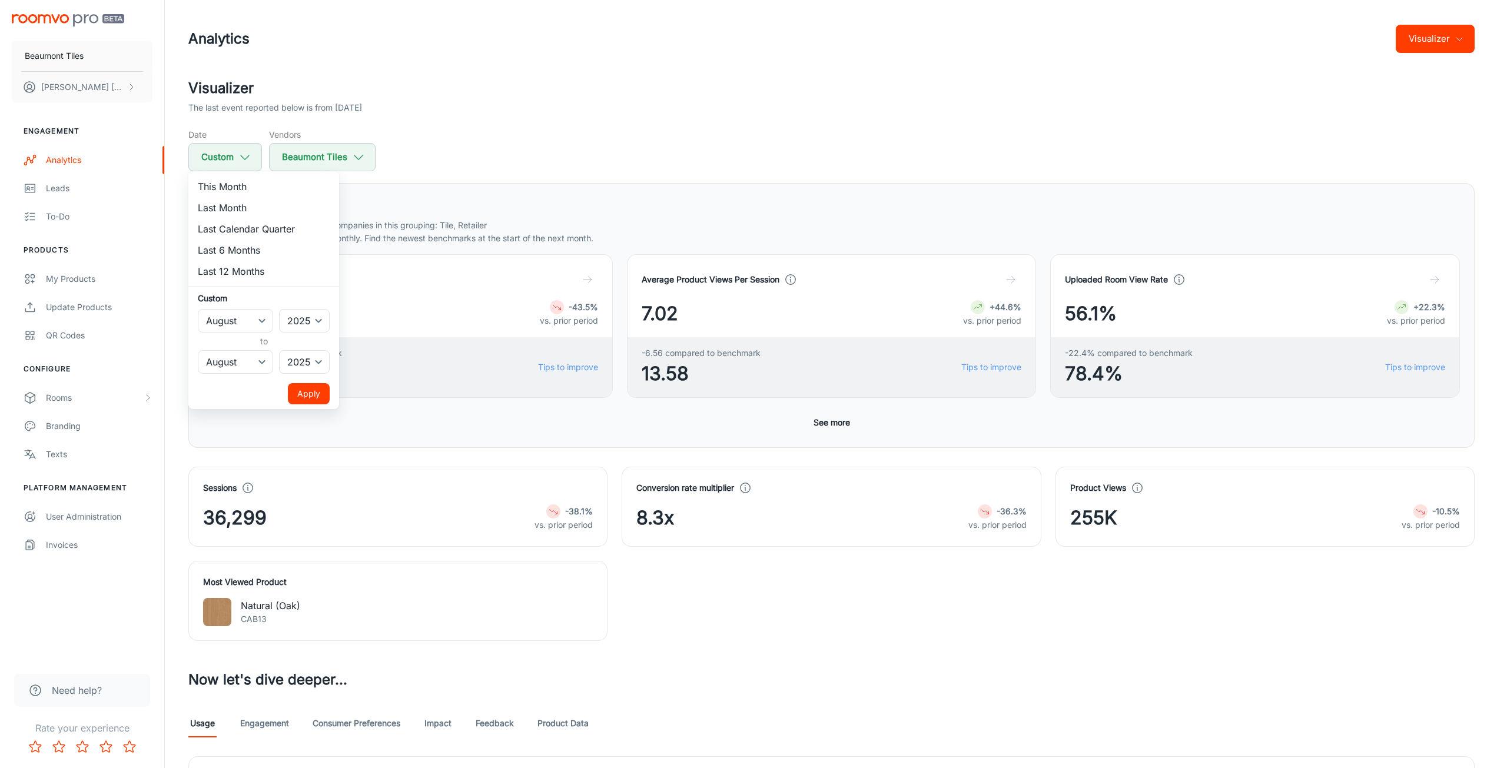
click at [659, 171] on div at bounding box center [753, 384] width 1507 height 768
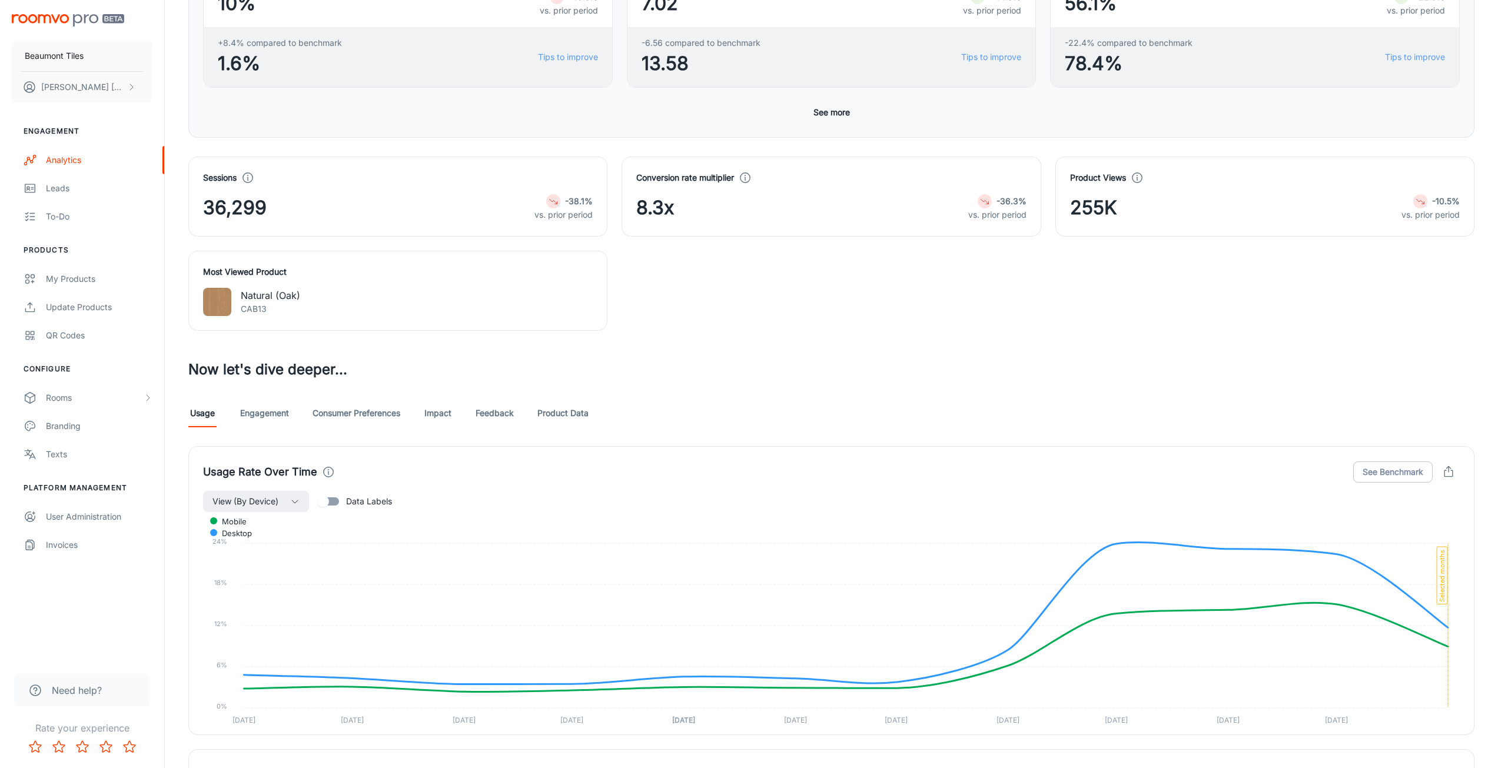
scroll to position [119, 0]
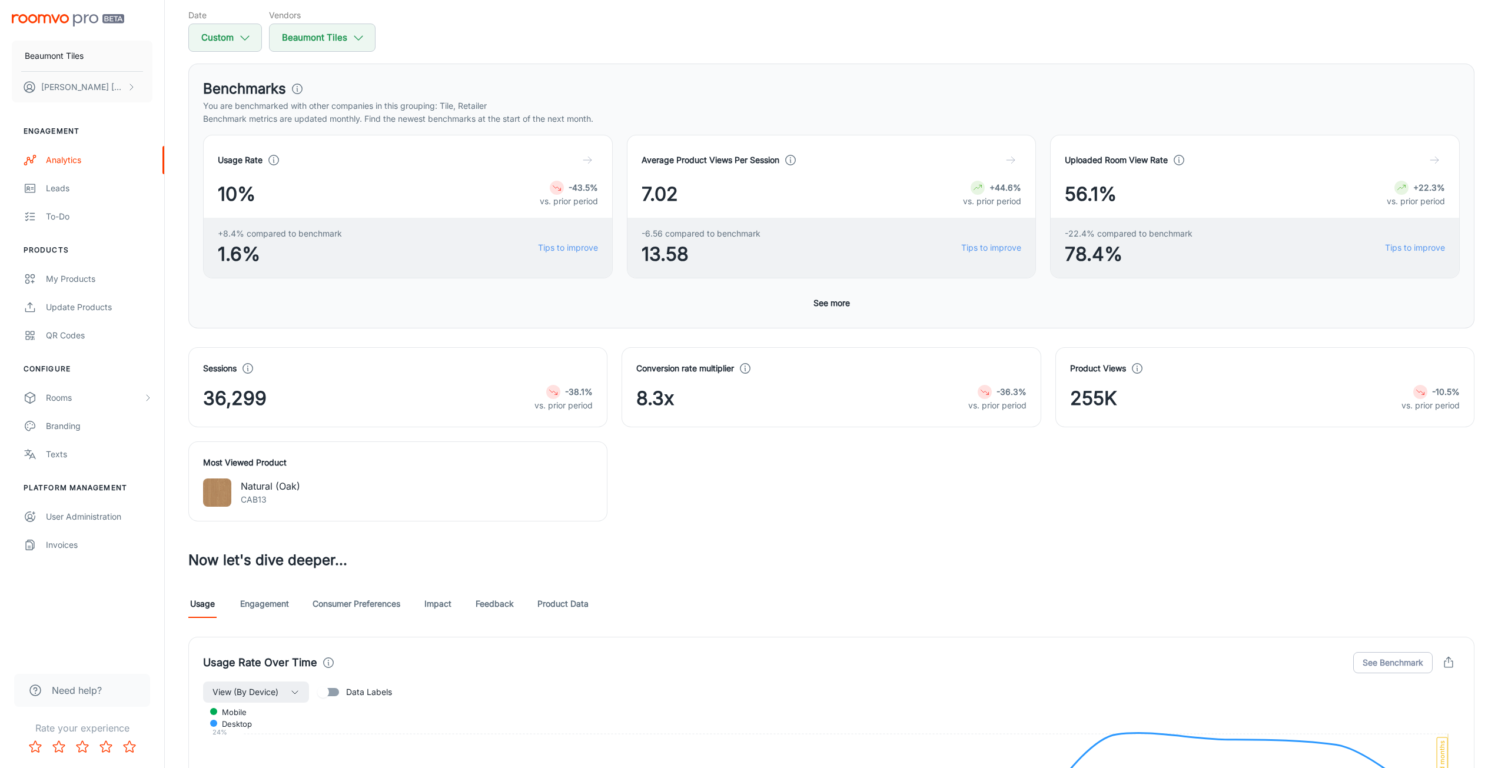
click at [265, 607] on link "Engagement" at bounding box center [264, 604] width 49 height 28
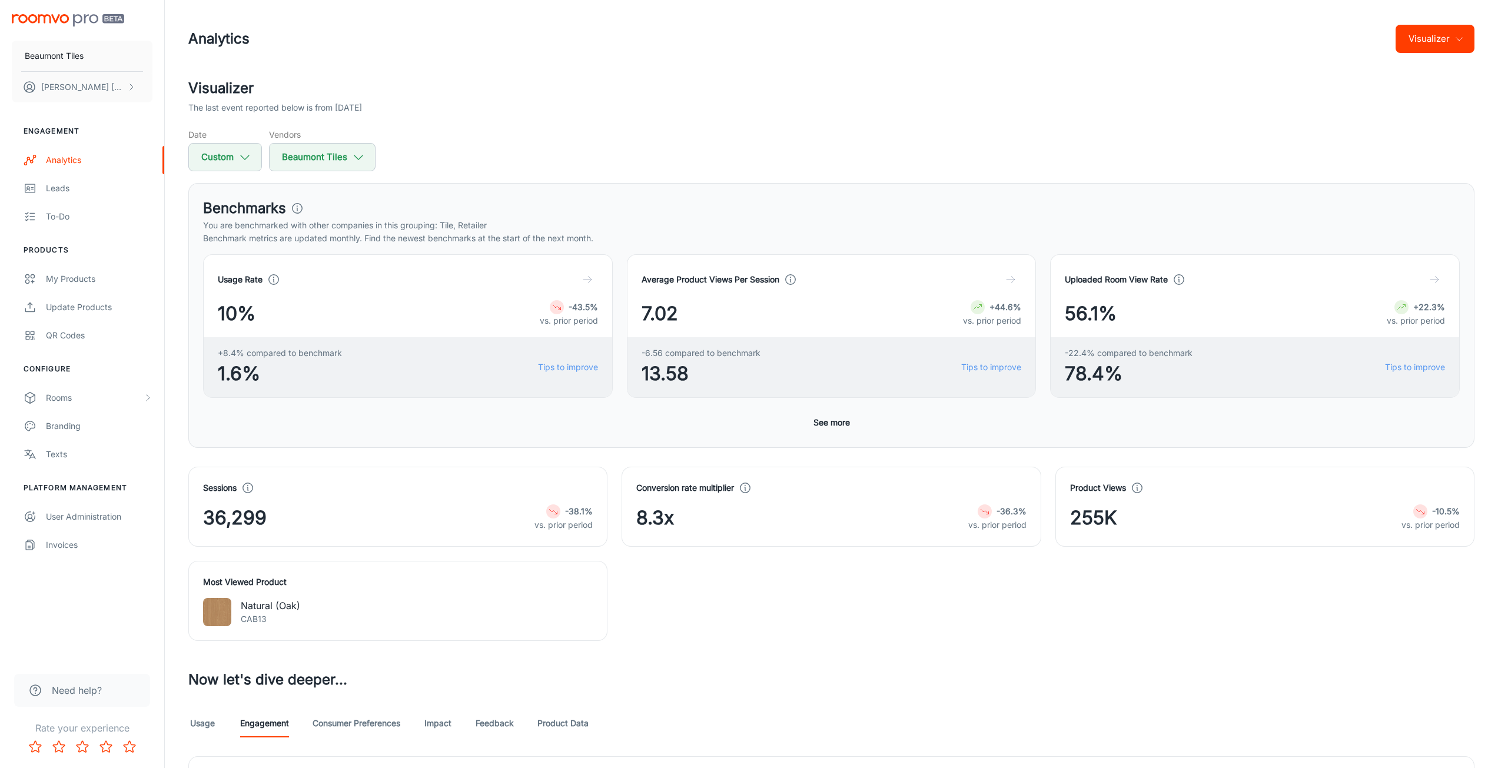
click at [791, 634] on div "Sessions 36,299 -38.1% vs. prior period Conversion rate multiplier 8.3x -36.3% …" at bounding box center [824, 547] width 1300 height 188
click at [251, 163] on icon "button" at bounding box center [244, 157] width 13 height 13
select select "7"
select select "2025"
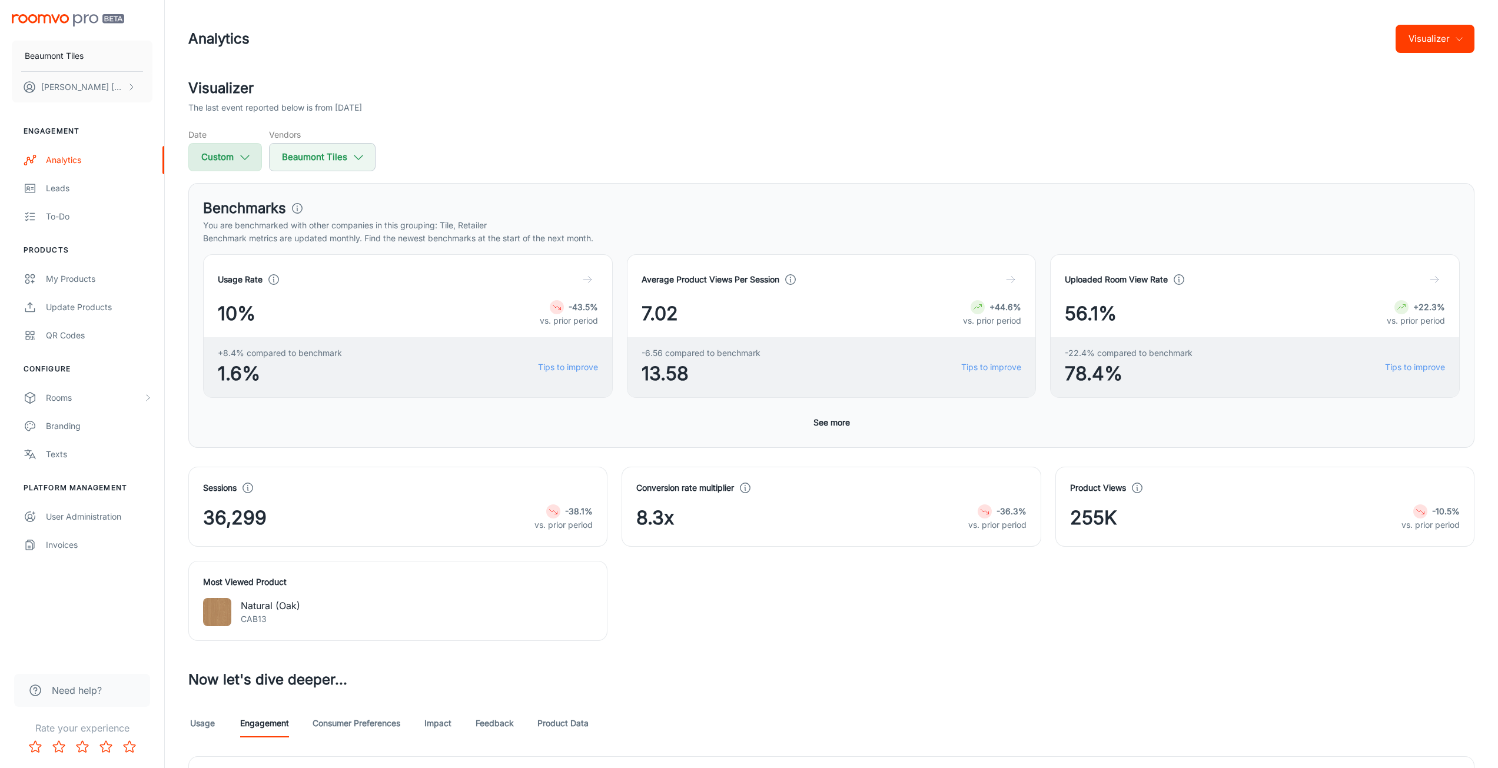
select select "7"
select select "2025"
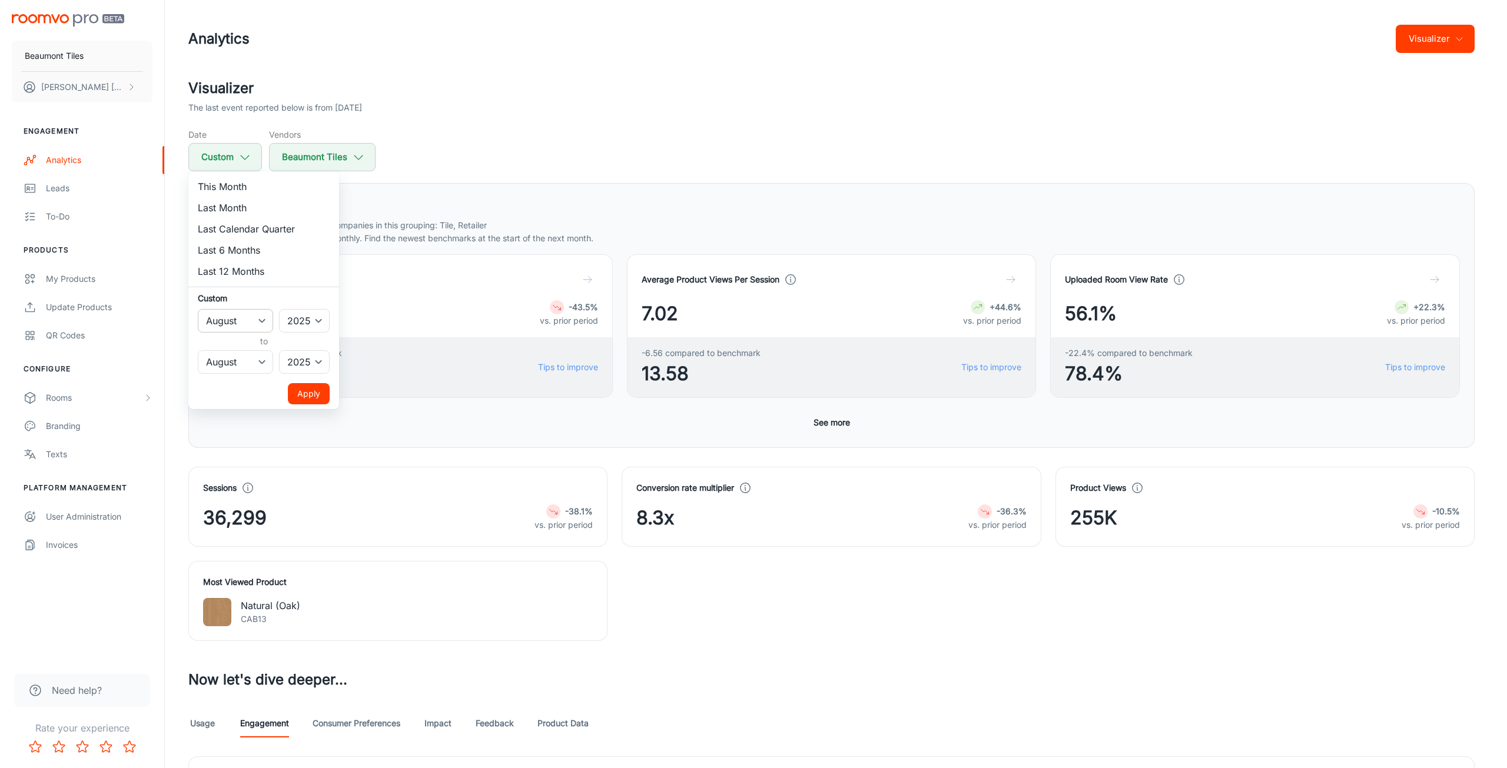
click at [254, 321] on select "January February March April May June July August September October November De…" at bounding box center [235, 321] width 75 height 24
select select "8"
click at [198, 309] on select "January February March April May June July August September October November De…" at bounding box center [235, 321] width 75 height 24
click at [237, 357] on select "January February March April May June July August September October November De…" at bounding box center [235, 362] width 75 height 24
select select "8"
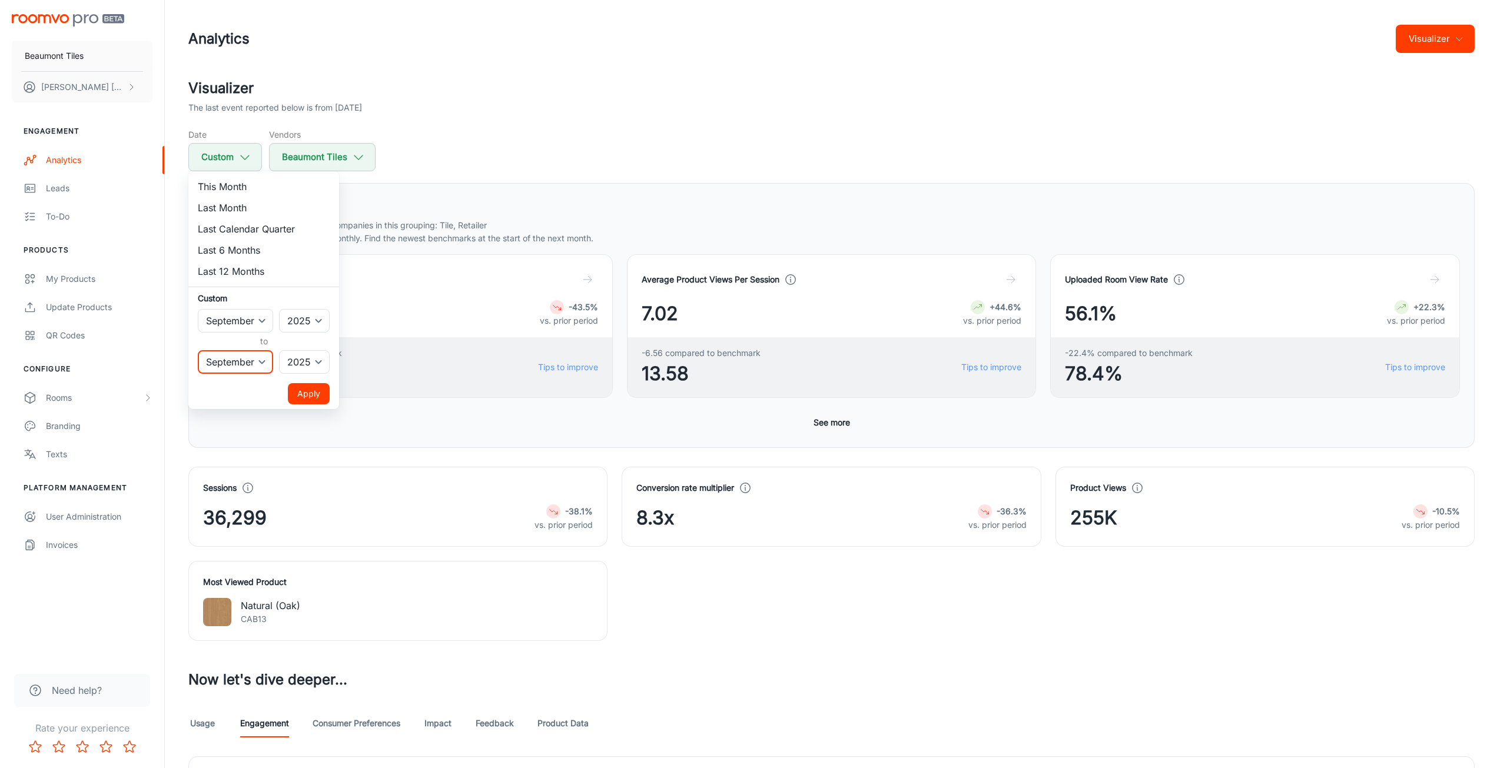
click at [198, 350] on select "January February March April May June July August September October November De…" at bounding box center [235, 362] width 75 height 24
click at [307, 398] on button "Apply" at bounding box center [309, 393] width 42 height 21
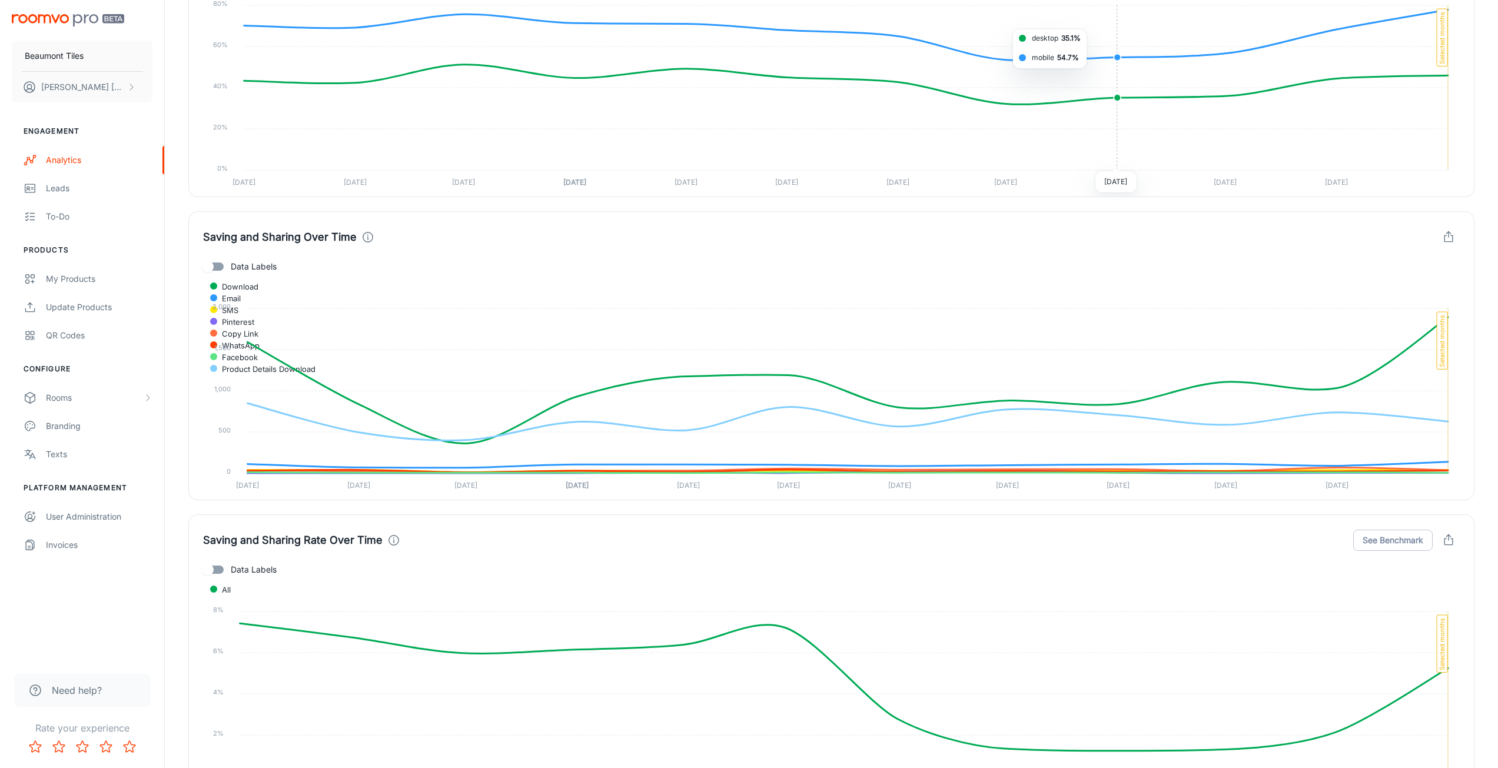
scroll to position [2707, 0]
